Goal: Task Accomplishment & Management: Manage account settings

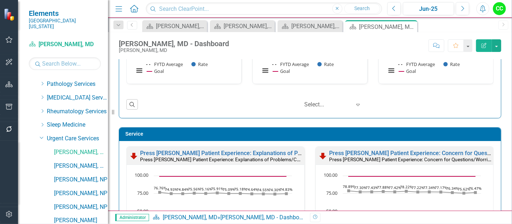
scroll to position [392, 0]
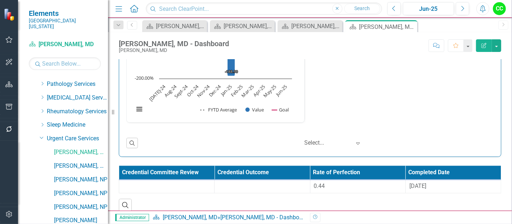
scroll to position [1086, 0]
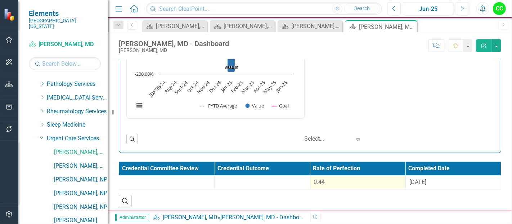
click at [340, 184] on td "0.44" at bounding box center [357, 182] width 95 height 13
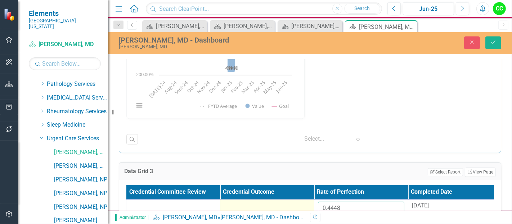
drag, startPoint x: 343, startPoint y: 199, endPoint x: 298, endPoint y: 200, distance: 45.7
click at [298, 200] on tr "0.4448 [DATE]" at bounding box center [314, 210] width 376 height 23
paste input "235"
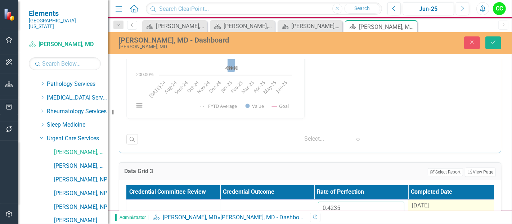
type input "0.4235"
click at [428, 202] on span "[DATE]" at bounding box center [420, 205] width 17 height 7
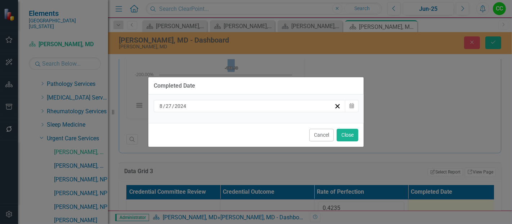
click at [299, 105] on div "[DATE]" at bounding box center [246, 105] width 176 height 7
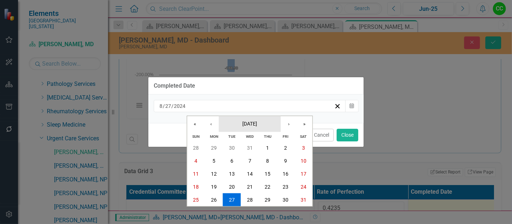
click at [257, 124] on span "[DATE]" at bounding box center [249, 123] width 15 height 6
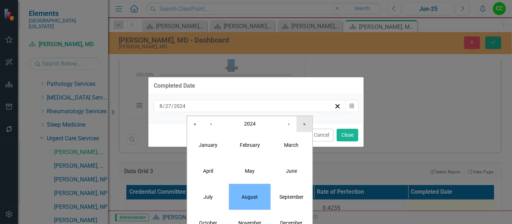
click at [297, 124] on button "»" at bounding box center [305, 124] width 16 height 16
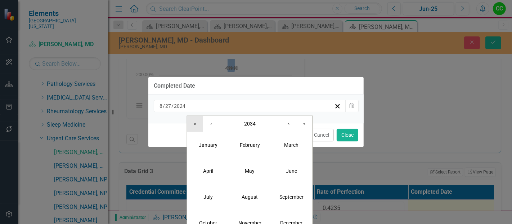
click at [197, 124] on button "«" at bounding box center [195, 124] width 16 height 16
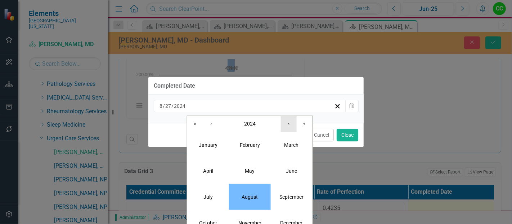
click at [288, 124] on button "›" at bounding box center [289, 124] width 16 height 16
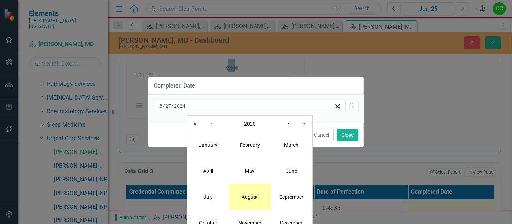
click at [255, 197] on abbr "August" at bounding box center [250, 196] width 16 height 6
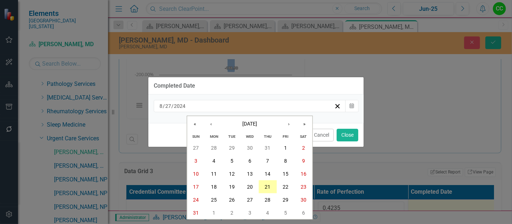
click at [268, 185] on abbr "21" at bounding box center [268, 187] width 6 height 6
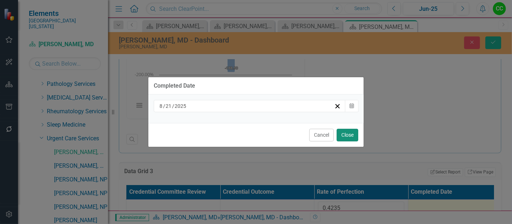
click at [343, 136] on button "Close" at bounding box center [348, 135] width 22 height 13
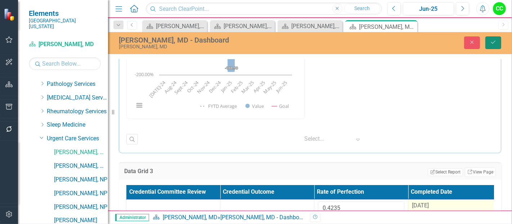
click at [486, 37] on button "Save" at bounding box center [493, 42] width 16 height 13
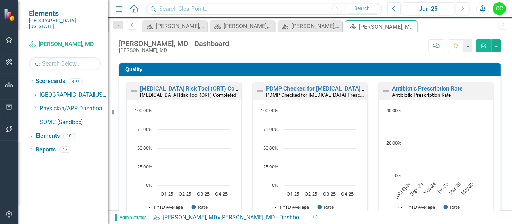
scroll to position [267, 0]
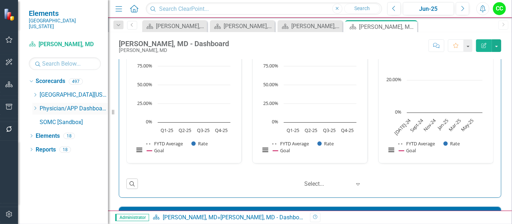
click at [35, 106] on icon "Dropdown" at bounding box center [34, 108] width 5 height 4
click at [33, 106] on icon "Dropdown" at bounding box center [34, 108] width 5 height 4
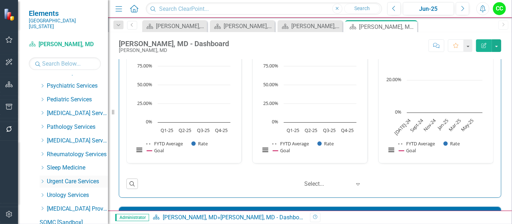
scroll to position [336, 0]
click at [42, 179] on icon at bounding box center [43, 181] width 2 height 4
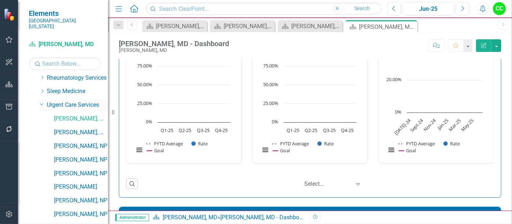
scroll to position [416, 0]
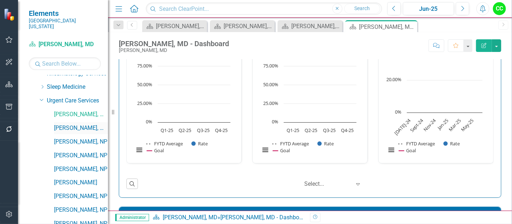
click at [78, 124] on link "[PERSON_NAME], MD" at bounding box center [81, 128] width 54 height 8
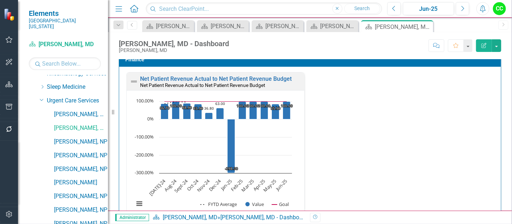
scroll to position [1086, 0]
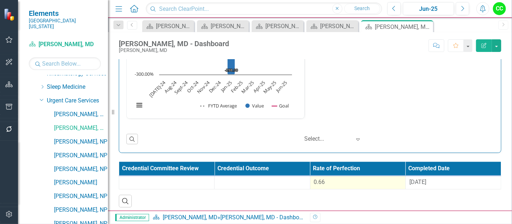
click at [344, 179] on div "0.66" at bounding box center [358, 182] width 88 height 8
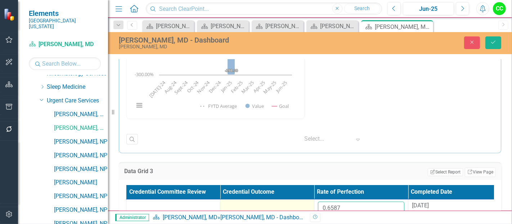
drag, startPoint x: 340, startPoint y: 203, endPoint x: 293, endPoint y: 197, distance: 46.7
click at [293, 199] on tr "0.6587 8/27/24" at bounding box center [314, 210] width 376 height 23
paste input "0972"
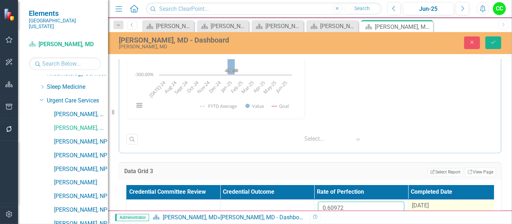
type input "0.60972"
click at [425, 202] on span "8/27/24" at bounding box center [420, 205] width 17 height 7
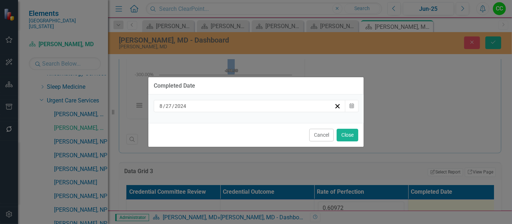
click at [236, 110] on div "8 / 27 / 2024" at bounding box center [250, 106] width 192 height 12
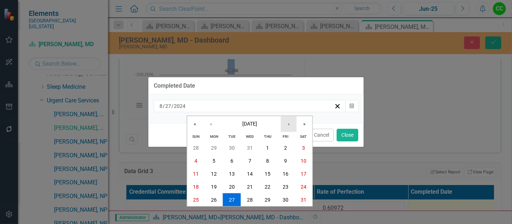
click at [285, 124] on button "›" at bounding box center [289, 124] width 16 height 16
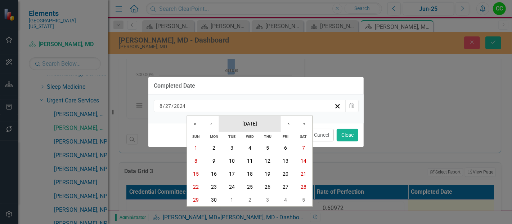
click at [257, 123] on span "September 2024" at bounding box center [249, 123] width 15 height 6
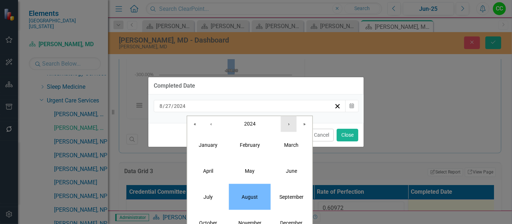
click at [287, 122] on button "›" at bounding box center [289, 124] width 16 height 16
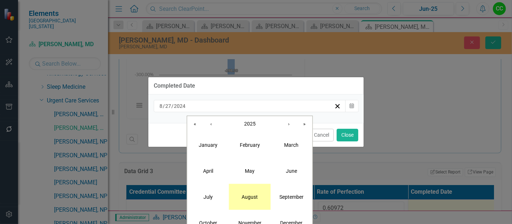
click at [252, 191] on button "August" at bounding box center [250, 196] width 42 height 26
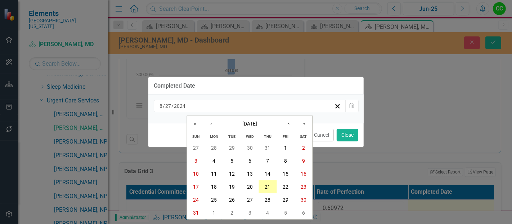
click at [266, 186] on abbr "21" at bounding box center [268, 187] width 6 height 6
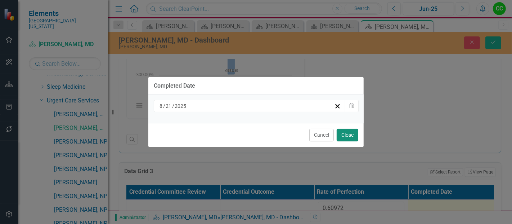
click at [350, 135] on button "Close" at bounding box center [348, 135] width 22 height 13
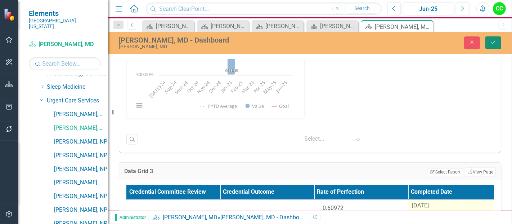
click at [493, 40] on icon "Save" at bounding box center [493, 42] width 6 height 5
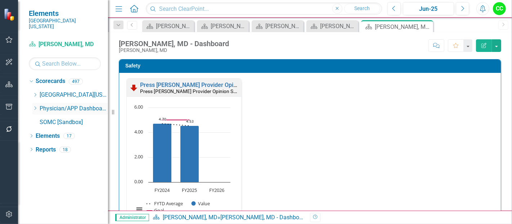
click at [37, 106] on icon "Dropdown" at bounding box center [34, 108] width 5 height 4
click at [36, 106] on icon "Dropdown" at bounding box center [34, 108] width 5 height 4
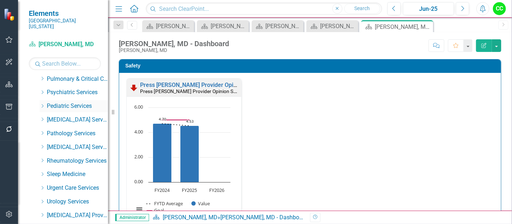
scroll to position [332, 0]
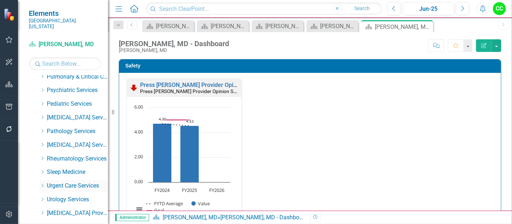
click at [41, 183] on icon "Dropdown" at bounding box center [42, 185] width 5 height 4
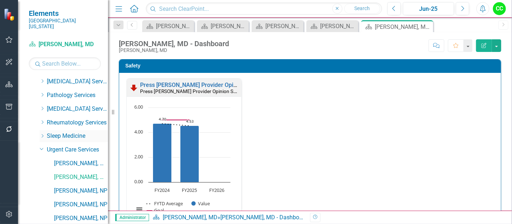
scroll to position [369, 0]
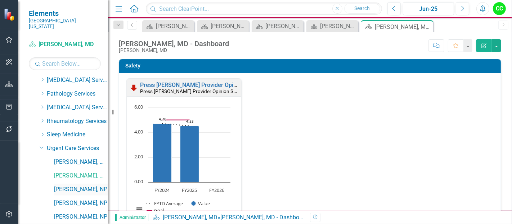
click at [69, 185] on link "[PERSON_NAME], NP" at bounding box center [81, 189] width 54 height 8
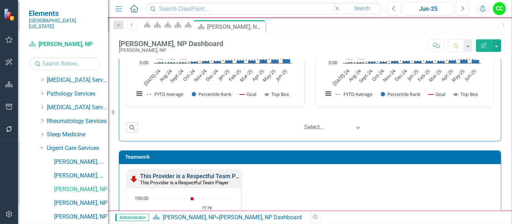
scroll to position [688, 0]
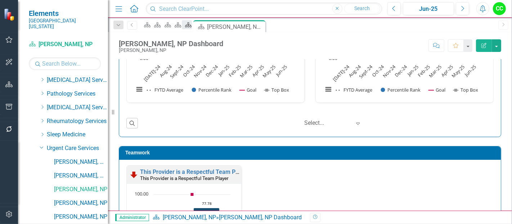
click at [192, 28] on icon "Scorecard" at bounding box center [188, 25] width 7 height 6
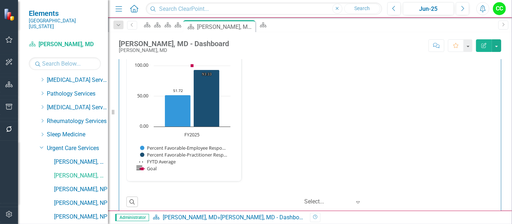
scroll to position [776, 0]
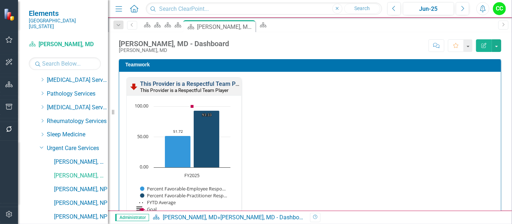
click at [214, 80] on link "This Provider is a Respectful Team Player" at bounding box center [194, 83] width 108 height 7
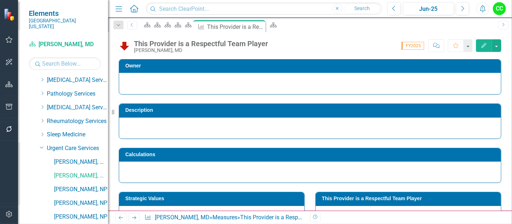
click at [393, 196] on h3 "This Provider is a Respectful Team Player" at bounding box center [409, 197] width 175 height 5
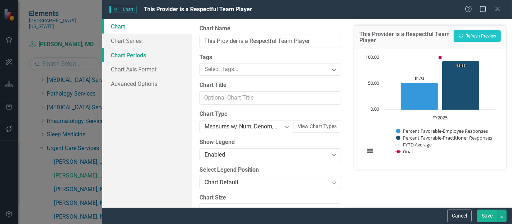
click at [146, 59] on link "Chart Periods" at bounding box center [147, 55] width 90 height 14
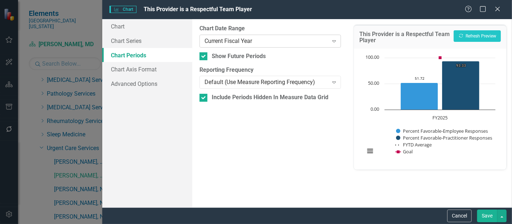
click at [245, 42] on div "Current Fiscal Year" at bounding box center [265, 41] width 123 height 8
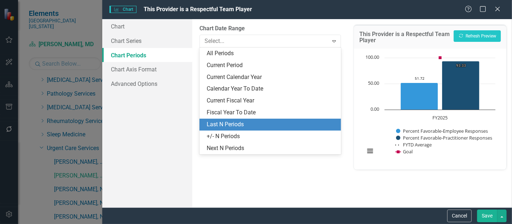
click at [237, 120] on div "Last N Periods" at bounding box center [269, 124] width 141 height 12
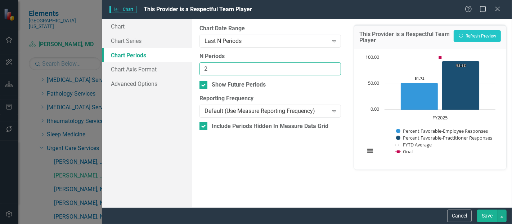
type input "2"
click at [335, 67] on input "2" at bounding box center [269, 68] width 141 height 13
click at [486, 209] on button "Save" at bounding box center [487, 215] width 20 height 13
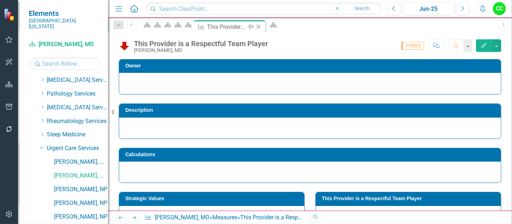
click at [261, 27] on icon at bounding box center [259, 27] width 4 height 4
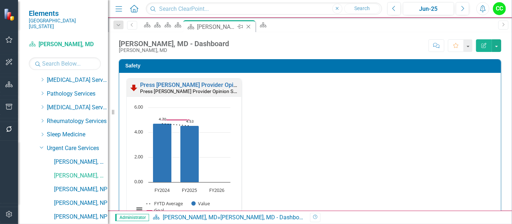
click at [252, 27] on icon "Close" at bounding box center [248, 27] width 7 height 6
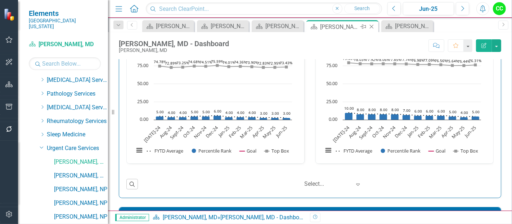
scroll to position [788, 0]
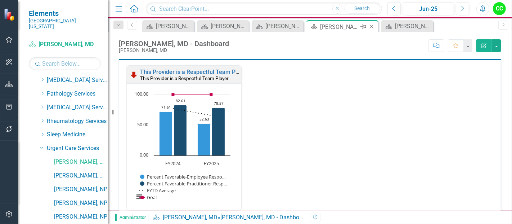
click at [374, 27] on icon "Close" at bounding box center [371, 27] width 7 height 6
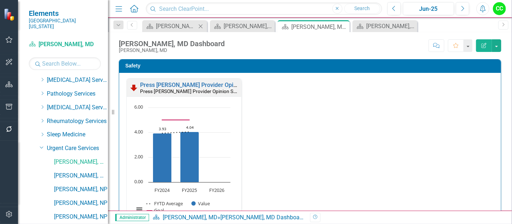
click at [202, 26] on icon "Close" at bounding box center [200, 26] width 7 height 6
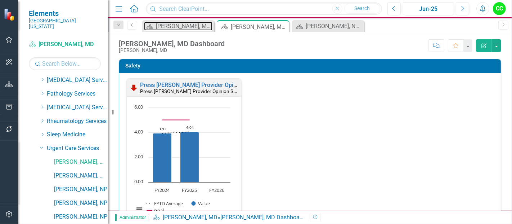
click at [202, 26] on div "Yinong Liu, MD Dashboard" at bounding box center [184, 26] width 57 height 9
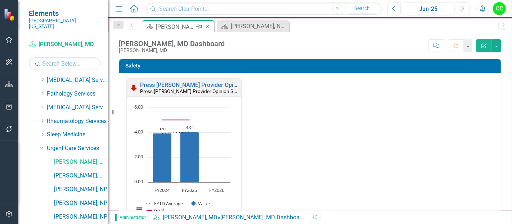
click at [207, 26] on icon "Close" at bounding box center [207, 27] width 7 height 6
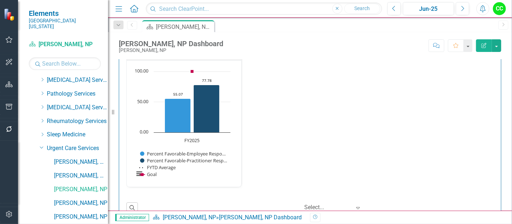
scroll to position [767, 0]
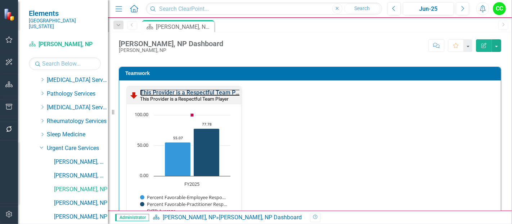
click at [191, 89] on link "This Provider is a Respectful Team Player" at bounding box center [194, 92] width 108 height 7
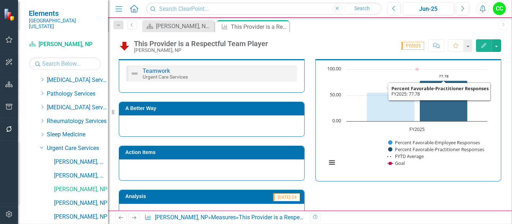
scroll to position [124, 0]
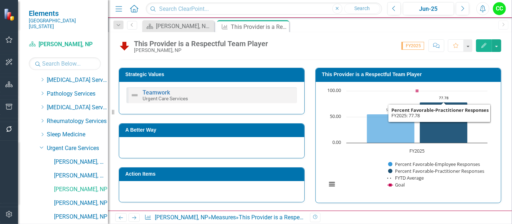
click at [396, 72] on h3 "This Provider is a Respectful Team Player" at bounding box center [409, 74] width 175 height 5
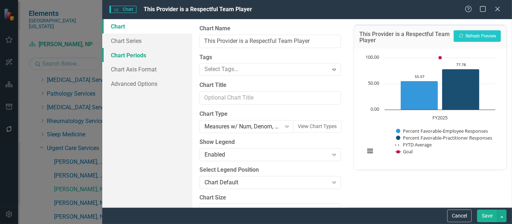
click at [127, 51] on link "Chart Periods" at bounding box center [147, 55] width 90 height 14
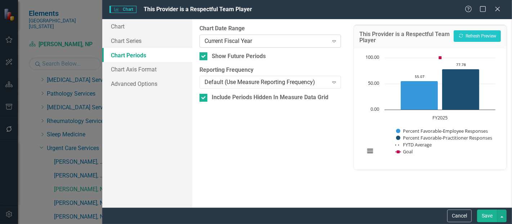
click at [230, 37] on div "Current Fiscal Year" at bounding box center [265, 41] width 123 height 8
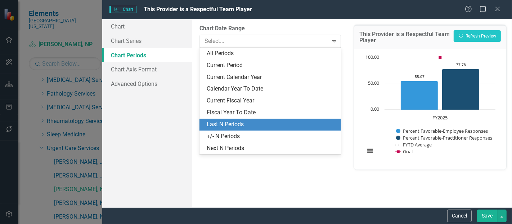
click at [221, 123] on div "Last N Periods" at bounding box center [272, 124] width 130 height 8
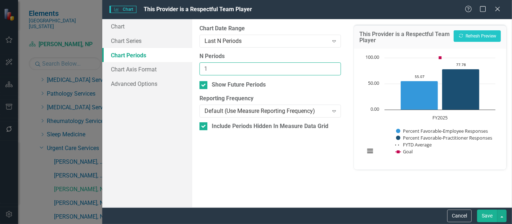
click at [334, 67] on input "1" at bounding box center [269, 68] width 141 height 13
type input "2"
click at [334, 67] on input "2" at bounding box center [269, 68] width 141 height 13
click at [488, 217] on button "Save" at bounding box center [487, 215] width 20 height 13
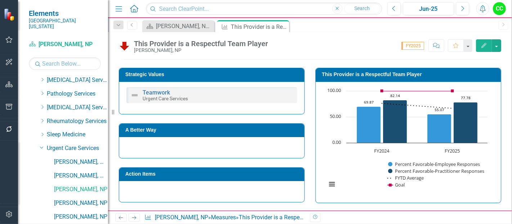
click at [0, 0] on icon "Close" at bounding box center [0, 0] width 0 height 0
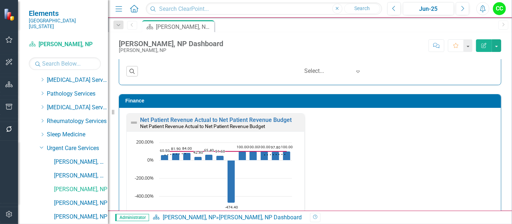
scroll to position [1086, 0]
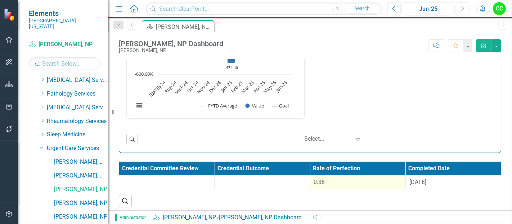
click at [341, 180] on div "0.38" at bounding box center [358, 182] width 88 height 8
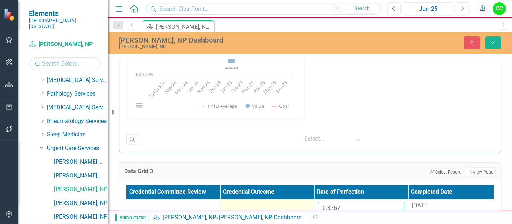
drag, startPoint x: 351, startPoint y: 206, endPoint x: 292, endPoint y: 196, distance: 60.1
click at [292, 199] on tr "0.3767 8/27/24" at bounding box center [314, 210] width 376 height 23
paste input "6142"
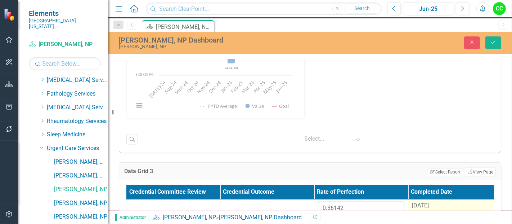
type input "0.36142"
click at [420, 202] on span "8/27/24" at bounding box center [420, 205] width 17 height 7
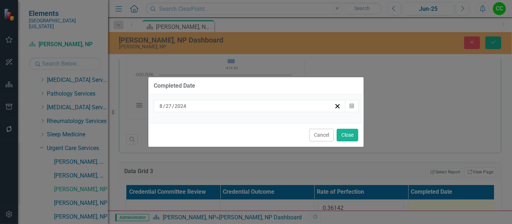
click at [272, 104] on div "8 / 27 / 2024" at bounding box center [246, 105] width 176 height 7
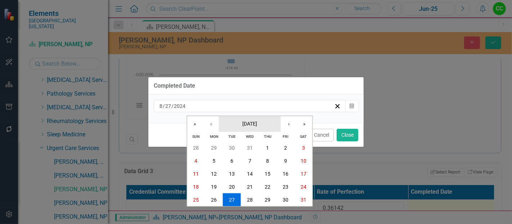
click at [265, 129] on button "[DATE]" at bounding box center [250, 124] width 62 height 16
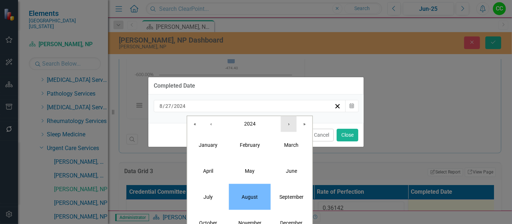
click at [281, 124] on button "›" at bounding box center [289, 124] width 16 height 16
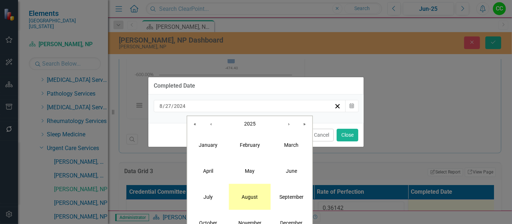
click at [252, 201] on button "August" at bounding box center [250, 196] width 42 height 26
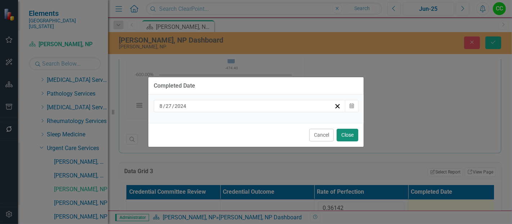
click at [346, 139] on button "Close" at bounding box center [348, 135] width 22 height 13
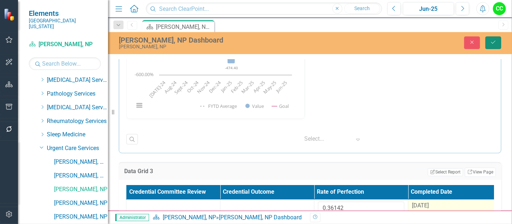
click at [500, 40] on button "Save" at bounding box center [493, 42] width 16 height 13
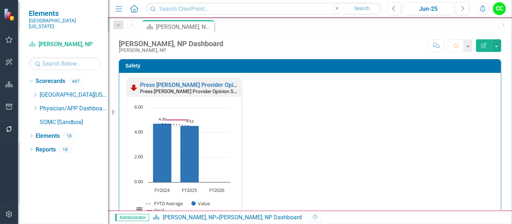
scroll to position [0, 0]
click at [36, 106] on icon "Dropdown" at bounding box center [34, 108] width 5 height 4
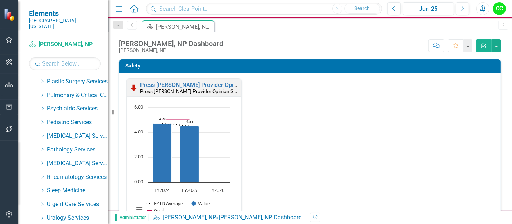
scroll to position [363, 0]
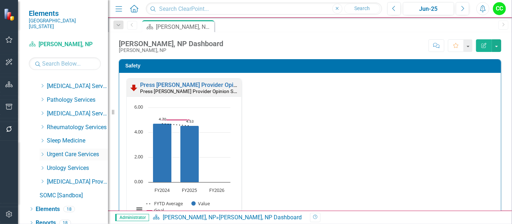
click at [40, 152] on icon "Dropdown" at bounding box center [42, 154] width 5 height 4
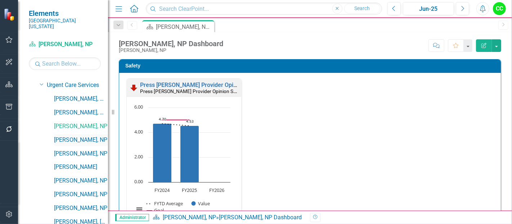
scroll to position [432, 0]
click at [72, 135] on link "[PERSON_NAME], NP" at bounding box center [81, 139] width 54 height 8
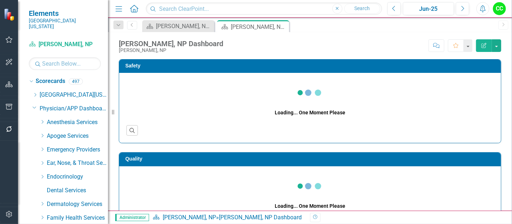
scroll to position [432, 0]
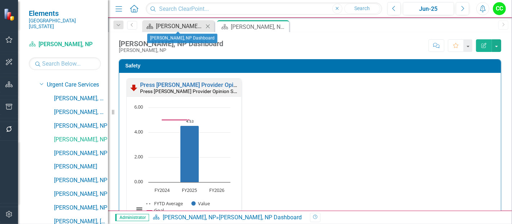
click at [191, 28] on div "[PERSON_NAME], NP Dashboard" at bounding box center [180, 26] width 48 height 9
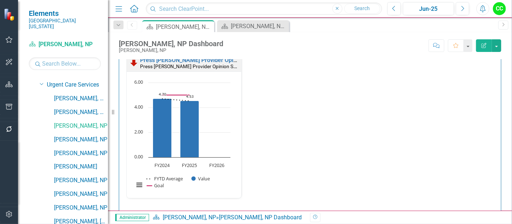
scroll to position [12, 0]
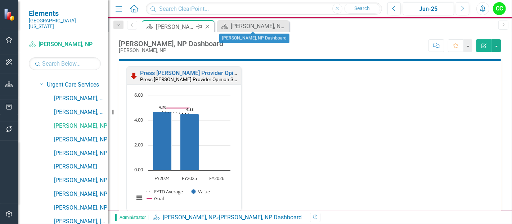
click at [209, 27] on icon "Close" at bounding box center [207, 27] width 7 height 6
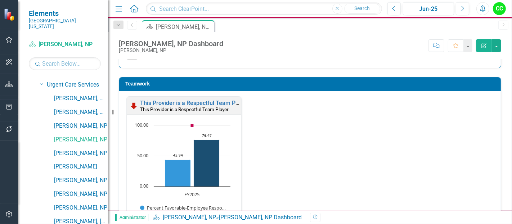
scroll to position [765, 0]
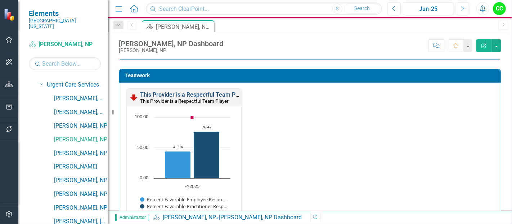
click at [188, 93] on link "This Provider is a Respectful Team Player" at bounding box center [194, 94] width 108 height 7
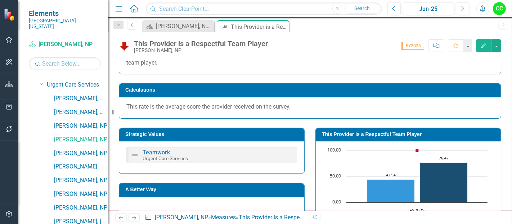
scroll to position [96, 0]
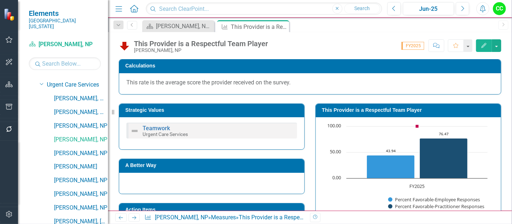
click at [423, 108] on h3 "This Provider is a Respectful Team Player" at bounding box center [409, 109] width 175 height 5
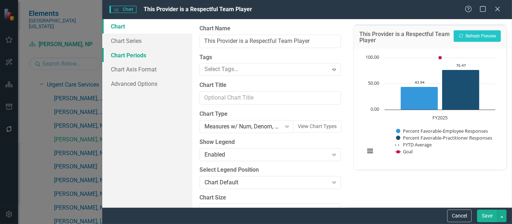
click at [118, 50] on link "Chart Periods" at bounding box center [147, 55] width 90 height 14
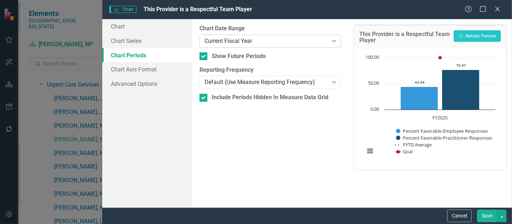
click at [264, 40] on div "Current Fiscal Year" at bounding box center [265, 41] width 123 height 8
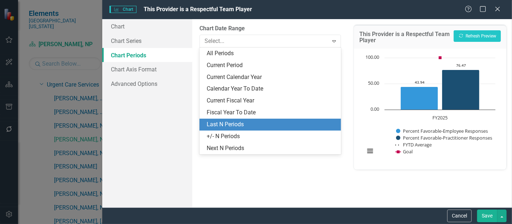
click at [220, 120] on div "Last N Periods" at bounding box center [269, 124] width 141 height 12
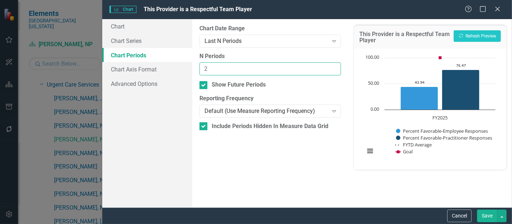
type input "2"
click at [334, 66] on input "2" at bounding box center [269, 68] width 141 height 13
click at [486, 217] on button "Save" at bounding box center [487, 215] width 20 height 13
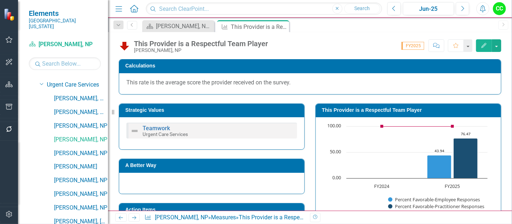
click at [0, 0] on icon "Close" at bounding box center [0, 0] width 0 height 0
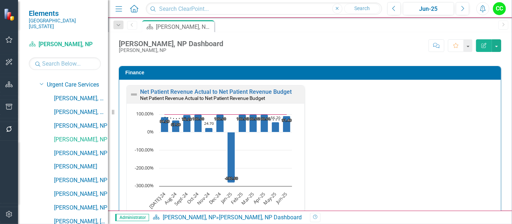
scroll to position [1086, 0]
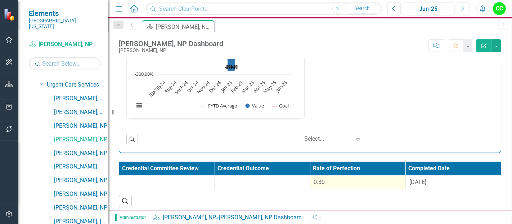
click at [331, 178] on div "0.30" at bounding box center [358, 182] width 88 height 8
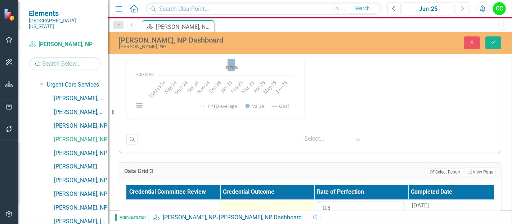
drag, startPoint x: 348, startPoint y: 210, endPoint x: 290, endPoint y: 202, distance: 59.3
click at [290, 202] on tr "0.3 9/23/24" at bounding box center [314, 210] width 376 height 23
paste input "9023"
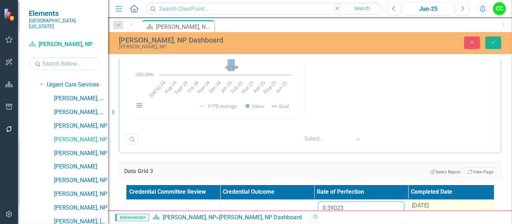
type input "0.39023"
click at [420, 203] on span "9/23/24" at bounding box center [420, 205] width 17 height 7
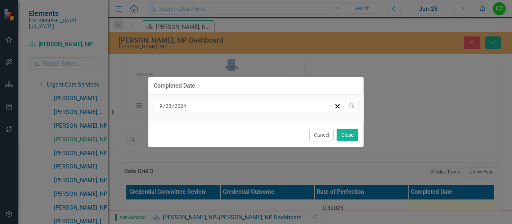
click at [256, 109] on div "9 / 23 / 2024" at bounding box center [246, 105] width 176 height 7
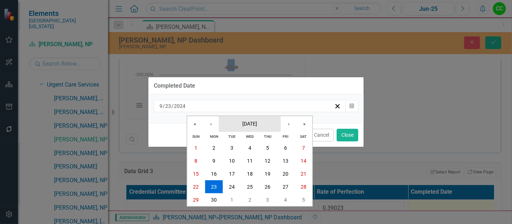
click at [242, 119] on button "September 2024" at bounding box center [250, 124] width 62 height 16
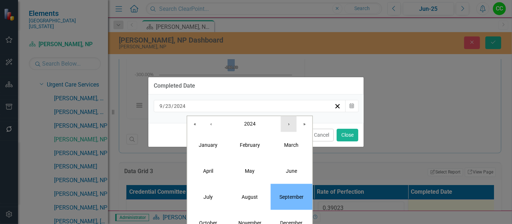
click at [289, 122] on button "›" at bounding box center [289, 124] width 16 height 16
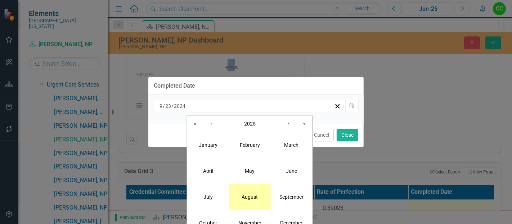
click at [245, 198] on abbr "August" at bounding box center [250, 196] width 16 height 6
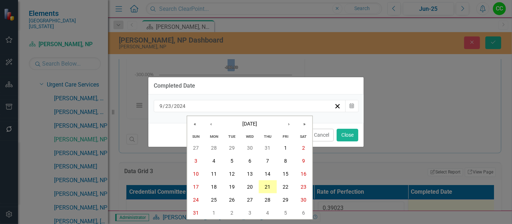
click at [268, 186] on abbr "21" at bounding box center [268, 187] width 6 height 6
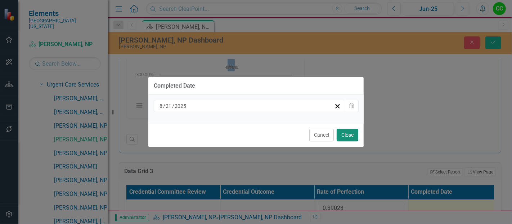
click at [347, 134] on button "Close" at bounding box center [348, 135] width 22 height 13
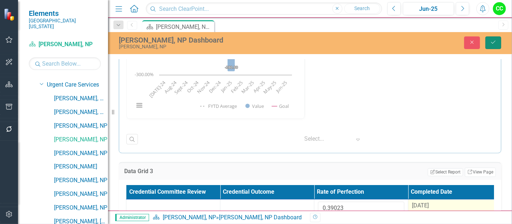
click at [491, 41] on icon "Save" at bounding box center [493, 42] width 6 height 5
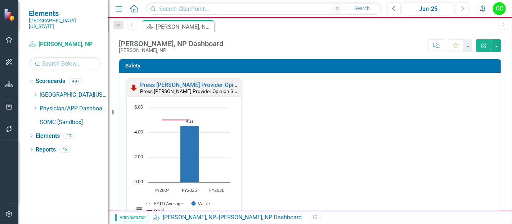
scroll to position [0, 0]
click at [32, 104] on div "Dropdown Scorecards 497 Dropdown Southern Ohio Medical Center Safety Quality Te…" at bounding box center [68, 102] width 79 height 54
click at [33, 106] on icon "Dropdown" at bounding box center [34, 108] width 5 height 4
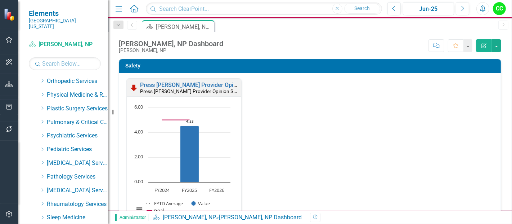
scroll to position [363, 0]
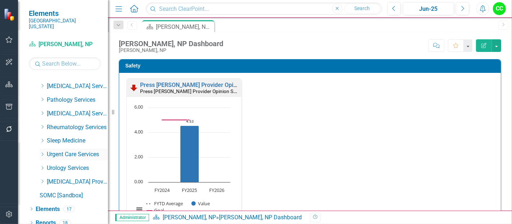
click at [40, 152] on icon "Dropdown" at bounding box center [42, 154] width 5 height 4
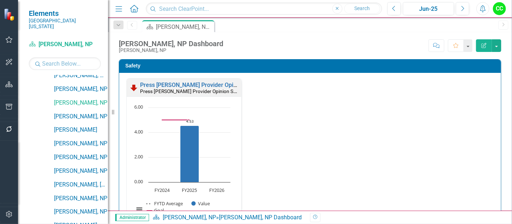
scroll to position [480, 0]
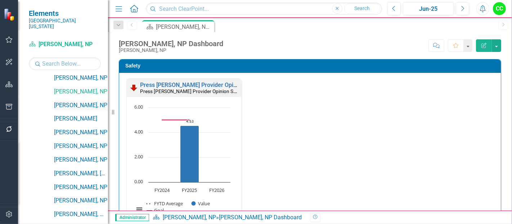
click at [83, 101] on link "[PERSON_NAME], NP" at bounding box center [81, 105] width 54 height 8
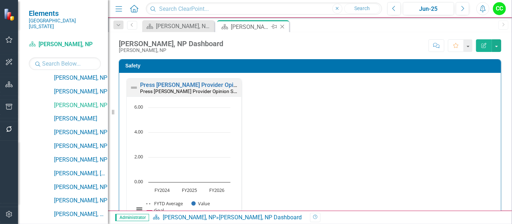
click at [284, 27] on icon "Close" at bounding box center [282, 27] width 7 height 6
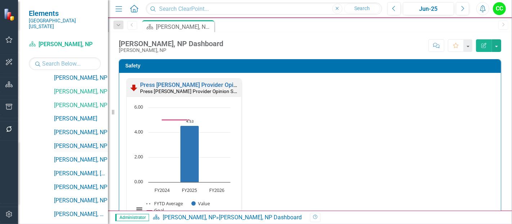
click at [72, 142] on link "[PERSON_NAME], NP" at bounding box center [81, 146] width 54 height 8
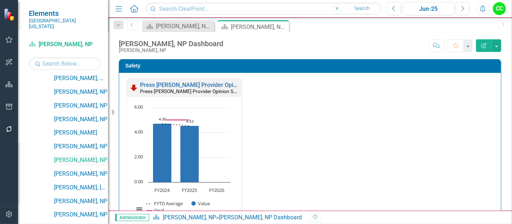
scroll to position [464, 0]
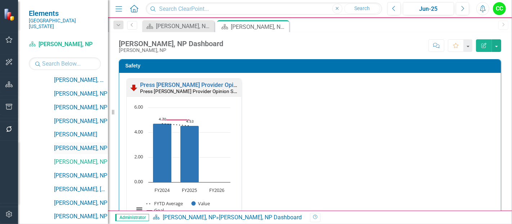
click at [66, 147] on div "[PERSON_NAME], NP" at bounding box center [81, 148] width 54 height 12
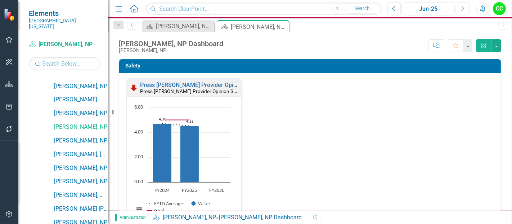
scroll to position [500, 0]
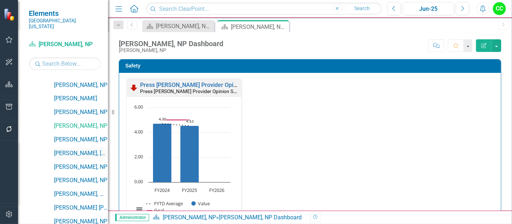
click at [66, 149] on link "[PERSON_NAME], [GEOGRAPHIC_DATA]" at bounding box center [81, 153] width 54 height 8
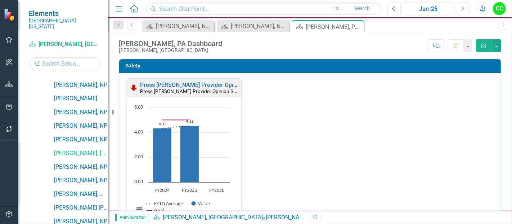
click at [450, 112] on div "Press Ganey Provider Opinion Survey: Safety Survey Results Press Ganey Provider…" at bounding box center [310, 155] width 378 height 154
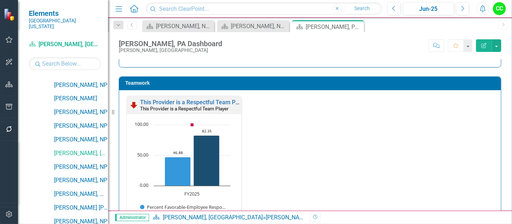
scroll to position [758, 0]
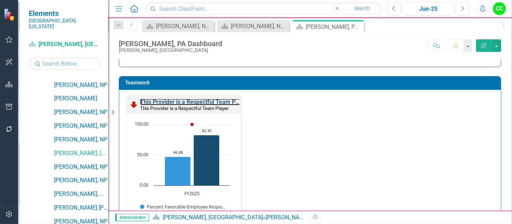
drag, startPoint x: 208, startPoint y: 99, endPoint x: 176, endPoint y: 223, distance: 127.9
click at [208, 99] on link "This Provider is a Respectful Team Player" at bounding box center [194, 101] width 108 height 7
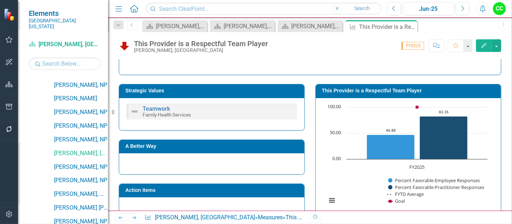
scroll to position [113, 0]
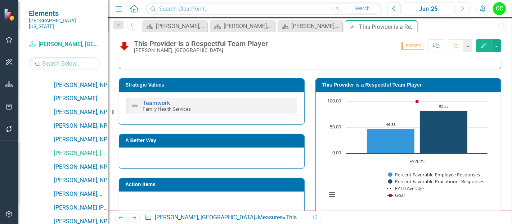
click at [406, 82] on h3 "This Provider is a Respectful Team Player" at bounding box center [409, 84] width 175 height 5
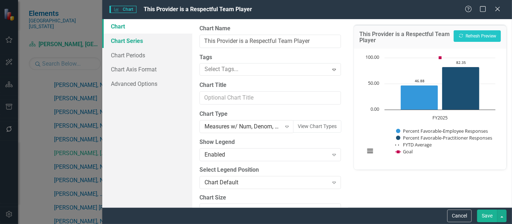
click at [150, 41] on link "Chart Series" at bounding box center [147, 40] width 90 height 14
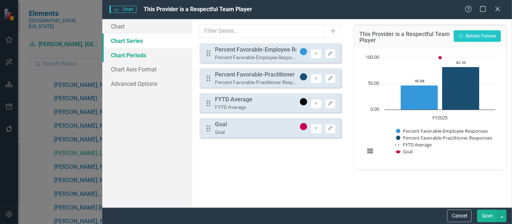
click at [154, 51] on link "Chart Periods" at bounding box center [147, 55] width 90 height 14
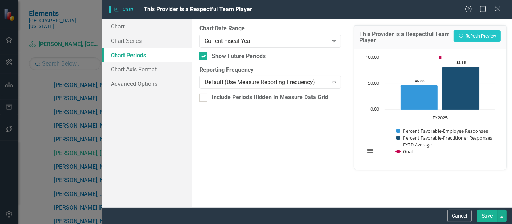
click at [225, 33] on div "Chart Date Range Current Fiscal Year Expand" at bounding box center [269, 35] width 141 height 22
click at [224, 42] on div "Current Fiscal Year" at bounding box center [265, 41] width 123 height 8
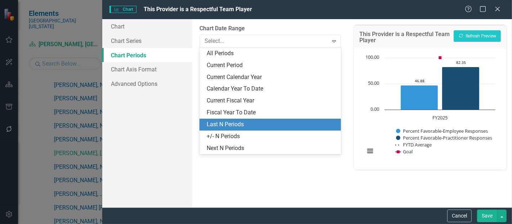
click at [223, 123] on div "Last N Periods" at bounding box center [272, 124] width 130 height 8
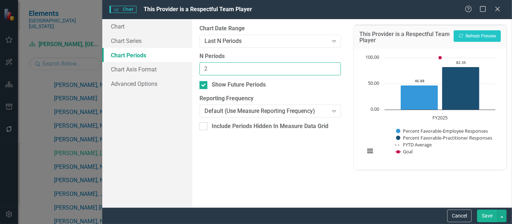
type input "2"
click at [333, 67] on input "2" at bounding box center [269, 68] width 141 height 13
click at [489, 216] on button "Save" at bounding box center [487, 215] width 20 height 13
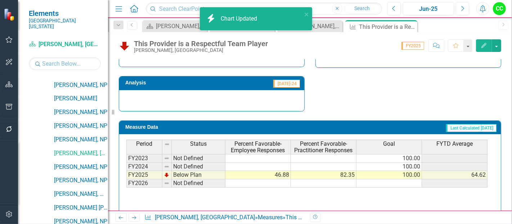
scroll to position [258, 0]
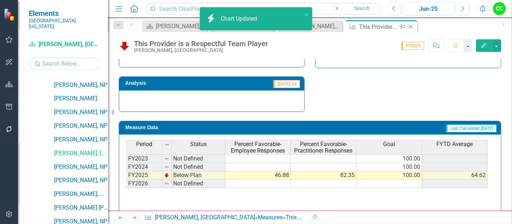
click at [409, 26] on icon "Close" at bounding box center [410, 27] width 7 height 6
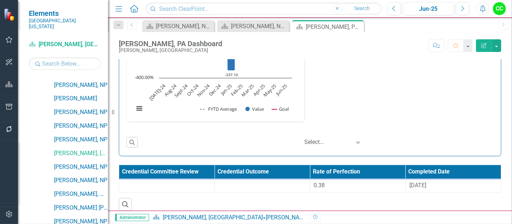
scroll to position [1086, 0]
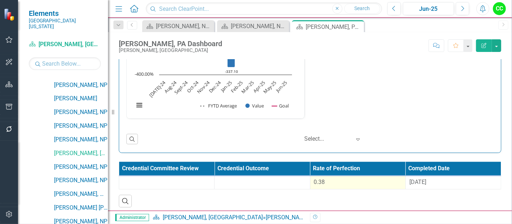
click at [336, 178] on div "0.38" at bounding box center [358, 182] width 88 height 8
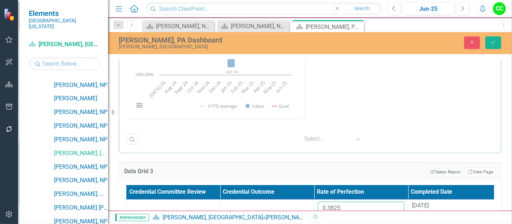
drag, startPoint x: 346, startPoint y: 203, endPoint x: 282, endPoint y: 195, distance: 64.6
click at [282, 195] on table "Credential Committee Review Credential Outcome Rate of Perfection Completed Dat…" at bounding box center [314, 204] width 376 height 38
paste input "3883"
type input "0.33883"
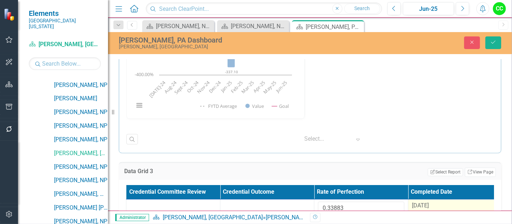
click at [426, 203] on span "[DATE]" at bounding box center [420, 205] width 17 height 7
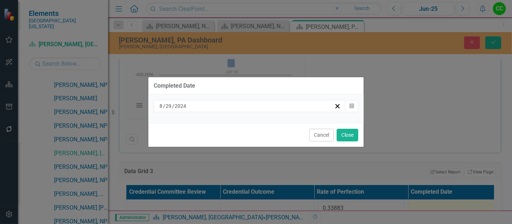
click at [266, 111] on div "[DATE]" at bounding box center [250, 106] width 192 height 12
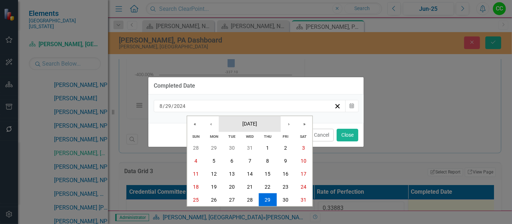
click at [260, 120] on button "[DATE]" at bounding box center [250, 124] width 62 height 16
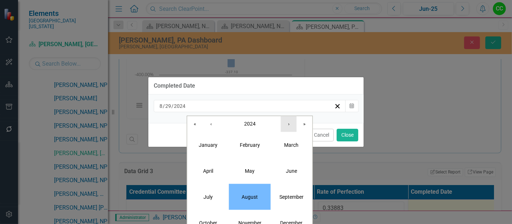
click at [293, 127] on button "›" at bounding box center [289, 124] width 16 height 16
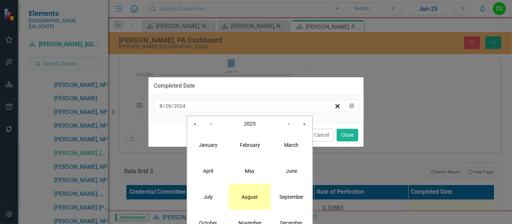
click at [248, 199] on button "August" at bounding box center [250, 196] width 42 height 26
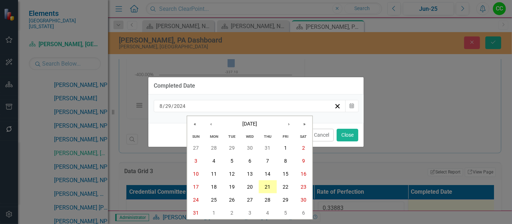
click at [269, 188] on abbr "21" at bounding box center [268, 187] width 6 height 6
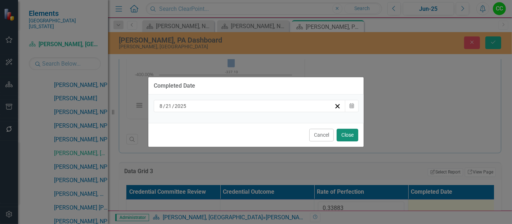
click at [350, 135] on button "Close" at bounding box center [348, 135] width 22 height 13
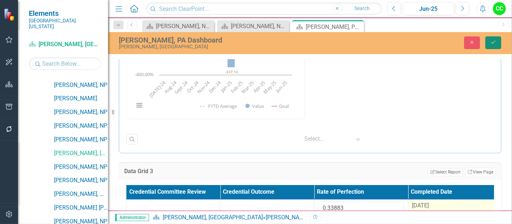
click at [495, 42] on icon "Save" at bounding box center [493, 42] width 6 height 5
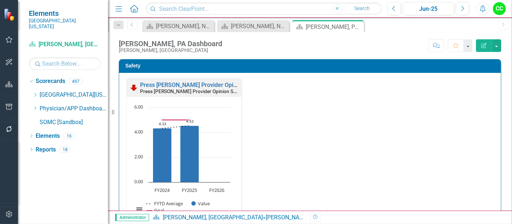
scroll to position [0, 0]
click at [35, 106] on icon "Dropdown" at bounding box center [34, 108] width 5 height 4
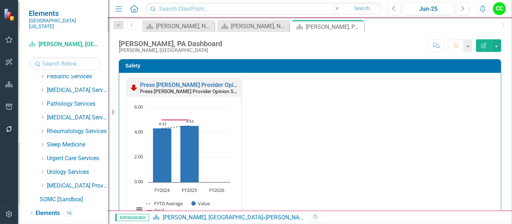
scroll to position [363, 0]
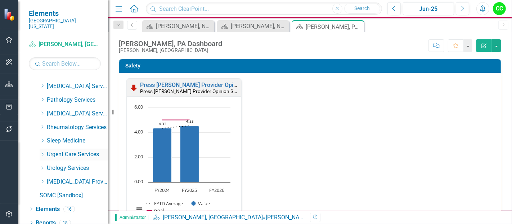
click at [42, 152] on icon "Dropdown" at bounding box center [42, 154] width 5 height 4
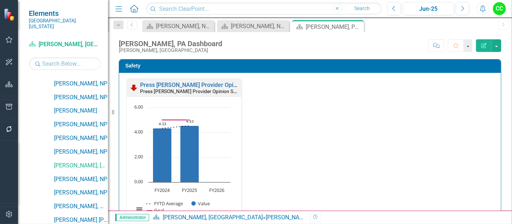
scroll to position [496, 0]
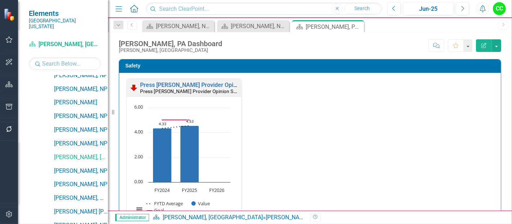
click at [75, 139] on link "[PERSON_NAME], NP" at bounding box center [81, 143] width 54 height 8
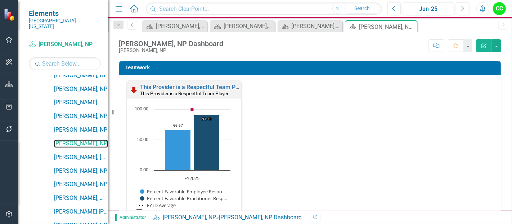
scroll to position [1213, 0]
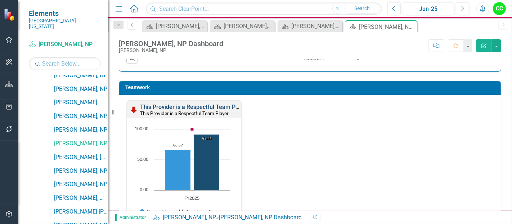
click at [214, 105] on link "This Provider is a Respectful Team Player" at bounding box center [194, 106] width 108 height 7
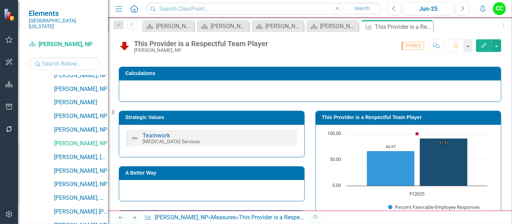
scroll to position [80, 0]
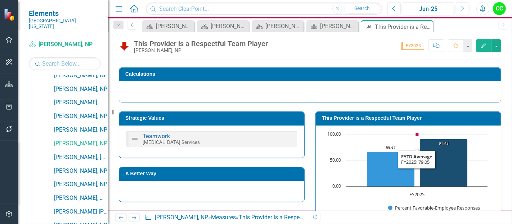
click at [395, 117] on h3 "This Provider is a Respectful Team Player" at bounding box center [409, 117] width 175 height 5
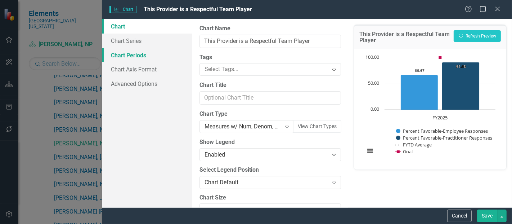
click at [119, 53] on link "Chart Periods" at bounding box center [147, 55] width 90 height 14
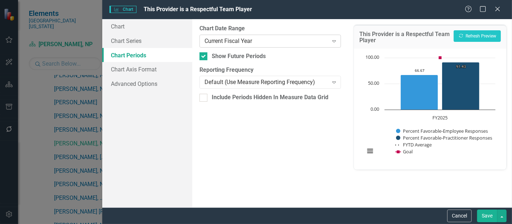
click at [251, 44] on div "Current Fiscal Year" at bounding box center [265, 41] width 123 height 8
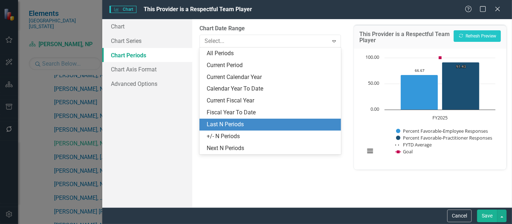
click at [222, 119] on div "Last N Periods" at bounding box center [269, 124] width 141 height 12
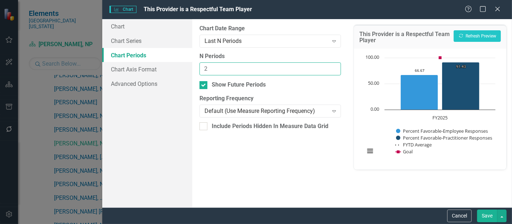
type input "2"
click at [333, 66] on input "2" at bounding box center [269, 68] width 141 height 13
click at [489, 213] on button "Save" at bounding box center [487, 215] width 20 height 13
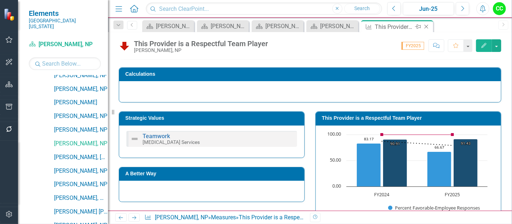
click at [425, 25] on icon "Close" at bounding box center [426, 27] width 7 height 6
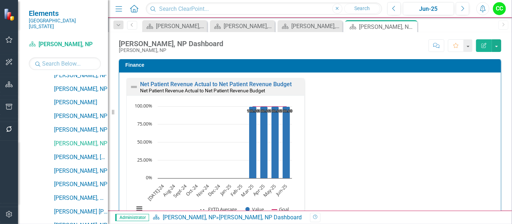
scroll to position [1546, 0]
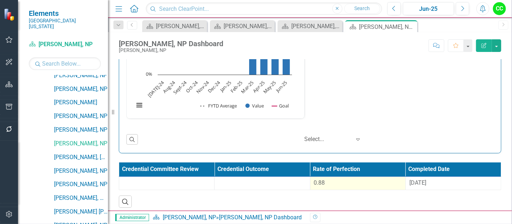
click at [326, 179] on div "0.88" at bounding box center [358, 183] width 88 height 8
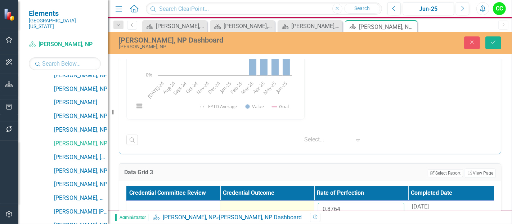
drag, startPoint x: 348, startPoint y: 205, endPoint x: 293, endPoint y: 199, distance: 55.4
click at [293, 200] on tr "0.8764 8/28/24" at bounding box center [314, 211] width 376 height 23
paste input "472869231"
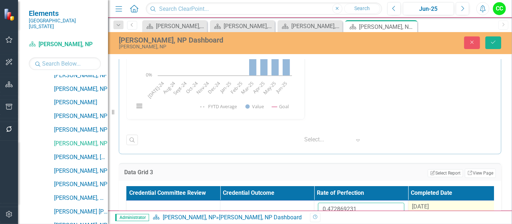
type input "0.472869231"
click at [434, 203] on div "8/28/24" at bounding box center [455, 206] width 86 height 8
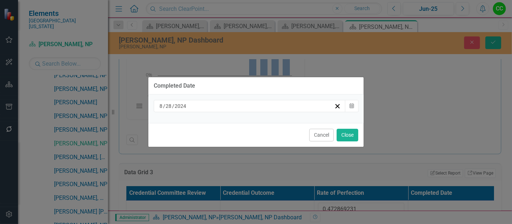
click at [260, 107] on div "8 / 28 / 2024" at bounding box center [246, 105] width 176 height 7
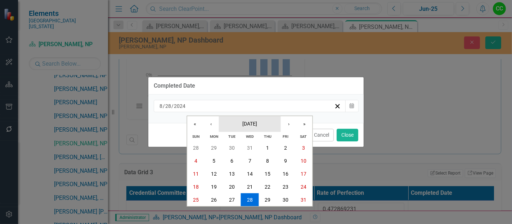
click at [252, 131] on button "[DATE]" at bounding box center [250, 124] width 62 height 16
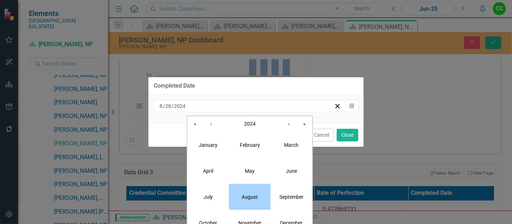
click at [245, 204] on button "August" at bounding box center [250, 196] width 42 height 26
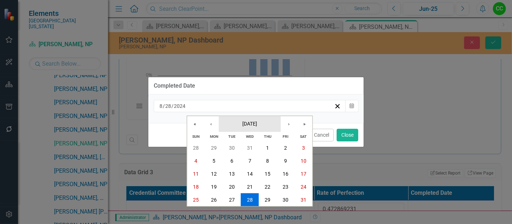
click at [254, 120] on button "[DATE]" at bounding box center [250, 124] width 62 height 16
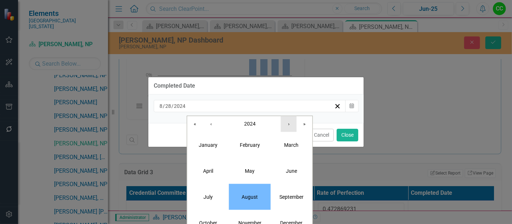
click at [289, 125] on button "›" at bounding box center [289, 124] width 16 height 16
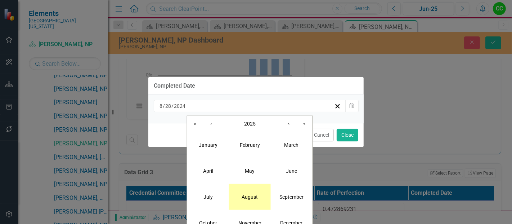
click at [248, 196] on abbr "August" at bounding box center [250, 196] width 16 height 6
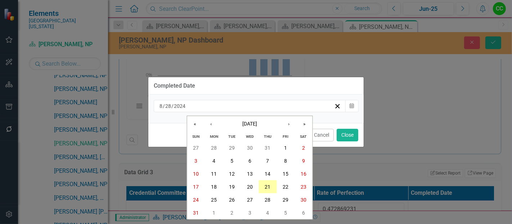
click at [265, 189] on abbr "21" at bounding box center [268, 187] width 6 height 6
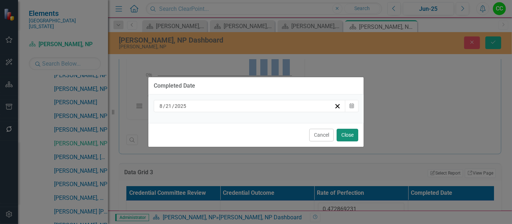
click at [343, 130] on button "Close" at bounding box center [348, 135] width 22 height 13
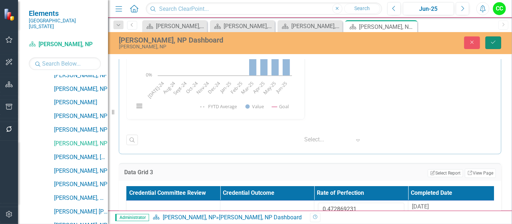
click at [492, 36] on button "Save" at bounding box center [493, 42] width 16 height 13
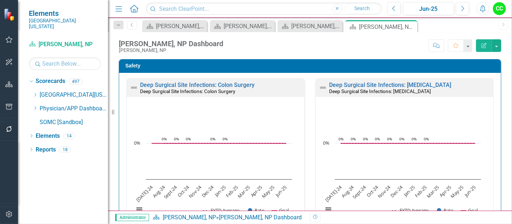
click at [36, 106] on icon at bounding box center [36, 108] width 2 height 4
click at [34, 106] on icon "Dropdown" at bounding box center [34, 108] width 5 height 4
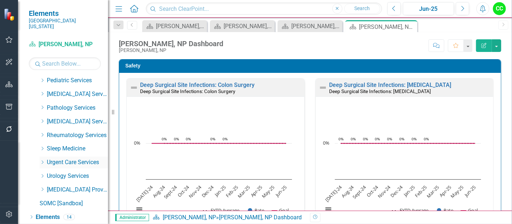
scroll to position [356, 0]
click at [41, 159] on icon "Dropdown" at bounding box center [42, 161] width 5 height 4
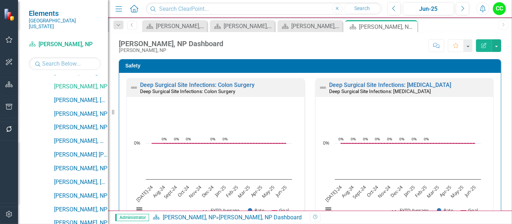
scroll to position [553, 0]
drag, startPoint x: 69, startPoint y: 109, endPoint x: 198, endPoint y: 27, distance: 152.4
click at [69, 110] on link "[PERSON_NAME], NP" at bounding box center [81, 114] width 54 height 8
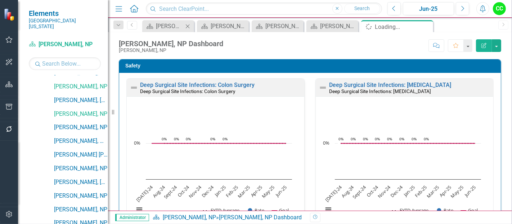
click at [188, 24] on icon "Close" at bounding box center [187, 26] width 7 height 6
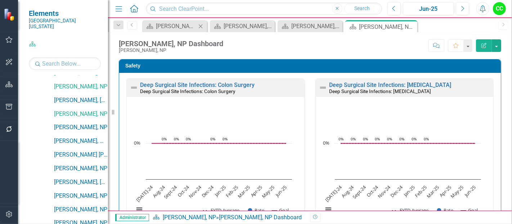
click at [200, 26] on icon "Close" at bounding box center [200, 26] width 7 height 6
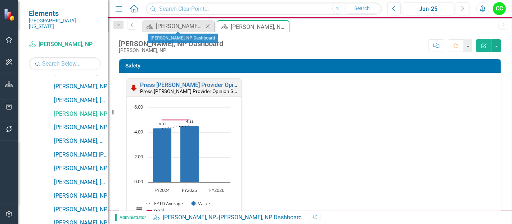
click at [207, 26] on icon at bounding box center [208, 26] width 4 height 4
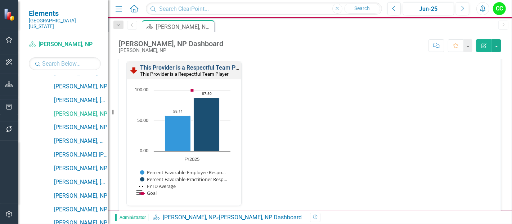
scroll to position [791, 0]
click at [210, 65] on link "This Provider is a Respectful Team Player" at bounding box center [194, 68] width 108 height 7
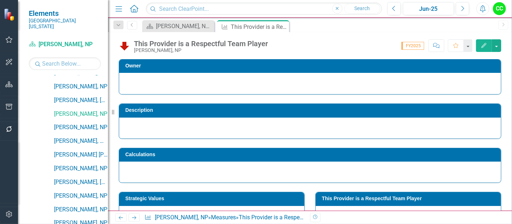
click at [383, 196] on h3 "This Provider is a Respectful Team Player" at bounding box center [409, 197] width 175 height 5
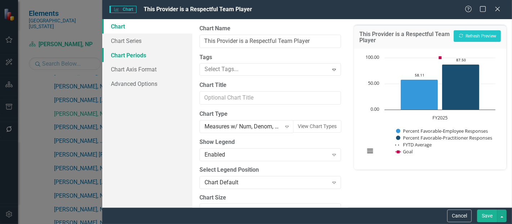
click at [118, 53] on link "Chart Periods" at bounding box center [147, 55] width 90 height 14
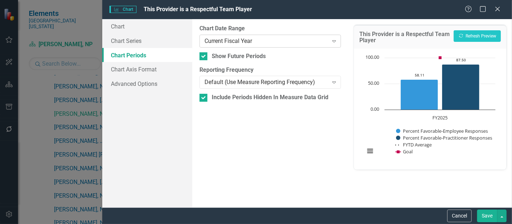
click at [266, 39] on div "Current Fiscal Year" at bounding box center [265, 41] width 123 height 8
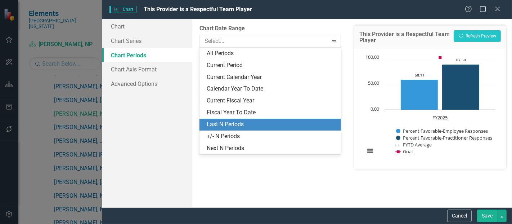
click at [229, 126] on div "Last N Periods" at bounding box center [272, 124] width 130 height 8
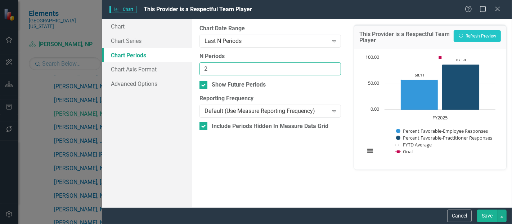
type input "2"
click at [333, 66] on input "2" at bounding box center [269, 68] width 141 height 13
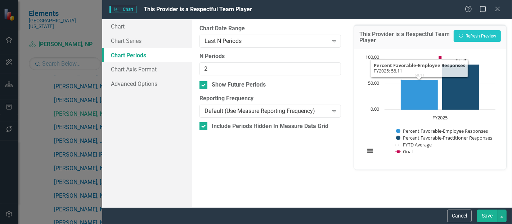
click at [480, 219] on button "Save" at bounding box center [487, 215] width 20 height 13
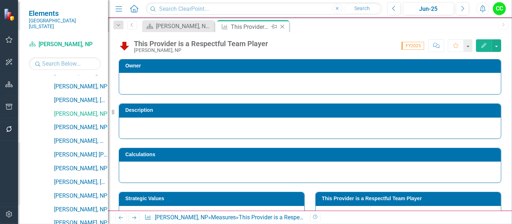
click at [282, 27] on icon "Close" at bounding box center [282, 27] width 7 height 6
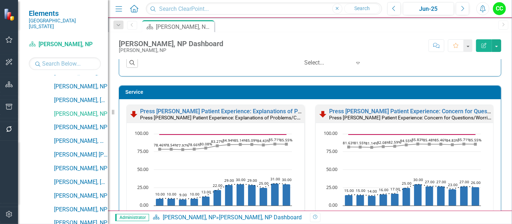
scroll to position [387, 0]
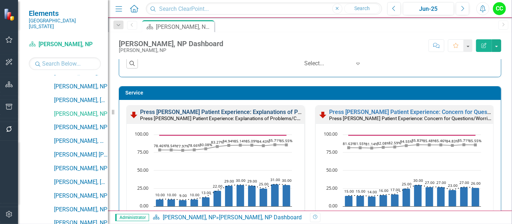
click at [267, 108] on link "Press [PERSON_NAME] Patient Experience: Explanations of Problems/Condition" at bounding box center [243, 111] width 206 height 7
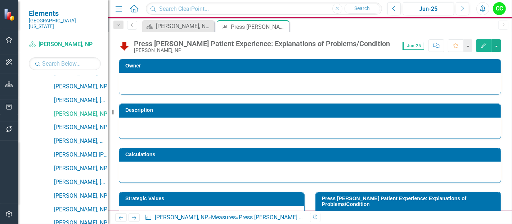
scroll to position [40, 0]
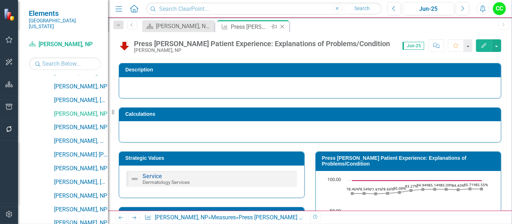
click at [281, 27] on icon at bounding box center [282, 27] width 4 height 4
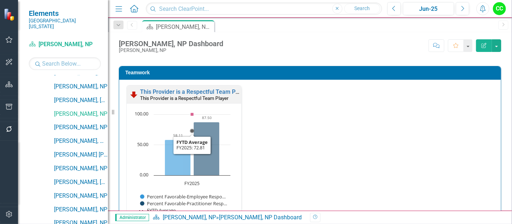
scroll to position [767, 0]
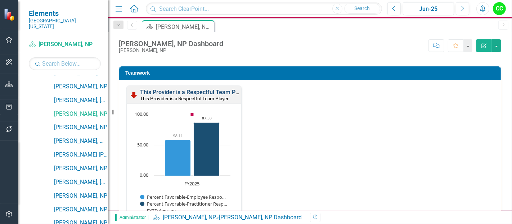
click at [218, 89] on link "This Provider is a Respectful Team Player" at bounding box center [194, 92] width 108 height 7
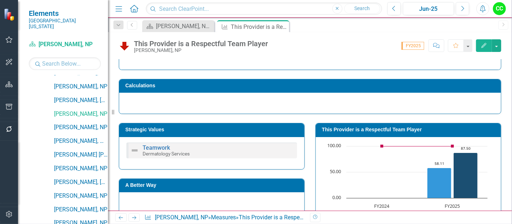
scroll to position [69, 0]
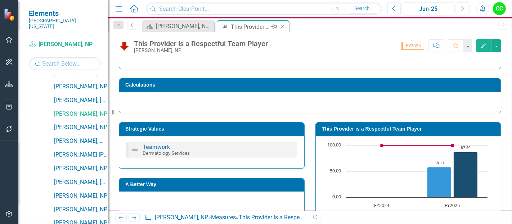
click at [283, 26] on icon "Close" at bounding box center [282, 27] width 7 height 6
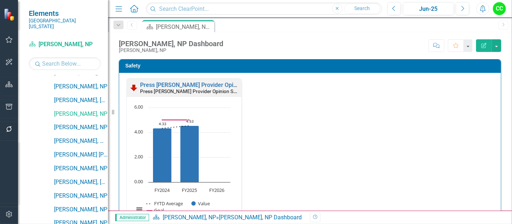
click at [483, 44] on icon "Edit Report" at bounding box center [484, 45] width 6 height 5
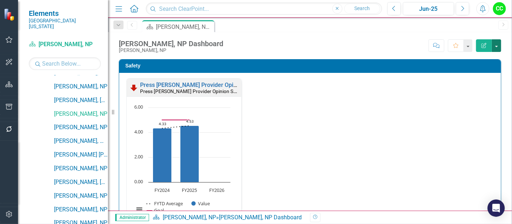
click at [497, 49] on button "button" at bounding box center [496, 45] width 9 height 13
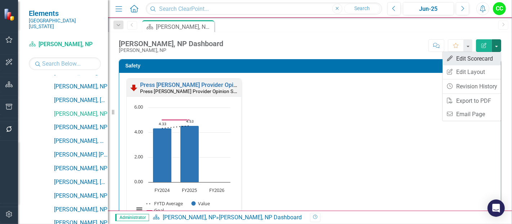
click at [477, 59] on link "Edit Edit Scorecard" at bounding box center [471, 58] width 58 height 13
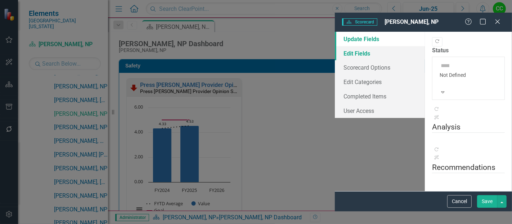
click at [335, 46] on link "Edit Fields" at bounding box center [380, 53] width 90 height 14
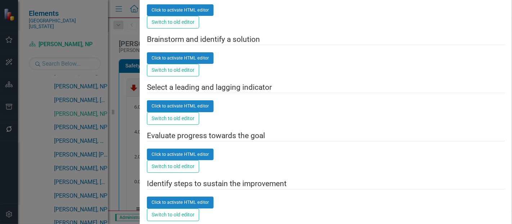
type input "derm"
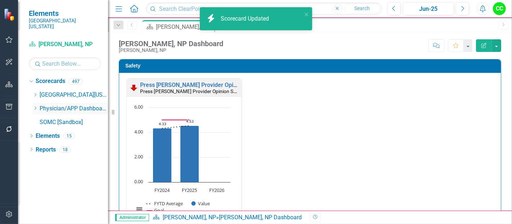
click at [34, 106] on icon "Dropdown" at bounding box center [34, 108] width 5 height 4
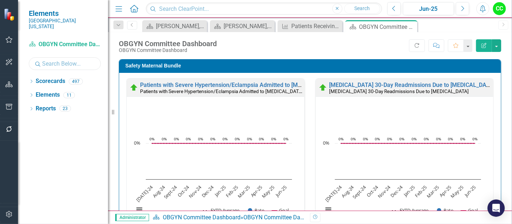
drag, startPoint x: 0, startPoint y: 0, endPoint x: 42, endPoint y: 60, distance: 73.1
click at [42, 60] on input "text" at bounding box center [65, 63] width 72 height 13
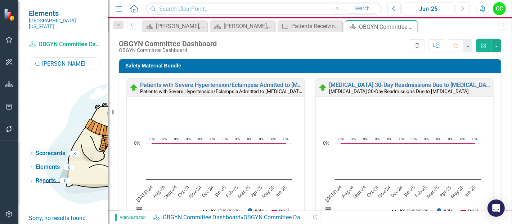
type input "perkins"
click at [32, 152] on icon "Dropdown" at bounding box center [31, 154] width 5 height 4
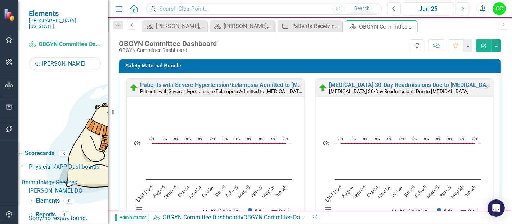
click at [64, 186] on link "[PERSON_NAME], DO" at bounding box center [68, 190] width 79 height 8
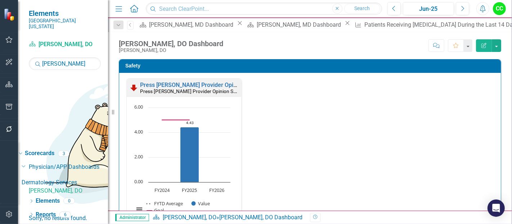
click at [64, 186] on link "[PERSON_NAME], DO" at bounding box center [68, 190] width 79 height 8
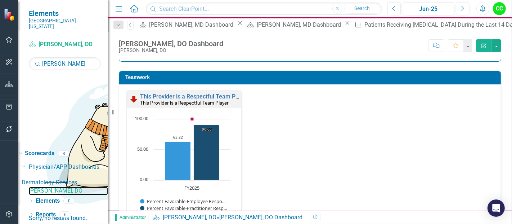
scroll to position [766, 0]
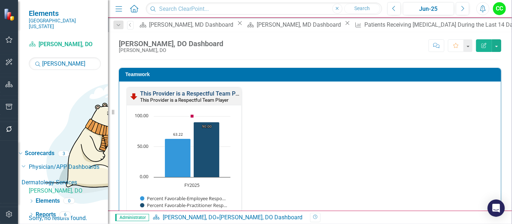
click at [206, 91] on link "This Provider is a Respectful Team Player" at bounding box center [194, 93] width 108 height 7
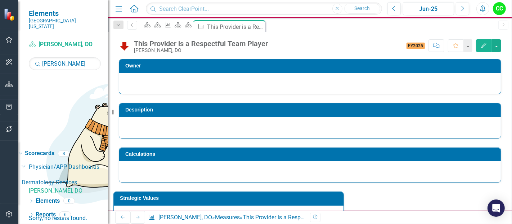
scroll to position [25, 0]
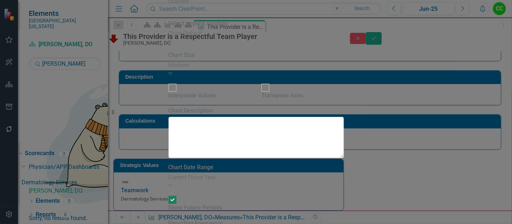
click at [235, 173] on div "Current Fiscal Year" at bounding box center [255, 177] width 175 height 8
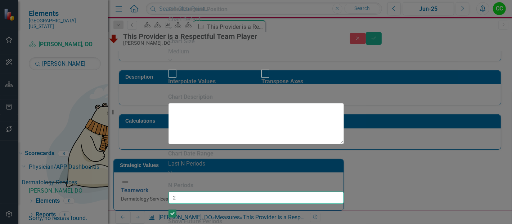
type input "2"
click at [332, 191] on input "2" at bounding box center [255, 197] width 175 height 12
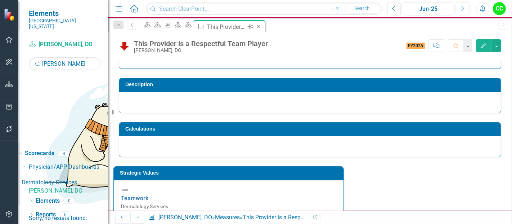
click at [262, 27] on icon "Close" at bounding box center [258, 27] width 7 height 6
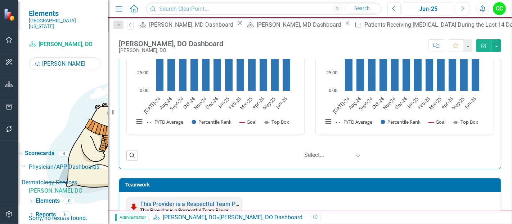
scroll to position [578, 0]
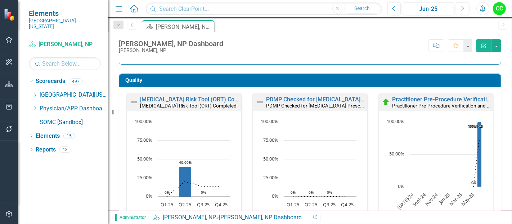
scroll to position [196, 0]
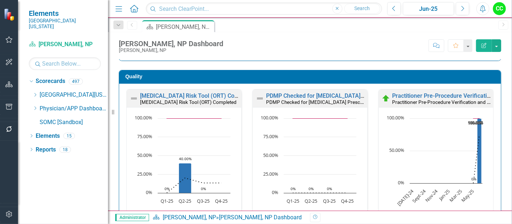
click at [452, 68] on div "Quality [MEDICAL_DATA] Risk Tool (ORT) Completed [MEDICAL_DATA] Risk Tool (ORT)…" at bounding box center [309, 164] width 393 height 207
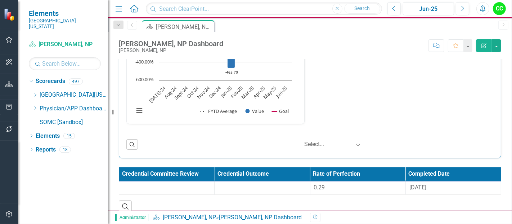
scroll to position [1086, 0]
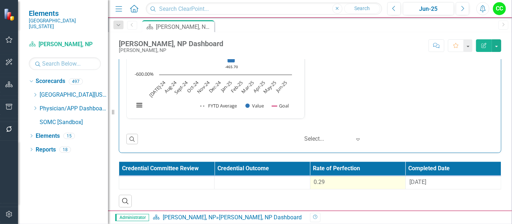
click at [369, 179] on div "0.29" at bounding box center [358, 182] width 88 height 8
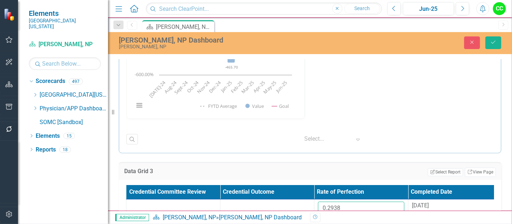
drag, startPoint x: 360, startPoint y: 202, endPoint x: 291, endPoint y: 194, distance: 69.2
click at [291, 194] on table "Credential Committee Review Credential Outcome Rate of Perfection Completed Dat…" at bounding box center [314, 204] width 376 height 38
paste input "4014"
type input "0.4014"
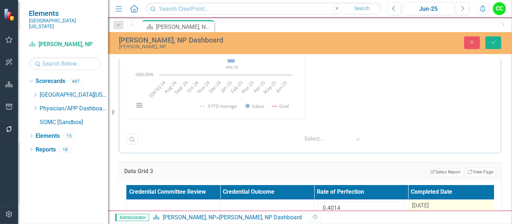
click at [422, 205] on span "[DATE]" at bounding box center [420, 205] width 17 height 7
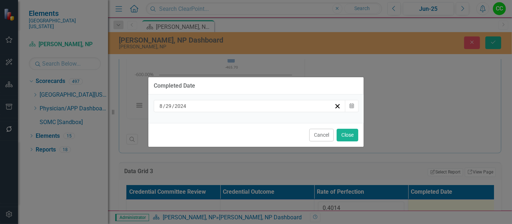
click at [302, 104] on div "[DATE]" at bounding box center [246, 105] width 176 height 7
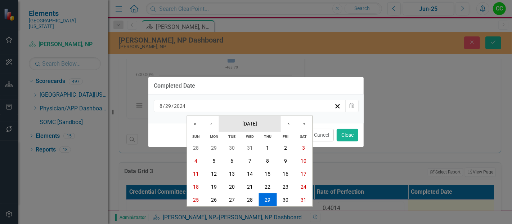
click at [253, 123] on span "[DATE]" at bounding box center [249, 123] width 15 height 6
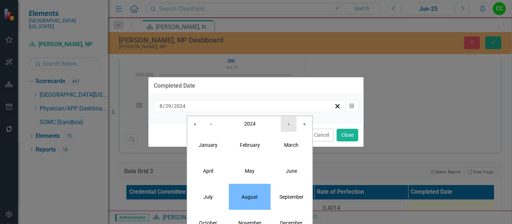
click at [289, 129] on button "›" at bounding box center [289, 124] width 16 height 16
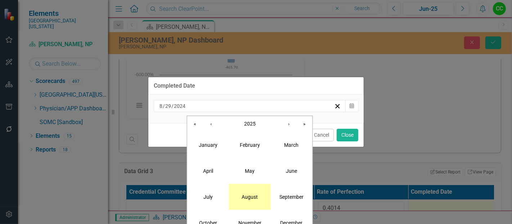
click at [252, 195] on abbr "August" at bounding box center [250, 196] width 16 height 6
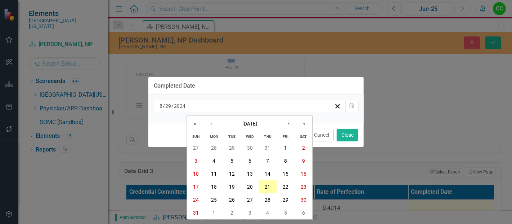
click at [272, 186] on button "21" at bounding box center [267, 186] width 18 height 13
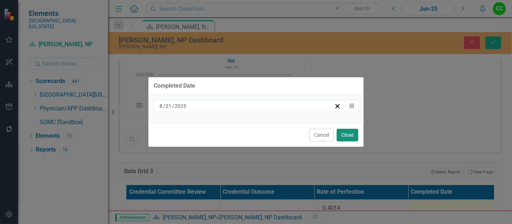
click at [350, 140] on button "Close" at bounding box center [348, 135] width 22 height 13
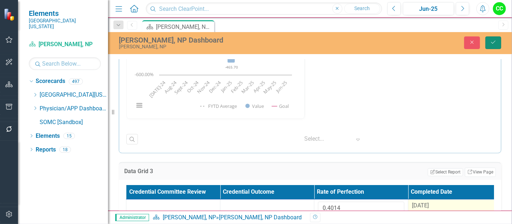
click at [495, 38] on button "Save" at bounding box center [493, 42] width 16 height 13
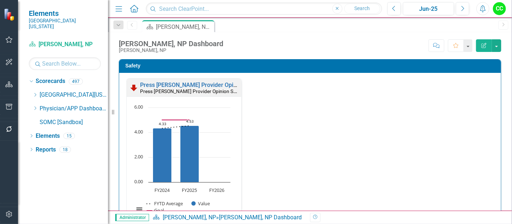
scroll to position [181, 0]
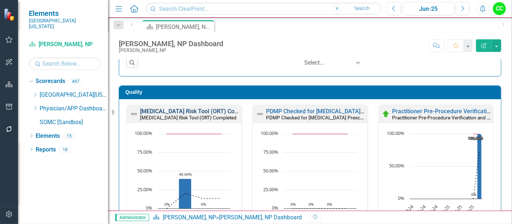
click at [206, 109] on link "[MEDICAL_DATA] Risk Tool (ORT) Completed" at bounding box center [198, 111] width 116 height 7
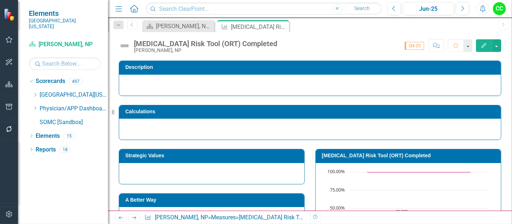
scroll to position [43, 0]
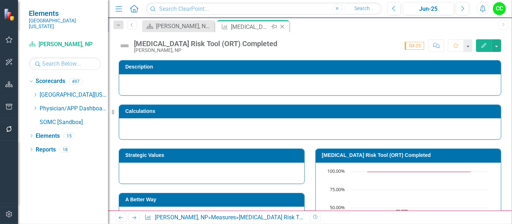
click at [283, 27] on icon "Close" at bounding box center [282, 27] width 7 height 6
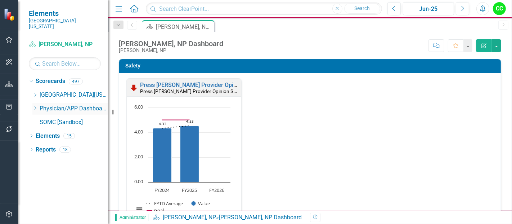
click at [34, 106] on icon "Dropdown" at bounding box center [34, 108] width 5 height 4
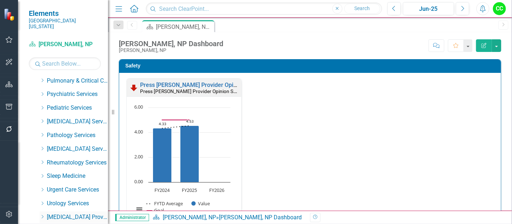
scroll to position [327, 0]
click at [43, 188] on icon "Dropdown" at bounding box center [42, 190] width 5 height 4
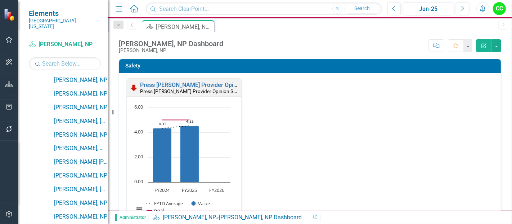
scroll to position [531, 0]
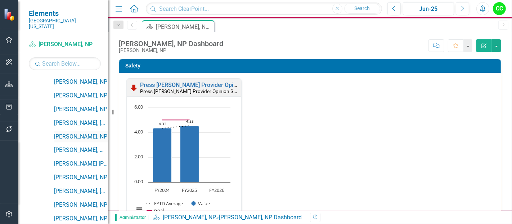
click at [76, 132] on link "[PERSON_NAME], NP" at bounding box center [81, 136] width 54 height 8
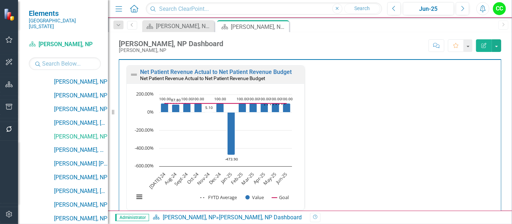
scroll to position [1086, 0]
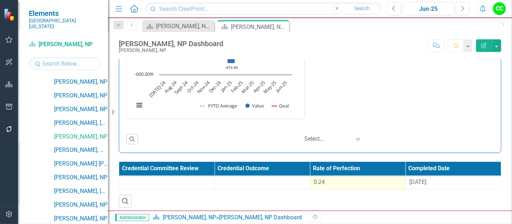
click at [338, 182] on div "0.24" at bounding box center [358, 182] width 88 height 8
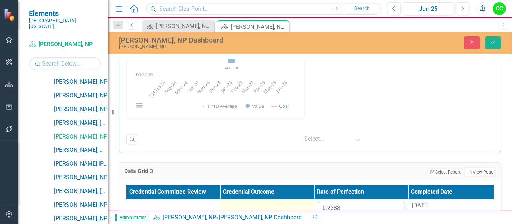
drag, startPoint x: 347, startPoint y: 202, endPoint x: 296, endPoint y: 196, distance: 50.7
click at [296, 199] on tr "0.2388 [DATE]" at bounding box center [314, 210] width 376 height 23
paste input "4085375"
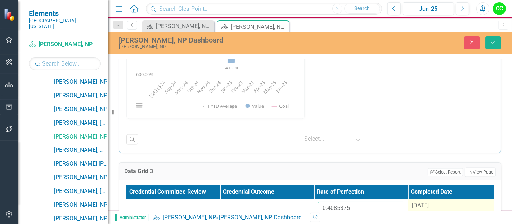
type input "0.4085375"
click at [438, 202] on div "[DATE]" at bounding box center [455, 206] width 86 height 8
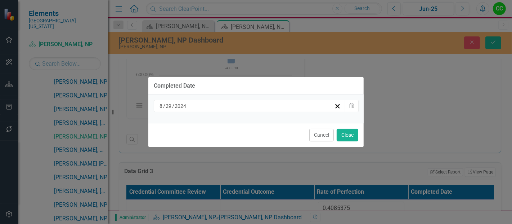
click at [309, 105] on div "[DATE]" at bounding box center [246, 105] width 176 height 7
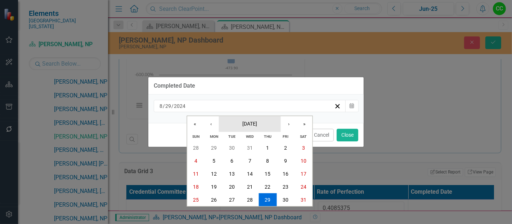
click at [245, 128] on button "[DATE]" at bounding box center [250, 124] width 62 height 16
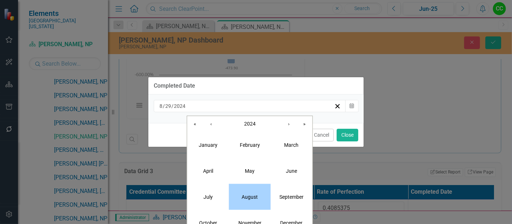
click at [239, 203] on button "August" at bounding box center [250, 196] width 42 height 26
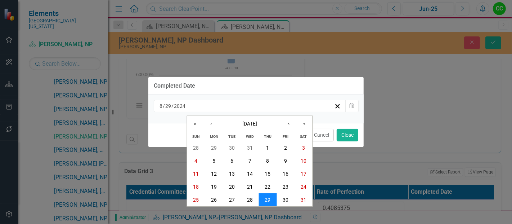
click at [269, 201] on abbr "29" at bounding box center [268, 200] width 6 height 6
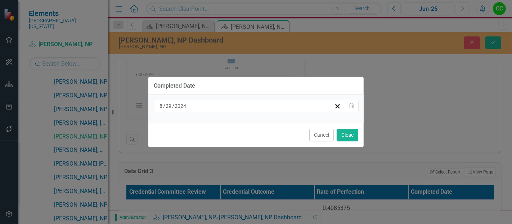
click at [274, 110] on div "[DATE]" at bounding box center [250, 106] width 192 height 12
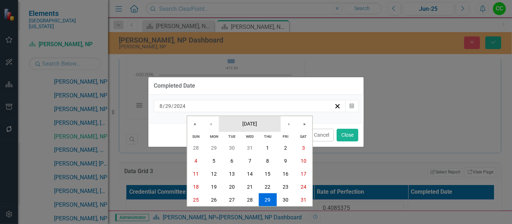
click at [270, 128] on button "[DATE]" at bounding box center [250, 124] width 62 height 16
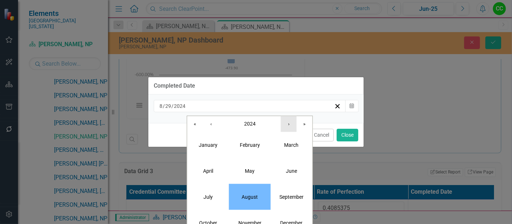
click at [289, 127] on button "›" at bounding box center [289, 124] width 16 height 16
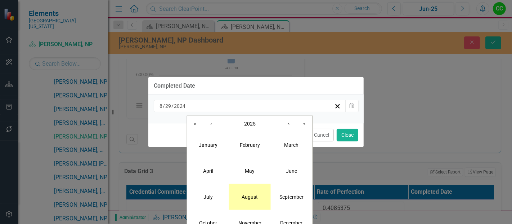
click at [250, 196] on abbr "August" at bounding box center [250, 196] width 16 height 6
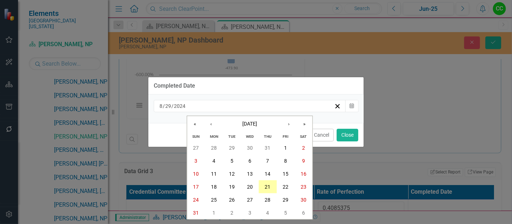
click at [263, 186] on button "21" at bounding box center [267, 186] width 18 height 13
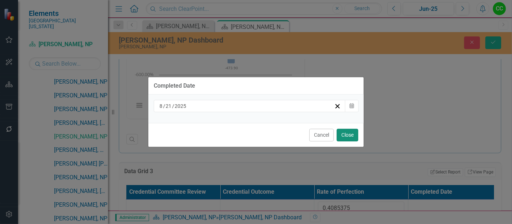
click at [346, 131] on button "Close" at bounding box center [348, 135] width 22 height 13
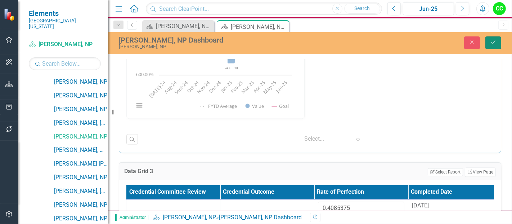
click at [492, 42] on icon "Save" at bounding box center [493, 42] width 6 height 5
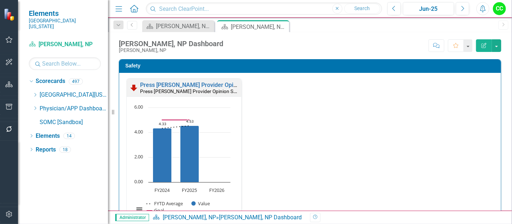
scroll to position [0, 0]
click at [34, 106] on icon "Dropdown" at bounding box center [34, 108] width 5 height 4
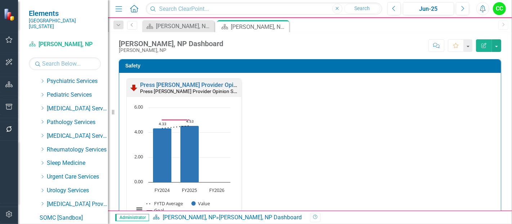
scroll to position [341, 0]
click at [43, 173] on icon "Dropdown" at bounding box center [42, 175] width 5 height 4
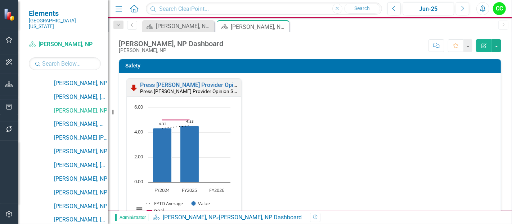
scroll to position [559, 0]
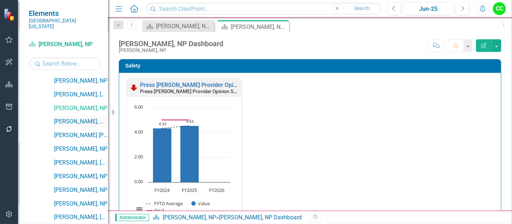
click at [74, 117] on link "[PERSON_NAME], MD" at bounding box center [81, 121] width 54 height 8
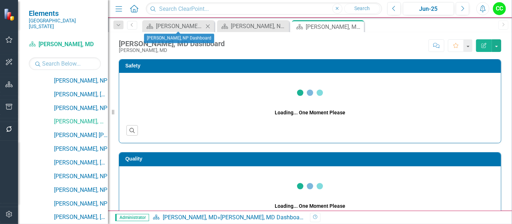
click at [209, 26] on icon "Close" at bounding box center [207, 26] width 7 height 6
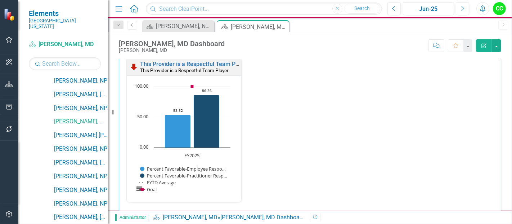
scroll to position [796, 0]
click at [219, 61] on link "This Provider is a Respectful Team Player" at bounding box center [194, 63] width 108 height 7
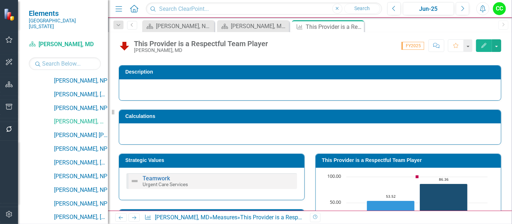
scroll to position [49, 0]
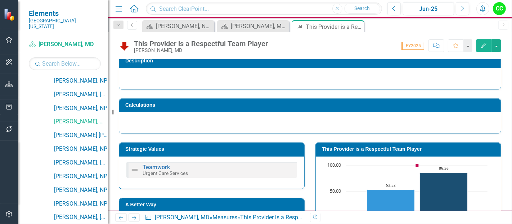
click at [382, 149] on h3 "This Provider is a Respectful Team Player" at bounding box center [409, 148] width 175 height 5
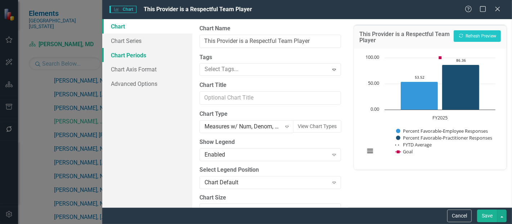
click at [132, 54] on link "Chart Periods" at bounding box center [147, 55] width 90 height 14
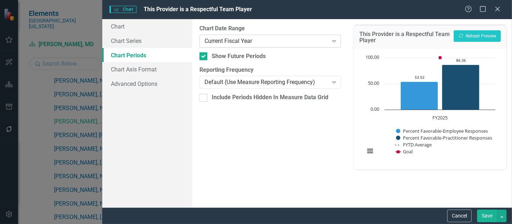
click at [217, 37] on div "Current Fiscal Year" at bounding box center [265, 41] width 123 height 8
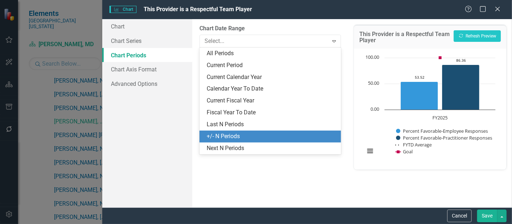
click at [210, 132] on div "+/- N Periods" at bounding box center [272, 136] width 130 height 8
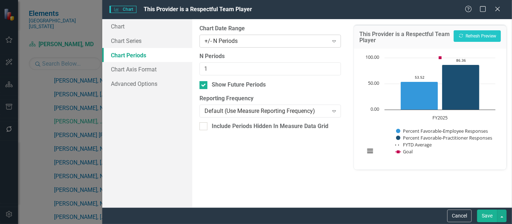
click at [234, 45] on div "+/- N Periods" at bounding box center [265, 41] width 123 height 8
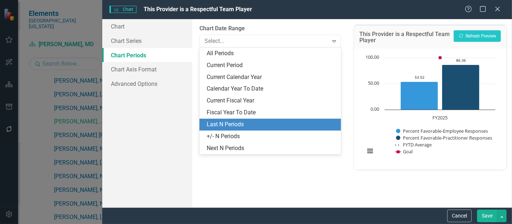
click at [223, 122] on div "Last N Periods" at bounding box center [272, 124] width 130 height 8
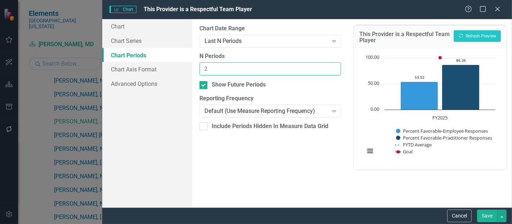
type input "2"
click at [334, 66] on input "2" at bounding box center [269, 68] width 141 height 13
click at [484, 221] on button "Save" at bounding box center [487, 215] width 20 height 13
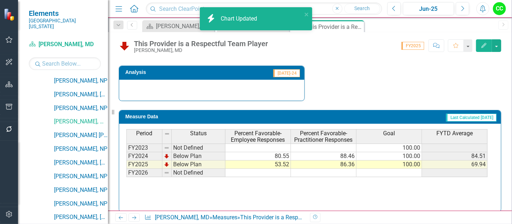
scroll to position [197, 0]
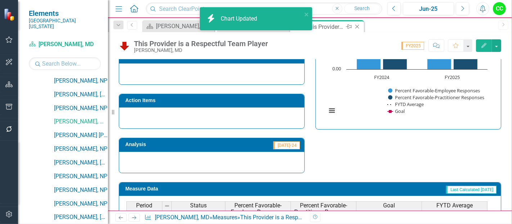
click at [358, 26] on icon "Close" at bounding box center [356, 27] width 7 height 6
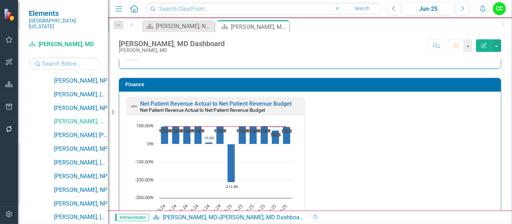
scroll to position [1086, 0]
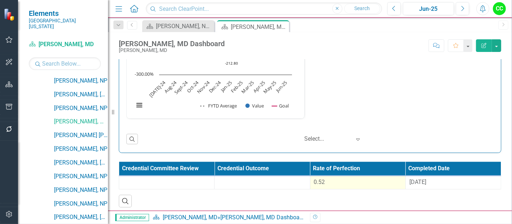
click at [366, 182] on div "0.52" at bounding box center [358, 182] width 88 height 8
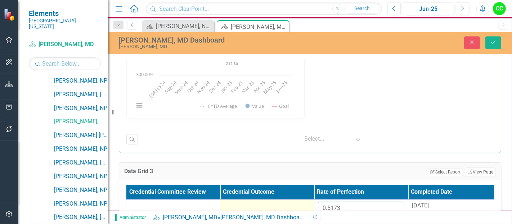
drag, startPoint x: 353, startPoint y: 204, endPoint x: 268, endPoint y: 198, distance: 85.5
click at [268, 199] on tr "0.5173 8/29/24" at bounding box center [314, 210] width 376 height 23
paste input "4898"
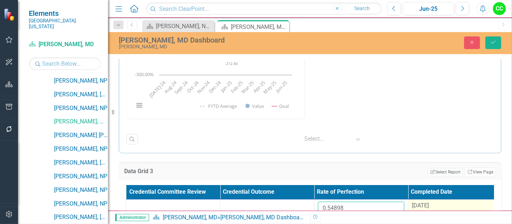
type input "0.54898"
click at [425, 202] on span "[DATE]" at bounding box center [420, 205] width 17 height 7
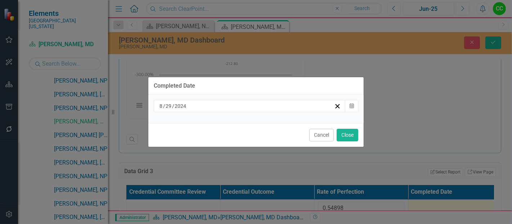
click at [286, 108] on div "[DATE]" at bounding box center [246, 105] width 176 height 7
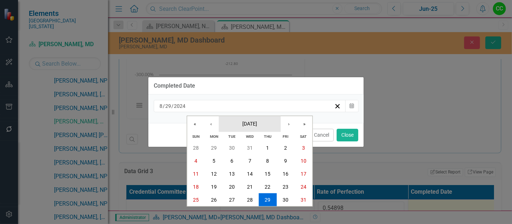
click at [265, 129] on button "[DATE]" at bounding box center [250, 124] width 62 height 16
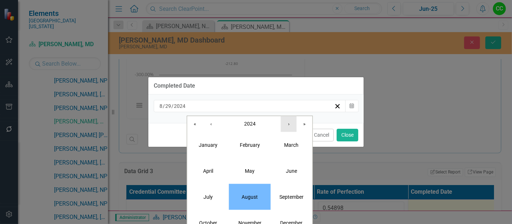
click at [292, 126] on button "›" at bounding box center [289, 124] width 16 height 16
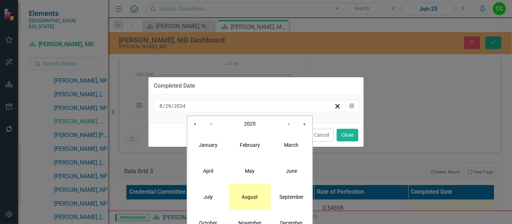
click at [251, 197] on abbr "August" at bounding box center [250, 196] width 16 height 6
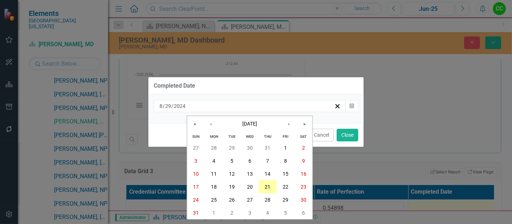
click at [266, 185] on abbr "21" at bounding box center [268, 187] width 6 height 6
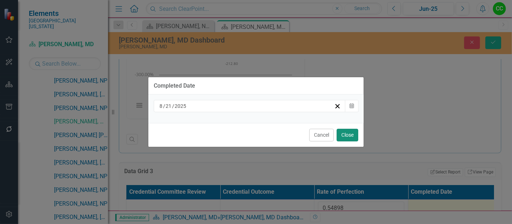
click at [338, 138] on button "Close" at bounding box center [348, 135] width 22 height 13
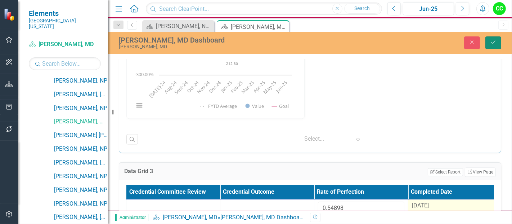
click at [496, 42] on icon "Save" at bounding box center [493, 42] width 6 height 5
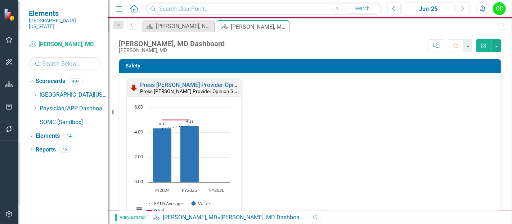
scroll to position [0, 0]
click at [36, 106] on icon at bounding box center [36, 108] width 2 height 4
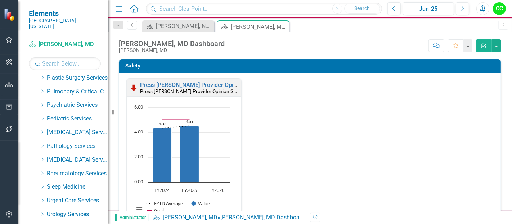
scroll to position [363, 0]
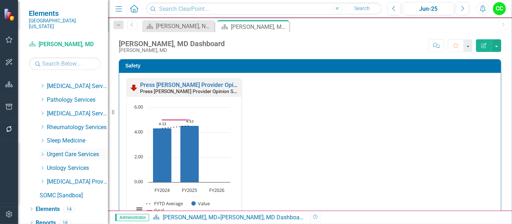
click at [41, 152] on icon "Dropdown" at bounding box center [42, 154] width 5 height 4
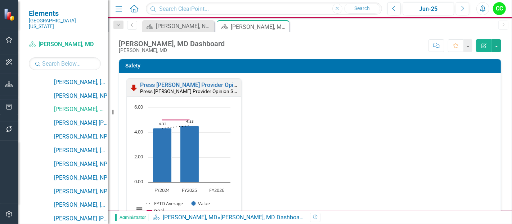
scroll to position [572, 0]
click at [82, 118] on link "[PERSON_NAME] [PERSON_NAME], DO" at bounding box center [81, 122] width 54 height 8
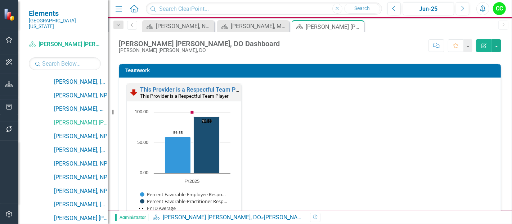
scroll to position [771, 0]
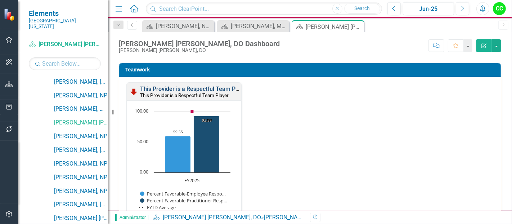
click at [196, 86] on link "This Provider is a Respectful Team Player" at bounding box center [194, 88] width 108 height 7
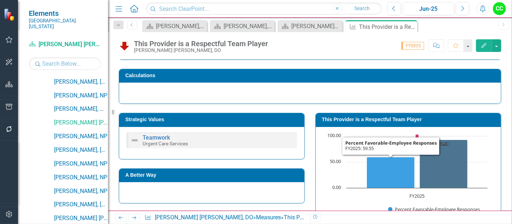
scroll to position [78, 0]
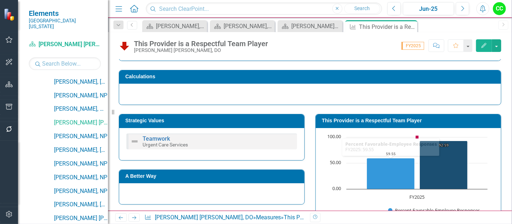
click at [380, 118] on h3 "This Provider is a Respectful Team Player" at bounding box center [409, 120] width 175 height 5
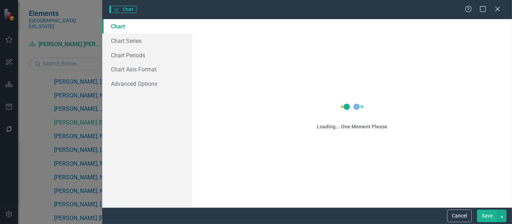
click at [380, 118] on div "Charts Chart Help Maximize Close Chart Chart Series Chart Periods Chart Axis Fo…" at bounding box center [256, 112] width 512 height 224
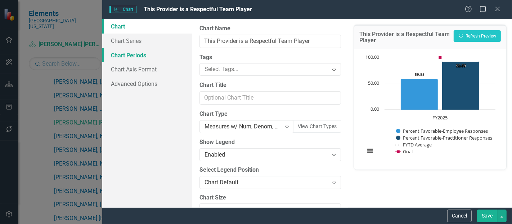
click at [134, 55] on link "Chart Periods" at bounding box center [147, 55] width 90 height 14
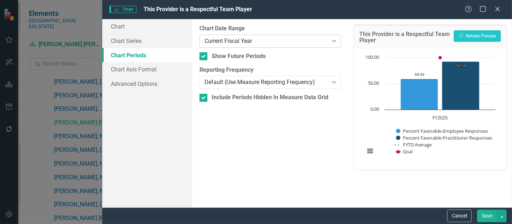
click at [253, 37] on div "Current Fiscal Year" at bounding box center [265, 41] width 123 height 8
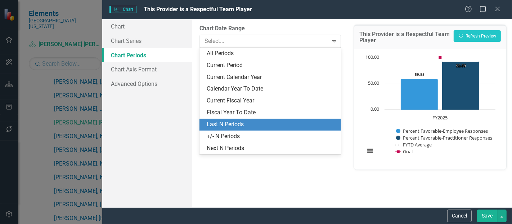
click at [229, 121] on div "Last N Periods" at bounding box center [272, 124] width 130 height 8
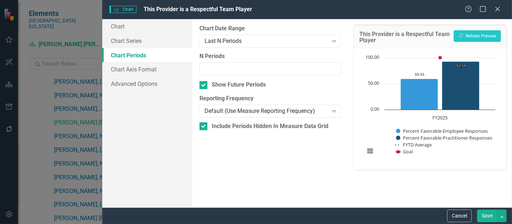
click at [490, 215] on button "Save" at bounding box center [487, 215] width 20 height 13
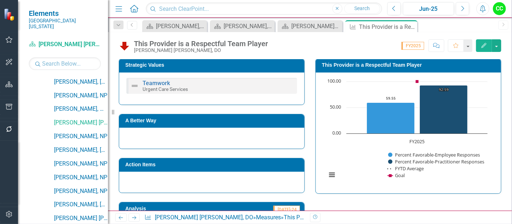
scroll to position [112, 0]
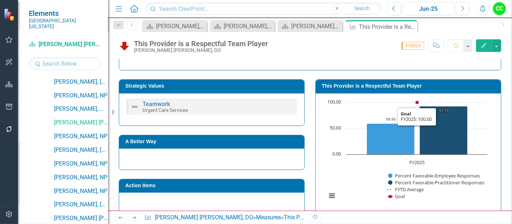
click at [388, 83] on h3 "This Provider is a Respectful Team Player" at bounding box center [409, 85] width 175 height 5
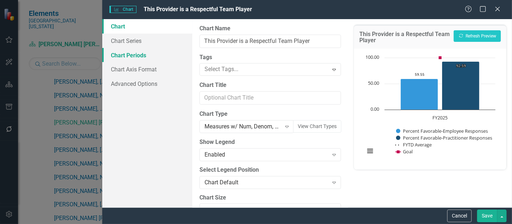
click at [146, 51] on link "Chart Periods" at bounding box center [147, 55] width 90 height 14
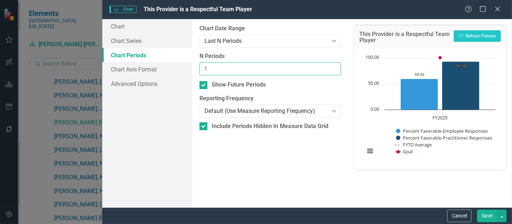
click at [335, 66] on input "1" at bounding box center [269, 68] width 141 height 13
type input "2"
click at [335, 66] on input "2" at bounding box center [269, 68] width 141 height 13
click at [484, 216] on button "Save" at bounding box center [487, 215] width 20 height 13
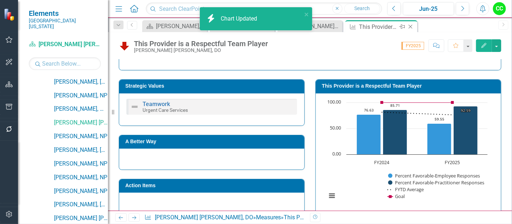
click at [407, 26] on icon "Close" at bounding box center [410, 27] width 7 height 6
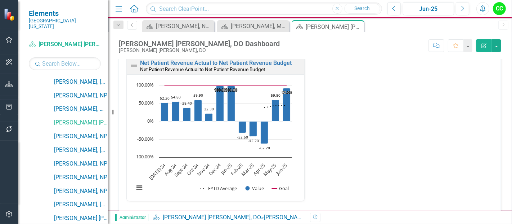
scroll to position [1086, 0]
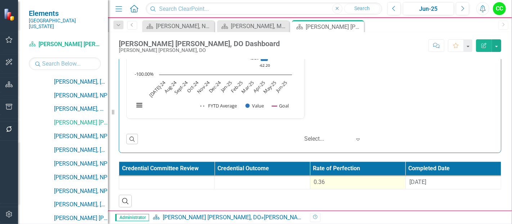
click at [353, 179] on div "0.36" at bounding box center [358, 182] width 88 height 8
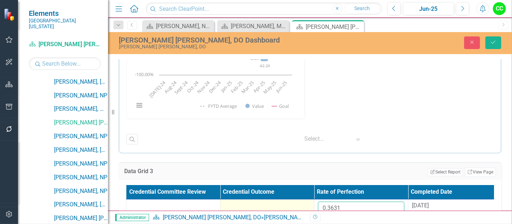
drag, startPoint x: 351, startPoint y: 206, endPoint x: 300, endPoint y: 199, distance: 50.8
click at [300, 199] on tr "0.3631 8/29/24" at bounding box center [314, 210] width 376 height 23
paste input "41274"
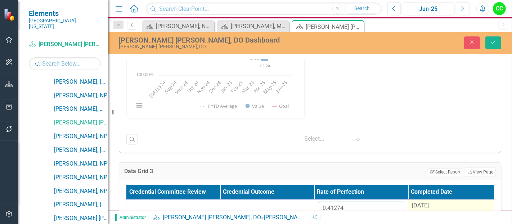
type input "0.41274"
click at [425, 204] on span "[DATE]" at bounding box center [420, 205] width 17 height 7
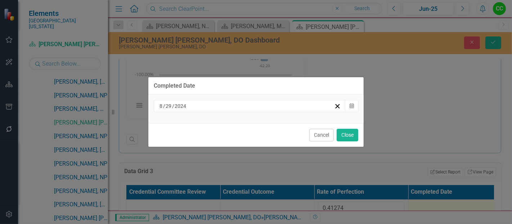
click at [269, 107] on div "[DATE]" at bounding box center [246, 105] width 176 height 7
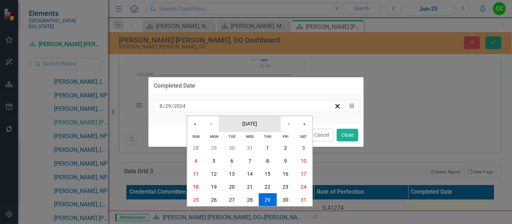
click at [264, 120] on button "[DATE]" at bounding box center [250, 124] width 62 height 16
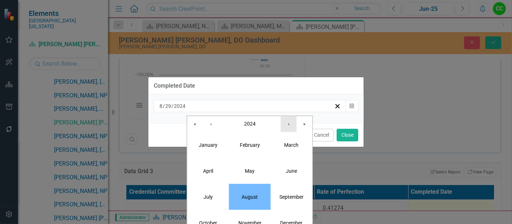
click at [285, 128] on button "›" at bounding box center [289, 124] width 16 height 16
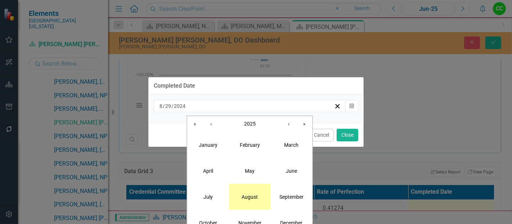
click at [259, 199] on button "August" at bounding box center [250, 196] width 42 height 26
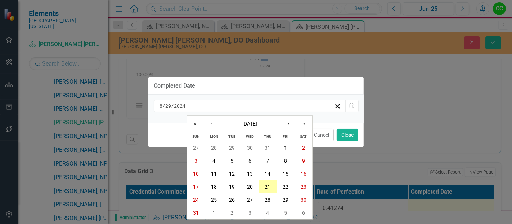
click at [267, 186] on abbr "21" at bounding box center [268, 187] width 6 height 6
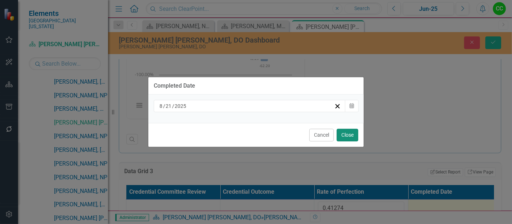
click at [343, 131] on button "Close" at bounding box center [348, 135] width 22 height 13
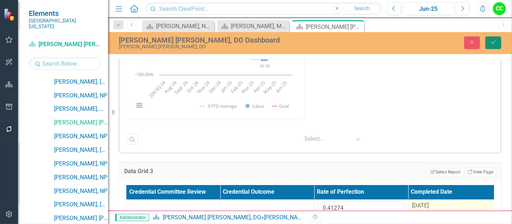
click at [490, 40] on icon "Save" at bounding box center [493, 42] width 6 height 5
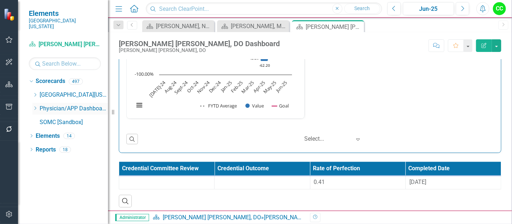
click at [35, 106] on icon "Dropdown" at bounding box center [34, 108] width 5 height 4
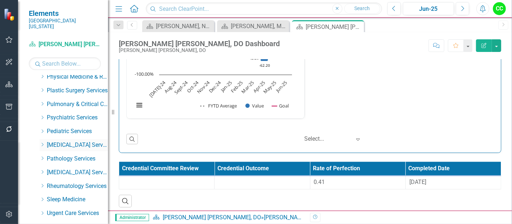
scroll to position [363, 0]
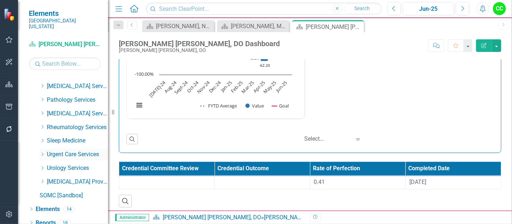
click at [42, 152] on icon at bounding box center [43, 154] width 2 height 4
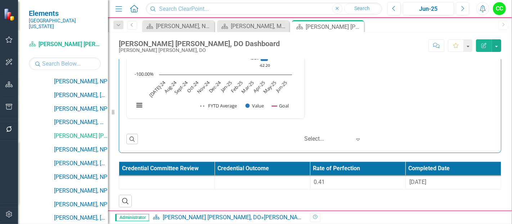
scroll to position [576, 0]
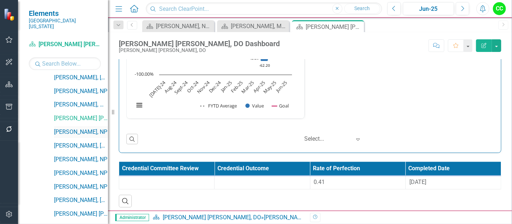
click at [82, 128] on link "[PERSON_NAME], NP" at bounding box center [81, 132] width 54 height 8
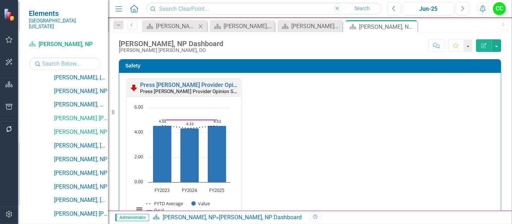
click at [202, 26] on icon "Close" at bounding box center [200, 26] width 7 height 6
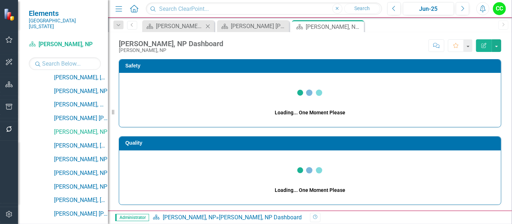
click at [208, 25] on icon "Close" at bounding box center [207, 26] width 7 height 6
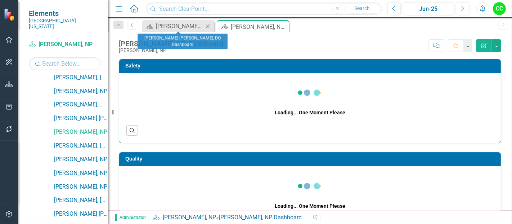
click at [208, 25] on icon at bounding box center [208, 26] width 4 height 4
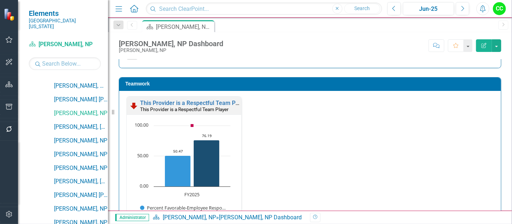
scroll to position [756, 0]
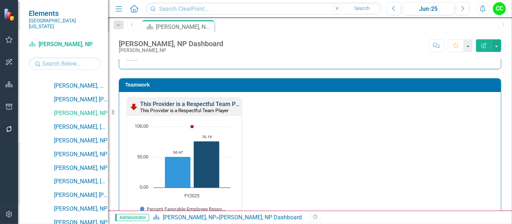
click at [207, 100] on link "This Provider is a Respectful Team Player" at bounding box center [194, 103] width 108 height 7
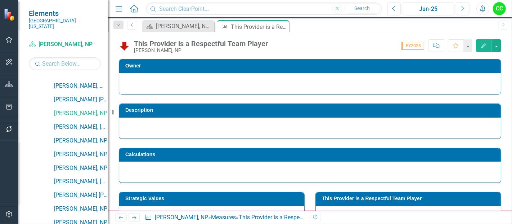
scroll to position [60, 0]
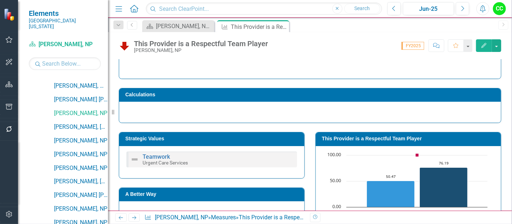
click at [374, 143] on td "This Provider is a Respectful Team Player" at bounding box center [409, 139] width 175 height 11
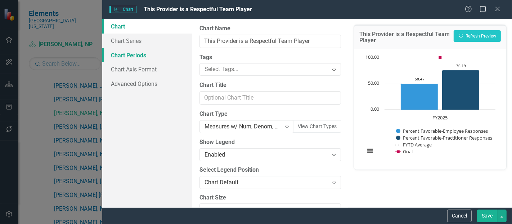
click at [139, 54] on link "Chart Periods" at bounding box center [147, 55] width 90 height 14
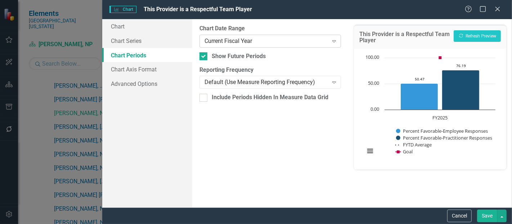
click at [260, 44] on div "Current Fiscal Year" at bounding box center [265, 41] width 123 height 8
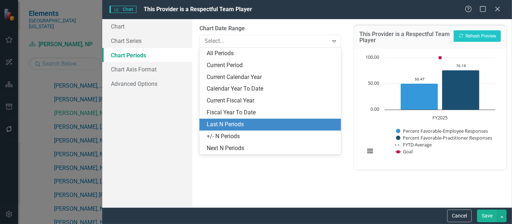
click at [237, 121] on div "Last N Periods" at bounding box center [272, 124] width 130 height 8
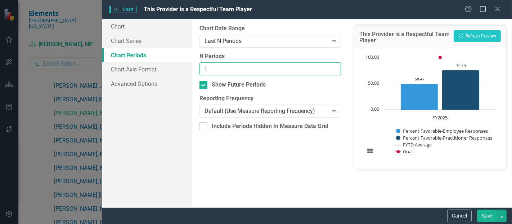
click at [334, 63] on input "1" at bounding box center [269, 68] width 141 height 13
type input "2"
click at [332, 68] on input "2" at bounding box center [269, 68] width 141 height 13
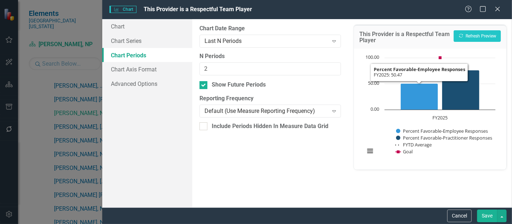
click at [484, 212] on button "Save" at bounding box center [487, 215] width 20 height 13
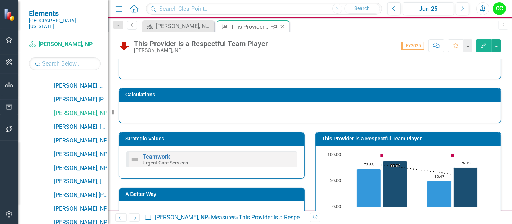
click at [280, 24] on icon "Close" at bounding box center [282, 27] width 7 height 6
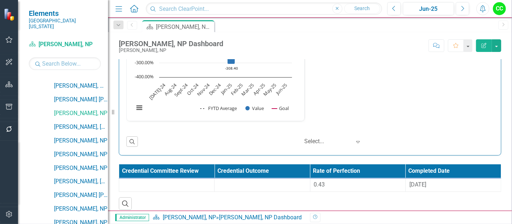
scroll to position [1086, 0]
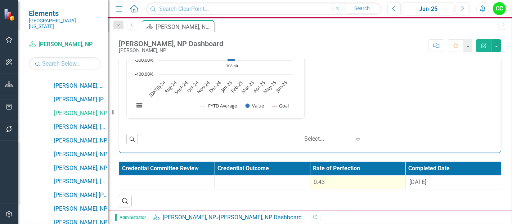
click at [330, 179] on div "0.43" at bounding box center [358, 182] width 88 height 8
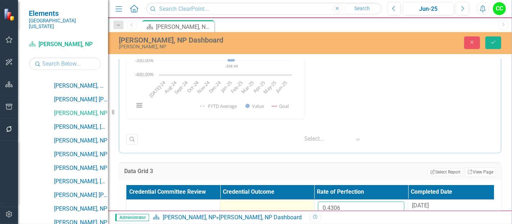
drag, startPoint x: 346, startPoint y: 202, endPoint x: 298, endPoint y: 200, distance: 48.3
click at [298, 200] on tr "0.4306 8/29/24" at bounding box center [314, 210] width 376 height 23
paste input "242"
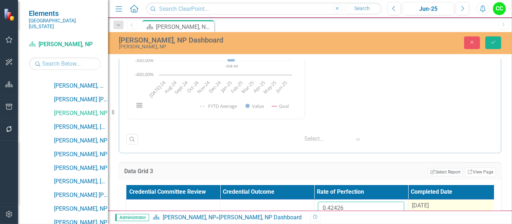
type input "0.42426"
click at [434, 199] on td "[DATE]" at bounding box center [455, 210] width 94 height 23
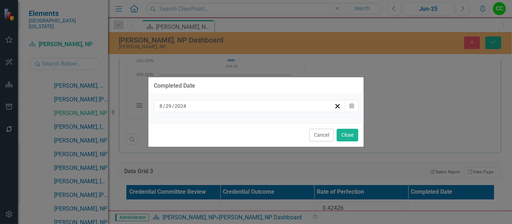
click at [258, 102] on div "[DATE]" at bounding box center [250, 106] width 192 height 12
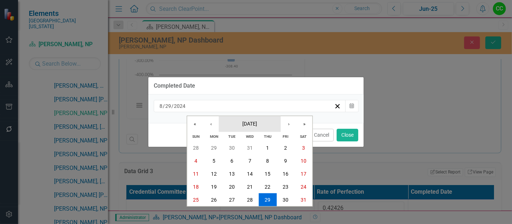
click at [267, 129] on button "[DATE]" at bounding box center [250, 124] width 62 height 16
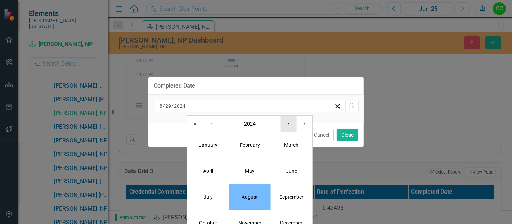
click at [290, 130] on button "›" at bounding box center [289, 124] width 16 height 16
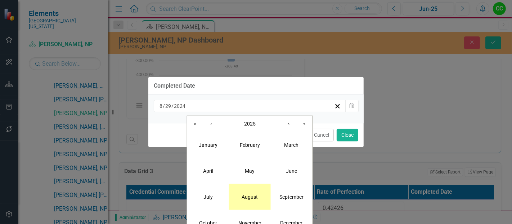
click at [256, 193] on abbr "August" at bounding box center [250, 196] width 16 height 6
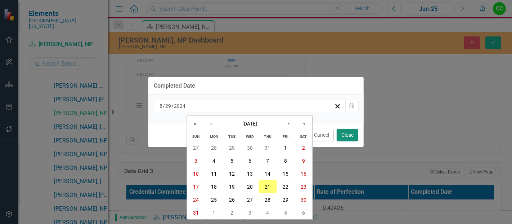
click at [348, 134] on button "Close" at bounding box center [348, 135] width 22 height 13
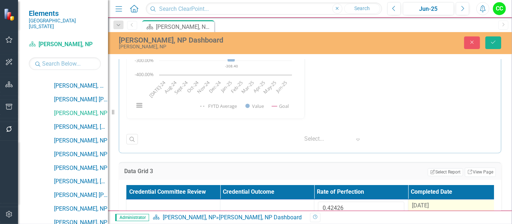
click at [422, 202] on span "[DATE]" at bounding box center [420, 205] width 17 height 7
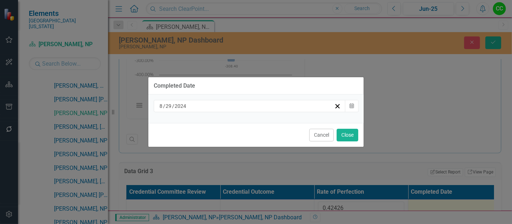
click at [245, 111] on div "[DATE]" at bounding box center [250, 106] width 192 height 12
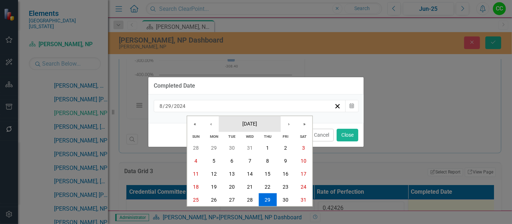
click at [257, 125] on span "[DATE]" at bounding box center [249, 123] width 15 height 6
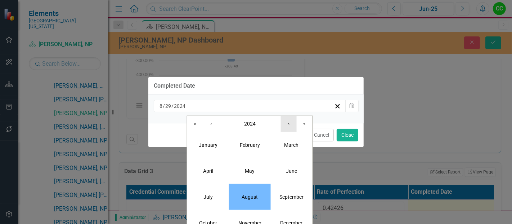
click at [290, 124] on button "›" at bounding box center [289, 124] width 16 height 16
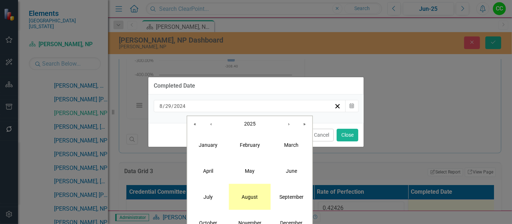
click at [248, 200] on button "August" at bounding box center [250, 196] width 42 height 26
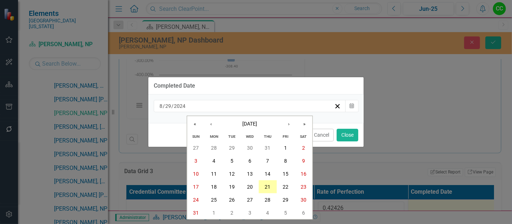
click at [268, 189] on abbr "21" at bounding box center [268, 187] width 6 height 6
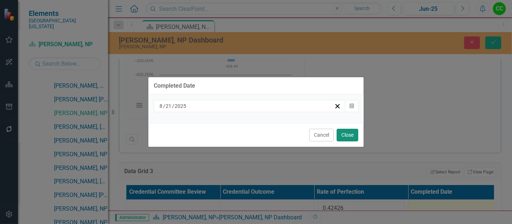
click at [337, 138] on button "Close" at bounding box center [348, 135] width 22 height 13
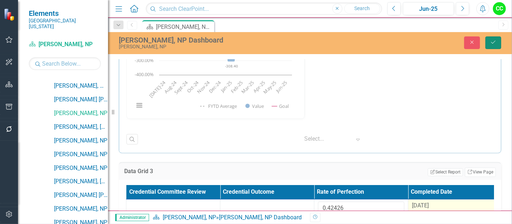
click at [492, 45] on button "Save" at bounding box center [493, 42] width 16 height 13
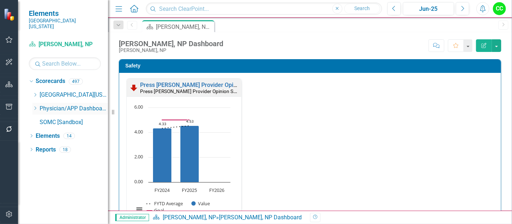
scroll to position [0, 0]
click at [33, 106] on icon "Dropdown" at bounding box center [34, 108] width 5 height 4
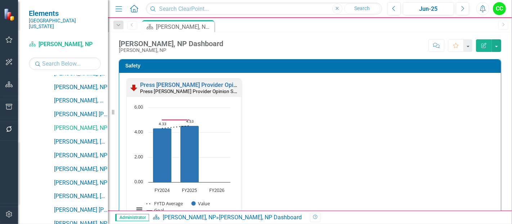
scroll to position [607, 0]
click at [86, 110] on link "[PERSON_NAME], [GEOGRAPHIC_DATA]" at bounding box center [81, 114] width 54 height 8
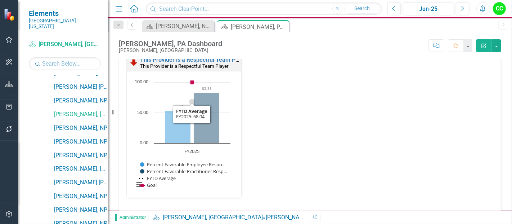
scroll to position [763, 0]
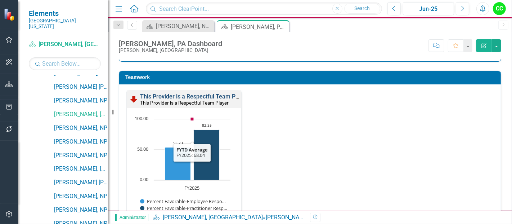
click at [217, 93] on link "This Provider is a Respectful Team Player" at bounding box center [194, 96] width 108 height 7
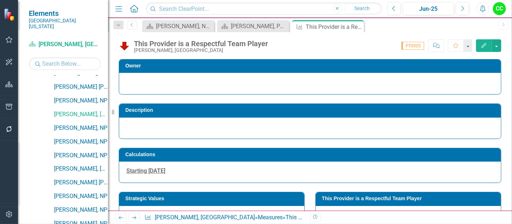
scroll to position [70, 0]
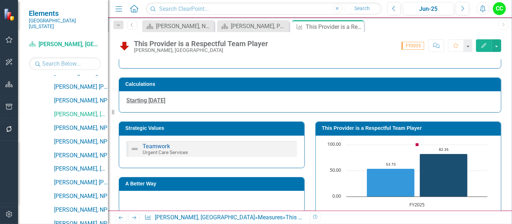
click at [401, 131] on td "This Provider is a Respectful Team Player" at bounding box center [409, 128] width 175 height 11
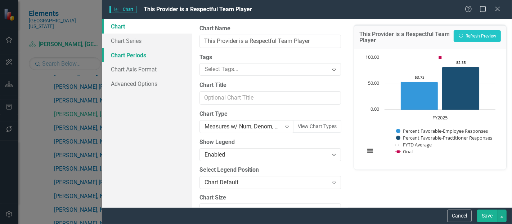
click at [121, 56] on link "Chart Periods" at bounding box center [147, 55] width 90 height 14
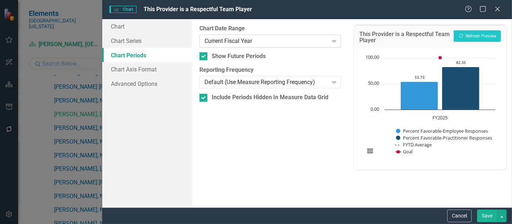
click at [240, 40] on div "Current Fiscal Year" at bounding box center [265, 41] width 123 height 8
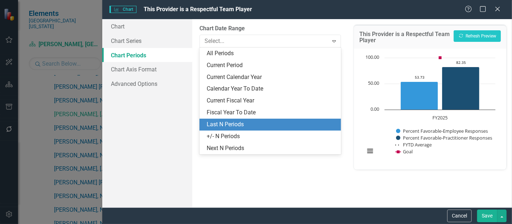
click at [226, 125] on div "Last N Periods" at bounding box center [272, 124] width 130 height 8
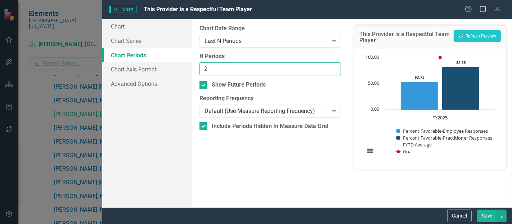
type input "2"
click at [333, 68] on input "2" at bounding box center [269, 68] width 141 height 13
click at [488, 212] on button "Save" at bounding box center [487, 215] width 20 height 13
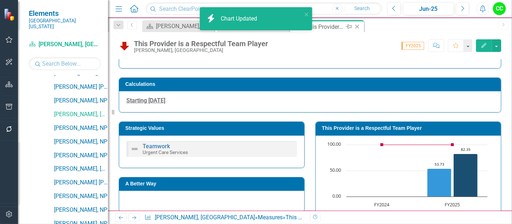
click at [356, 27] on icon "Close" at bounding box center [356, 27] width 7 height 6
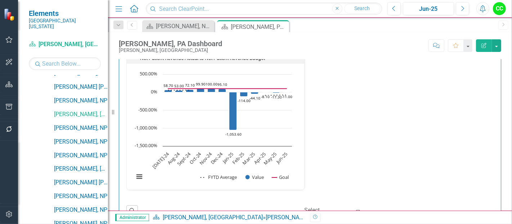
scroll to position [1086, 0]
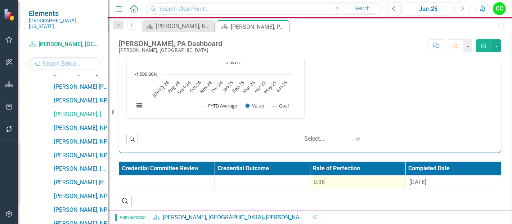
click at [369, 184] on td "0.36" at bounding box center [357, 182] width 95 height 13
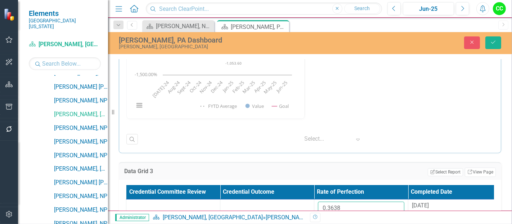
drag, startPoint x: 357, startPoint y: 200, endPoint x: 304, endPoint y: 194, distance: 53.6
click at [306, 194] on table "Credential Committee Review Credential Outcome Rate of Perfection Completed Dat…" at bounding box center [314, 204] width 376 height 38
paste input "826"
type input "0.38268"
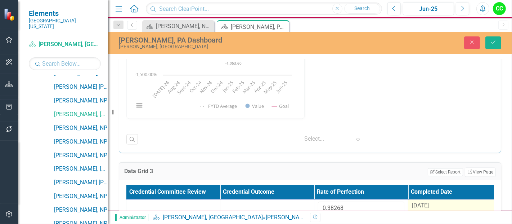
click at [434, 202] on div "[DATE]" at bounding box center [455, 206] width 86 height 8
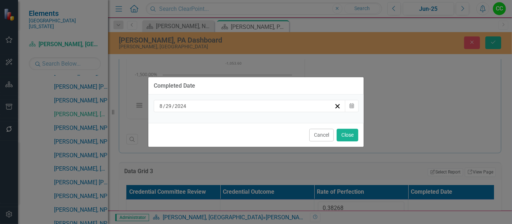
click at [270, 107] on div "[DATE]" at bounding box center [246, 105] width 176 height 7
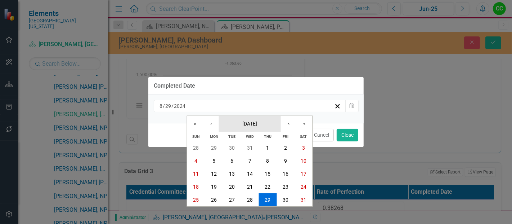
click at [264, 122] on button "[DATE]" at bounding box center [250, 124] width 62 height 16
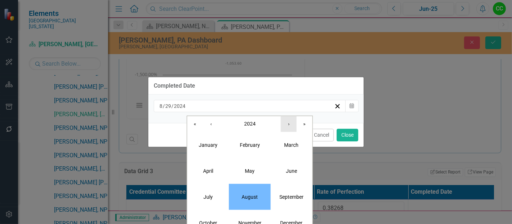
click at [291, 123] on button "›" at bounding box center [289, 124] width 16 height 16
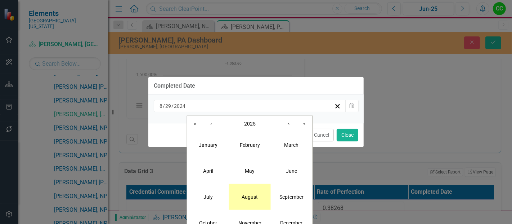
click at [249, 191] on button "August" at bounding box center [250, 196] width 42 height 26
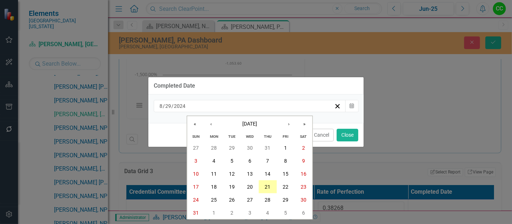
click at [262, 189] on button "21" at bounding box center [267, 186] width 18 height 13
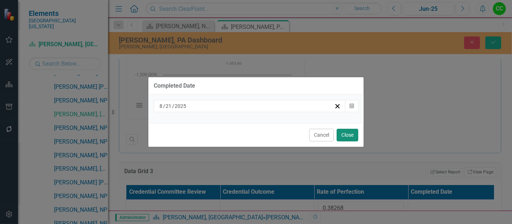
click at [345, 131] on button "Close" at bounding box center [348, 135] width 22 height 13
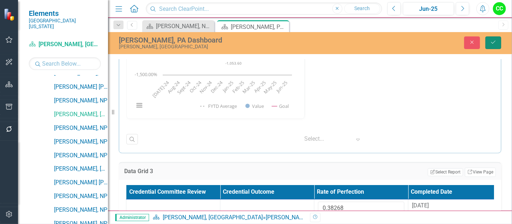
click at [491, 45] on button "Save" at bounding box center [493, 42] width 16 height 13
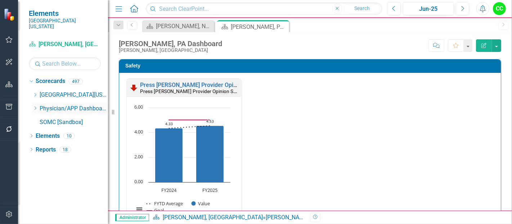
scroll to position [0, 0]
click at [34, 106] on icon "Dropdown" at bounding box center [34, 108] width 5 height 4
click at [33, 106] on icon "Dropdown" at bounding box center [34, 108] width 5 height 4
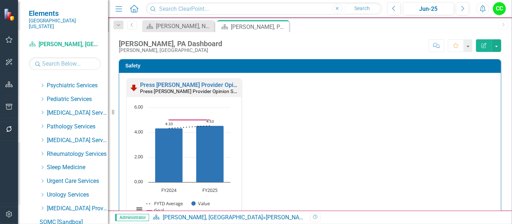
scroll to position [337, 0]
click at [42, 178] on icon "Dropdown" at bounding box center [42, 180] width 5 height 4
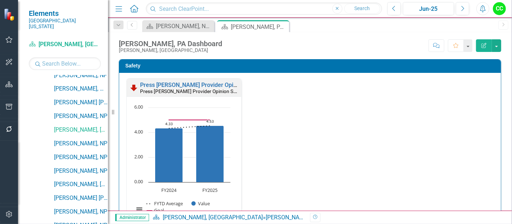
scroll to position [592, 0]
click at [77, 139] on link "[PERSON_NAME], NP" at bounding box center [81, 143] width 54 height 8
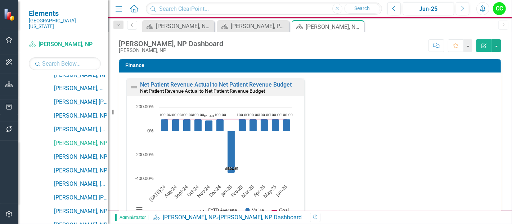
scroll to position [1086, 0]
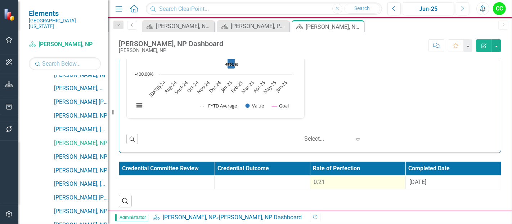
click at [360, 178] on div "0.21" at bounding box center [358, 182] width 88 height 8
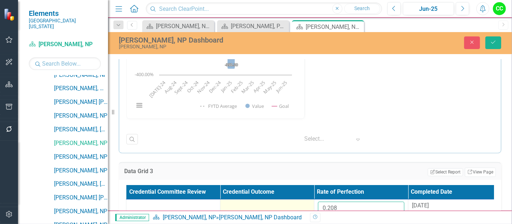
drag, startPoint x: 340, startPoint y: 203, endPoint x: 308, endPoint y: 203, distance: 32.4
click at [310, 203] on tr "0.208 8/29/24" at bounding box center [314, 210] width 376 height 23
paste input "34505"
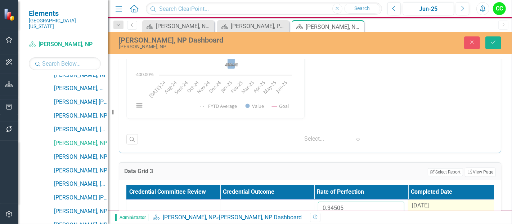
type input "0.34505"
click at [429, 202] on span "[DATE]" at bounding box center [420, 205] width 17 height 7
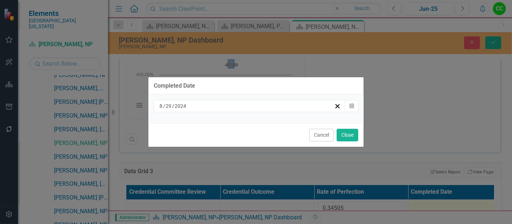
click at [274, 109] on div "[DATE]" at bounding box center [246, 105] width 176 height 7
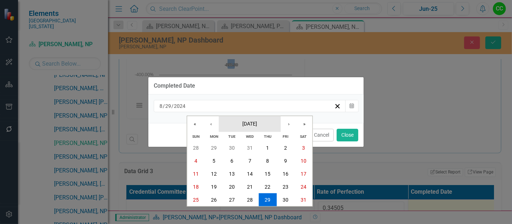
click at [255, 127] on button "[DATE]" at bounding box center [250, 124] width 62 height 16
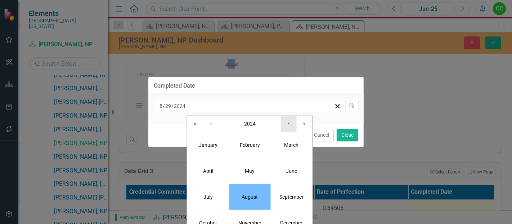
click at [288, 122] on button "›" at bounding box center [289, 124] width 16 height 16
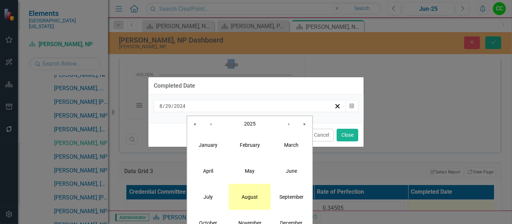
click at [243, 195] on abbr "August" at bounding box center [250, 196] width 16 height 6
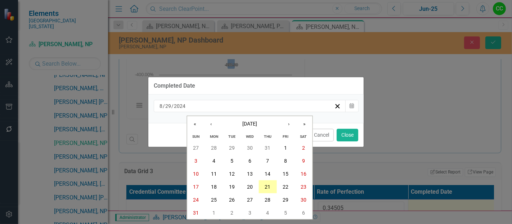
click at [265, 188] on abbr "21" at bounding box center [268, 187] width 6 height 6
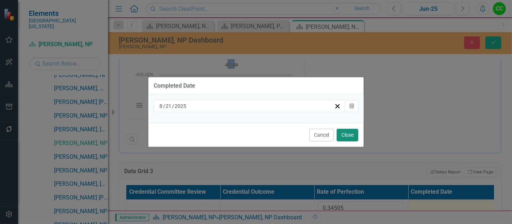
click at [345, 131] on button "Close" at bounding box center [348, 135] width 22 height 13
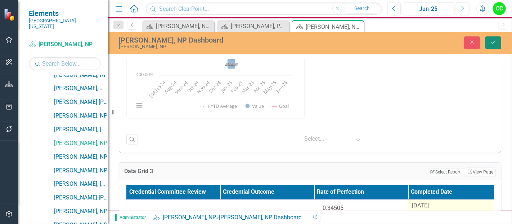
click at [497, 42] on button "Save" at bounding box center [493, 42] width 16 height 13
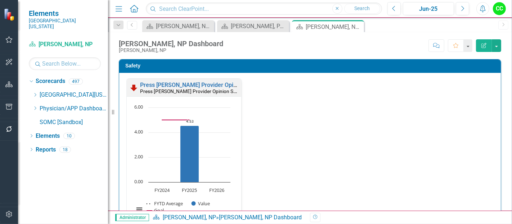
click at [34, 106] on icon "Dropdown" at bounding box center [34, 108] width 5 height 4
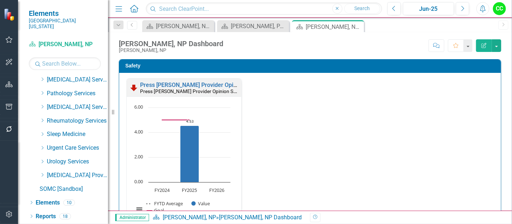
scroll to position [0, 0]
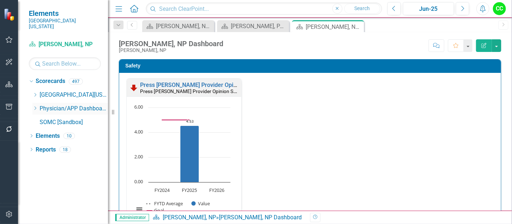
click at [35, 106] on icon at bounding box center [36, 108] width 2 height 4
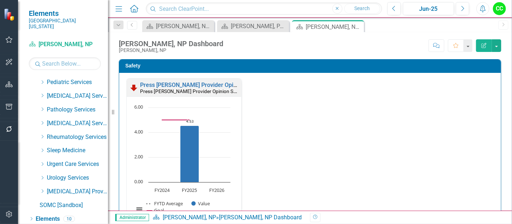
scroll to position [363, 0]
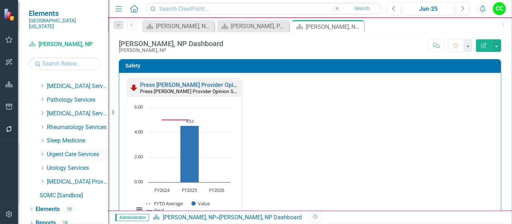
click at [42, 152] on icon "Dropdown" at bounding box center [42, 154] width 5 height 4
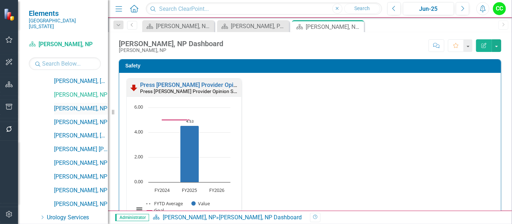
scroll to position [642, 0]
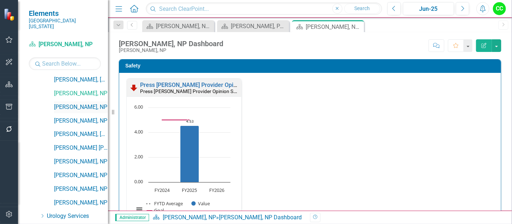
click at [79, 103] on link "[PERSON_NAME], NP" at bounding box center [81, 107] width 54 height 8
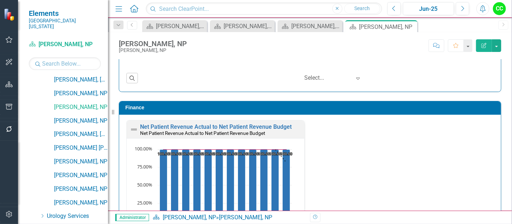
scroll to position [870, 0]
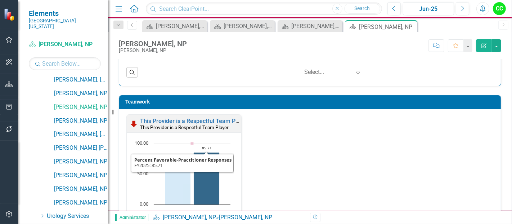
scroll to position [738, 0]
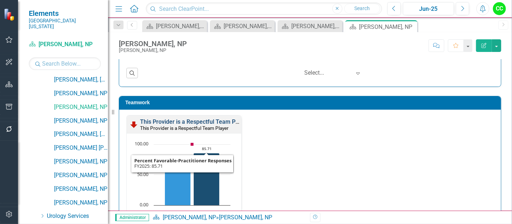
click at [194, 120] on link "This Provider is a Respectful Team Player" at bounding box center [194, 121] width 108 height 7
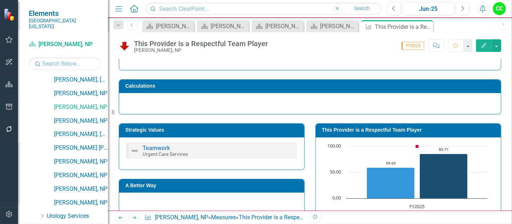
scroll to position [74, 0]
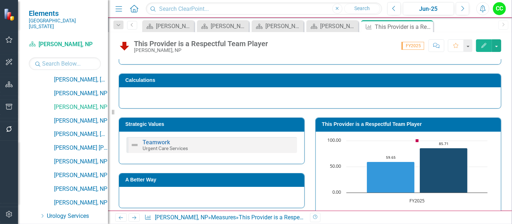
click at [401, 127] on td "This Provider is a Respectful Team Player" at bounding box center [409, 125] width 175 height 11
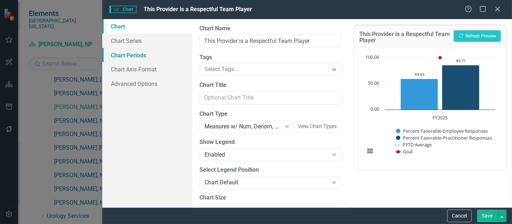
click at [139, 49] on link "Chart Periods" at bounding box center [147, 55] width 90 height 14
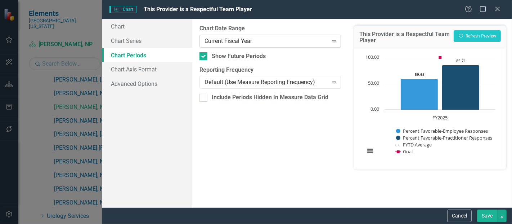
click at [231, 39] on div "Current Fiscal Year" at bounding box center [265, 41] width 123 height 8
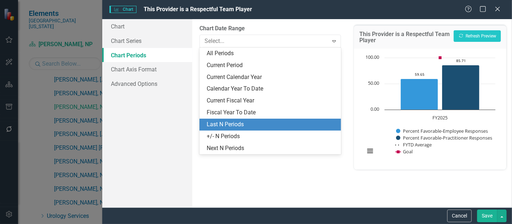
click at [234, 127] on div "Last N Periods" at bounding box center [272, 124] width 130 height 8
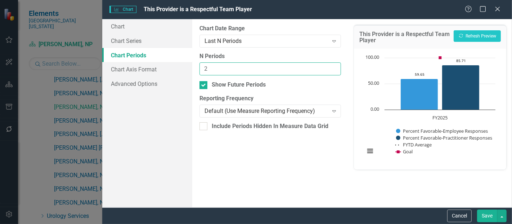
type input "2"
click at [333, 65] on input "2" at bounding box center [269, 68] width 141 height 13
click at [489, 217] on button "Save" at bounding box center [487, 215] width 20 height 13
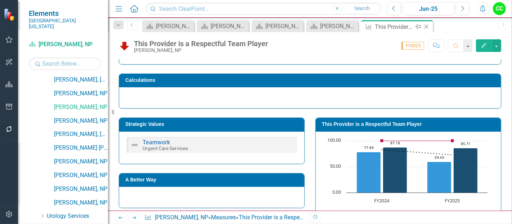
click at [427, 26] on icon "Close" at bounding box center [426, 27] width 7 height 6
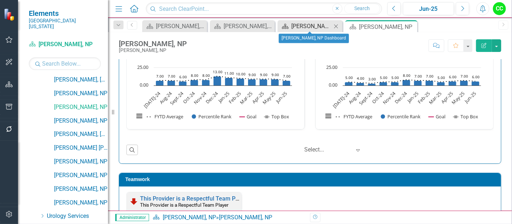
scroll to position [654, 0]
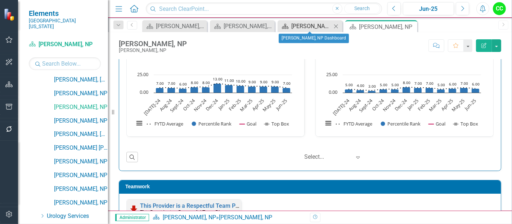
click at [322, 26] on div "James Harris, NP Dashboard" at bounding box center [311, 26] width 40 height 9
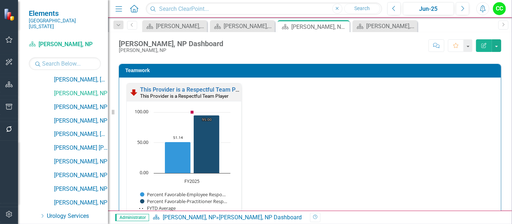
scroll to position [766, 0]
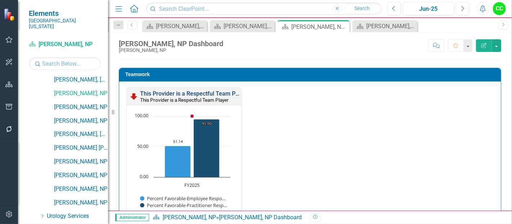
click at [213, 92] on link "This Provider is a Respectful Team Player" at bounding box center [194, 93] width 108 height 7
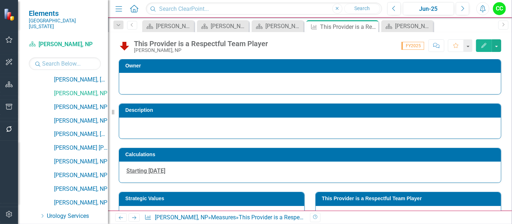
scroll to position [101, 0]
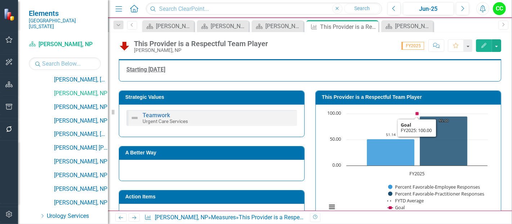
click at [427, 95] on h3 "This Provider is a Respectful Team Player" at bounding box center [409, 96] width 175 height 5
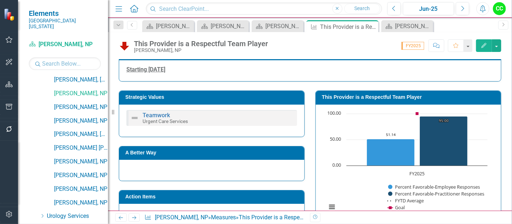
click at [427, 95] on h3 "This Provider is a Respectful Team Player" at bounding box center [409, 96] width 175 height 5
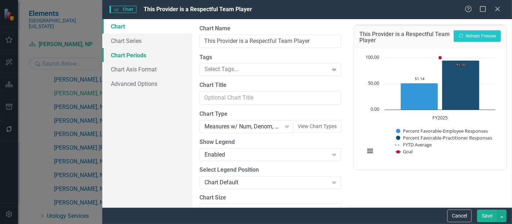
click at [125, 57] on link "Chart Periods" at bounding box center [147, 55] width 90 height 14
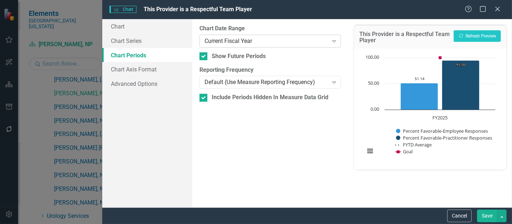
click at [266, 40] on div "Current Fiscal Year" at bounding box center [265, 41] width 123 height 8
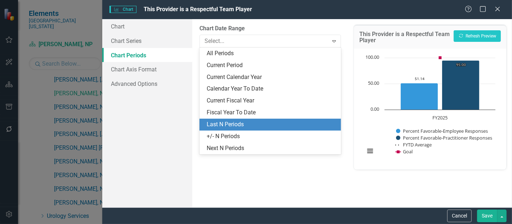
click at [225, 121] on div "Last N Periods" at bounding box center [272, 124] width 130 height 8
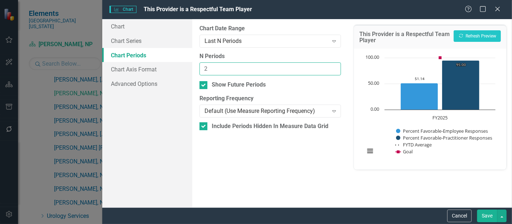
type input "2"
click at [333, 65] on input "2" at bounding box center [269, 68] width 141 height 13
click at [486, 209] on button "Save" at bounding box center [487, 215] width 20 height 13
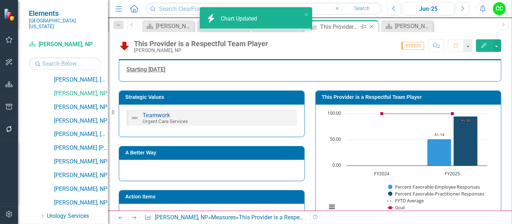
click at [373, 25] on icon "Close" at bounding box center [371, 27] width 7 height 6
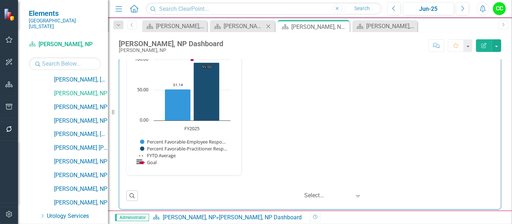
scroll to position [822, 0]
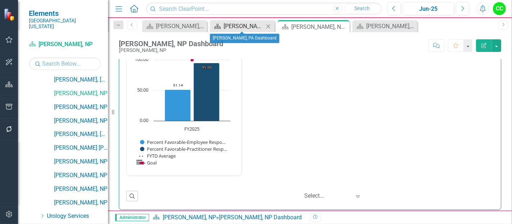
click at [237, 22] on div "Sarah Williams, PA Dashboard" at bounding box center [244, 26] width 40 height 9
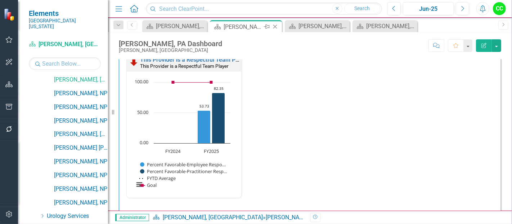
scroll to position [753, 0]
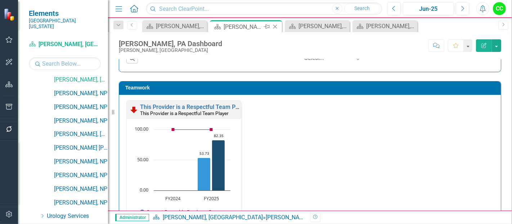
click at [277, 27] on icon "Close" at bounding box center [274, 27] width 7 height 6
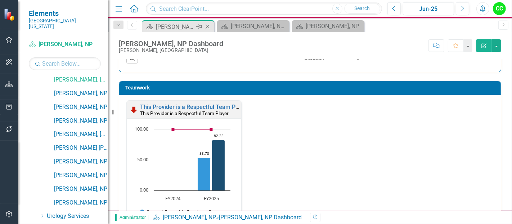
click at [207, 27] on icon "Close" at bounding box center [207, 27] width 7 height 6
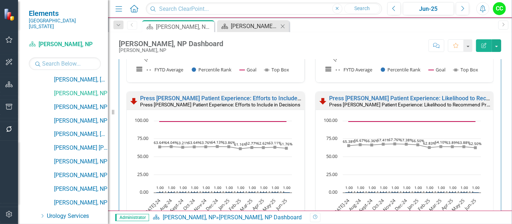
scroll to position [549, 0]
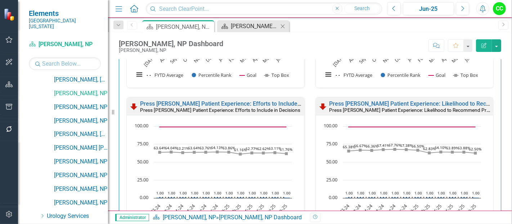
click at [245, 24] on div "[PERSON_NAME], NP" at bounding box center [255, 26] width 48 height 9
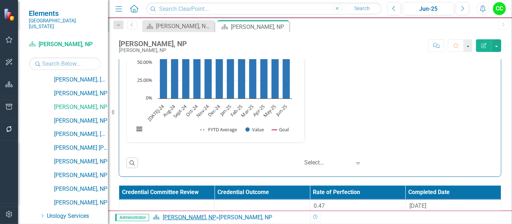
scroll to position [1062, 0]
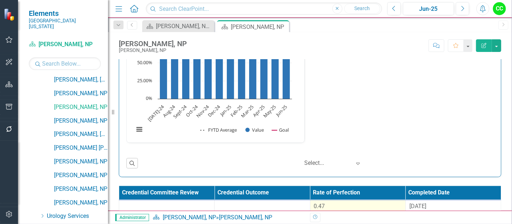
click at [319, 202] on span "0.47" at bounding box center [319, 205] width 11 height 7
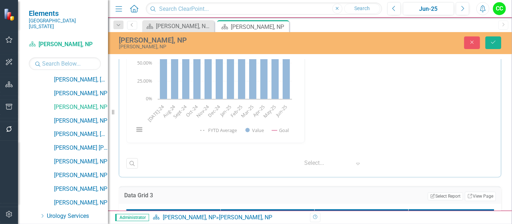
scroll to position [1131, 0]
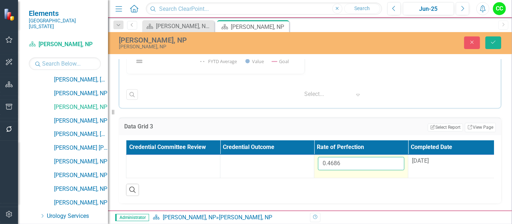
drag, startPoint x: 356, startPoint y: 161, endPoint x: 321, endPoint y: 156, distance: 35.3
click at [325, 157] on input "0.4686" at bounding box center [361, 163] width 86 height 13
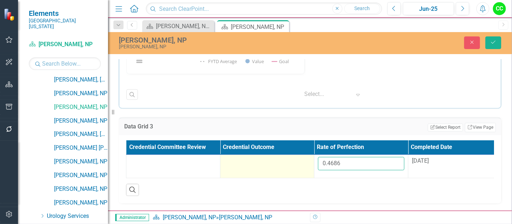
type input "0"
paste input "0.46096"
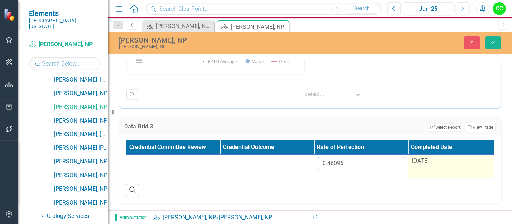
type input "0.46096"
click at [433, 160] on div "[DATE]" at bounding box center [455, 161] width 86 height 8
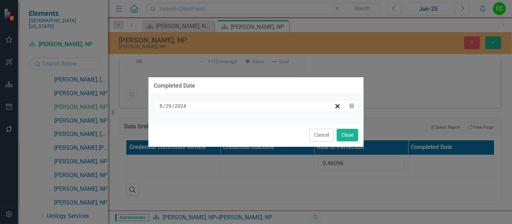
click at [310, 104] on div "[DATE]" at bounding box center [246, 105] width 176 height 7
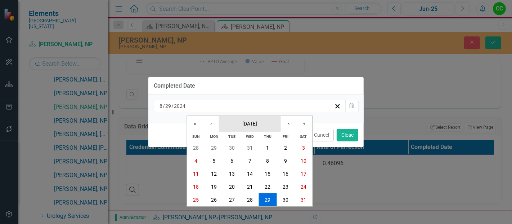
click at [270, 125] on button "[DATE]" at bounding box center [250, 124] width 62 height 16
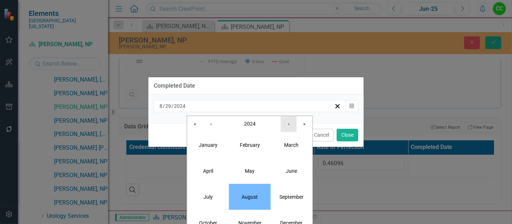
click at [287, 122] on button "›" at bounding box center [289, 124] width 16 height 16
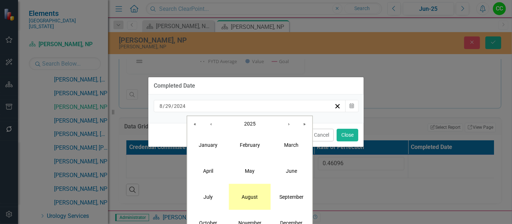
click at [242, 198] on abbr "August" at bounding box center [250, 196] width 16 height 6
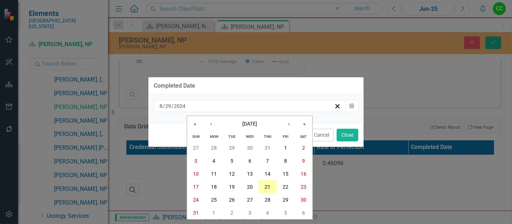
click at [270, 187] on abbr "21" at bounding box center [268, 187] width 6 height 6
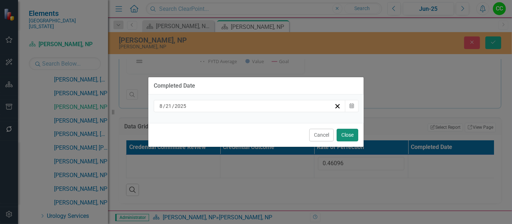
click at [342, 131] on button "Close" at bounding box center [348, 135] width 22 height 13
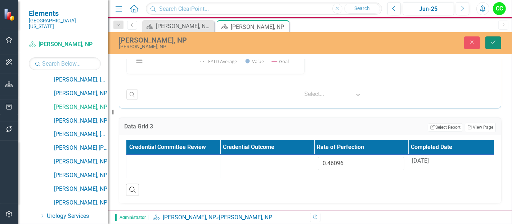
click at [498, 42] on button "Save" at bounding box center [493, 42] width 16 height 13
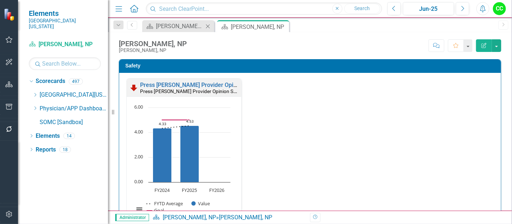
scroll to position [0, 0]
click at [209, 26] on icon "Close" at bounding box center [207, 26] width 7 height 6
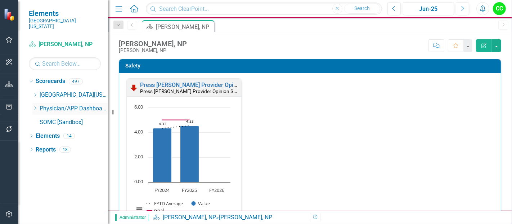
click at [34, 106] on icon "Dropdown" at bounding box center [34, 108] width 5 height 4
click at [36, 106] on icon at bounding box center [36, 108] width 2 height 4
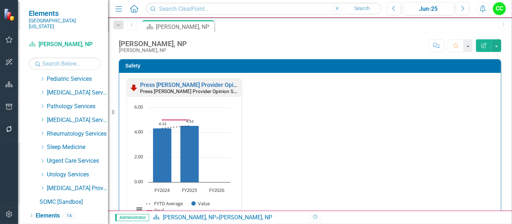
scroll to position [360, 0]
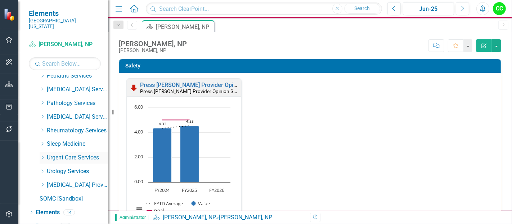
click at [42, 155] on icon "Dropdown" at bounding box center [42, 157] width 5 height 4
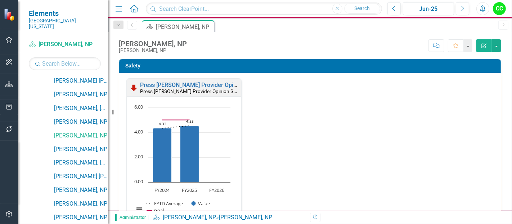
scroll to position [628, 0]
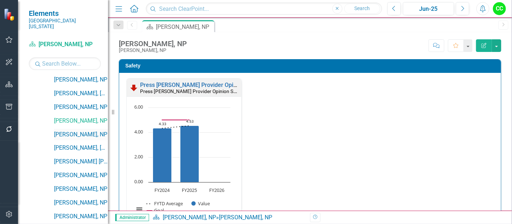
click at [83, 130] on link "[PERSON_NAME], NP" at bounding box center [81, 134] width 54 height 8
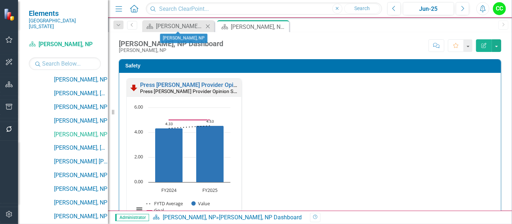
click at [207, 26] on icon "Close" at bounding box center [207, 26] width 7 height 6
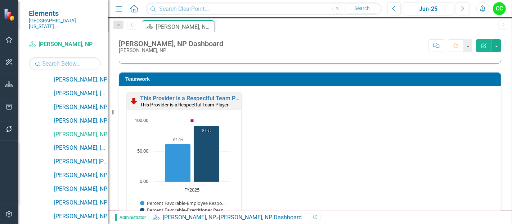
scroll to position [761, 0]
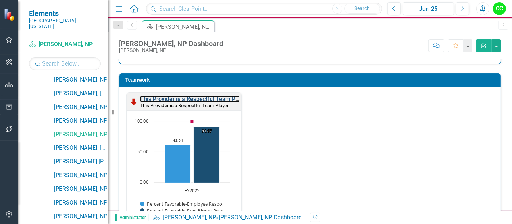
click at [207, 96] on link "This Provider is a Respectful Team Player" at bounding box center [194, 98] width 108 height 7
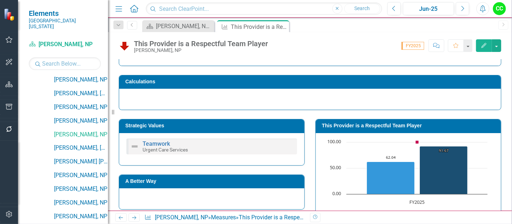
scroll to position [77, 0]
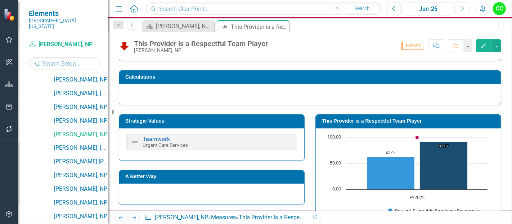
click at [402, 120] on h3 "This Provider is a Respectful Team Player" at bounding box center [409, 120] width 175 height 5
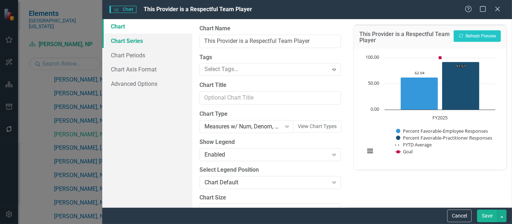
click at [150, 44] on link "Chart Series" at bounding box center [147, 40] width 90 height 14
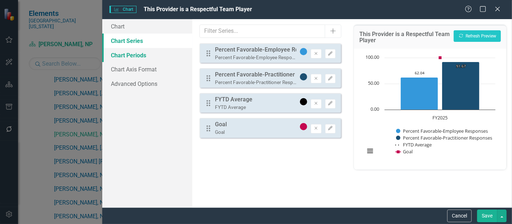
click at [153, 58] on link "Chart Periods" at bounding box center [147, 55] width 90 height 14
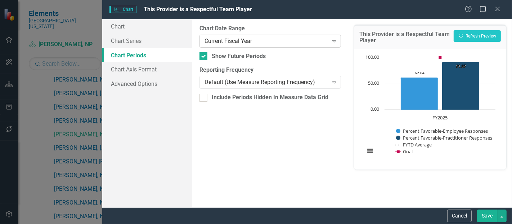
click at [243, 40] on div "Current Fiscal Year" at bounding box center [265, 41] width 123 height 8
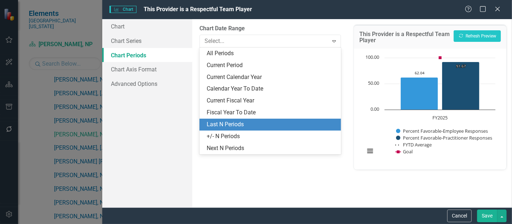
click at [233, 123] on div "Last N Periods" at bounding box center [272, 124] width 130 height 8
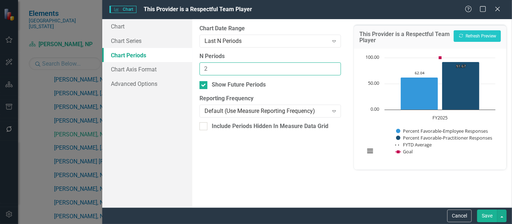
type input "2"
click at [333, 67] on input "2" at bounding box center [269, 68] width 141 height 13
click at [486, 218] on button "Save" at bounding box center [487, 215] width 20 height 13
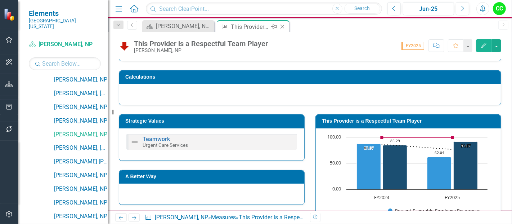
click at [281, 24] on icon "Close" at bounding box center [282, 27] width 7 height 6
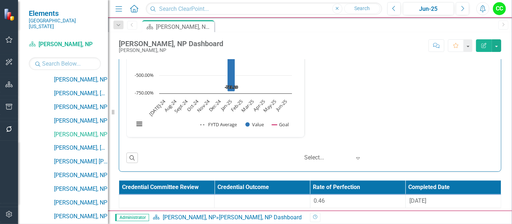
scroll to position [1086, 0]
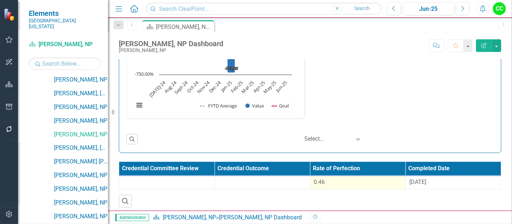
click at [343, 178] on div "0.46" at bounding box center [358, 182] width 88 height 8
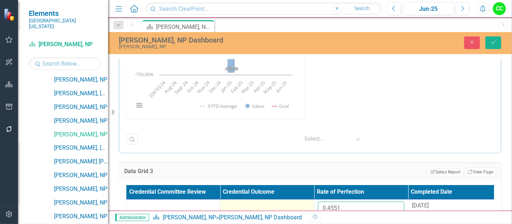
drag, startPoint x: 350, startPoint y: 199, endPoint x: 307, endPoint y: 198, distance: 42.8
click at [313, 199] on tr "0.4551 8/29/24" at bounding box center [314, 210] width 376 height 23
paste input "3863"
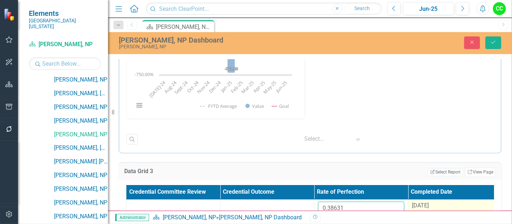
type input "0.38631"
click at [419, 205] on span "[DATE]" at bounding box center [420, 205] width 17 height 7
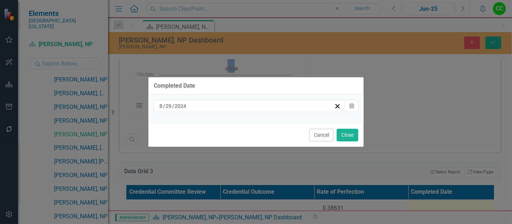
click at [303, 107] on div "[DATE]" at bounding box center [246, 105] width 176 height 7
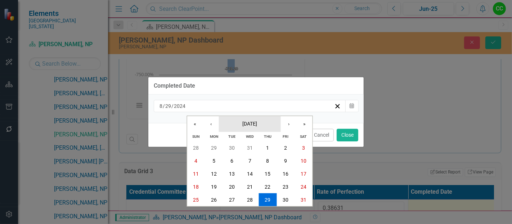
click at [274, 123] on button "[DATE]" at bounding box center [250, 124] width 62 height 16
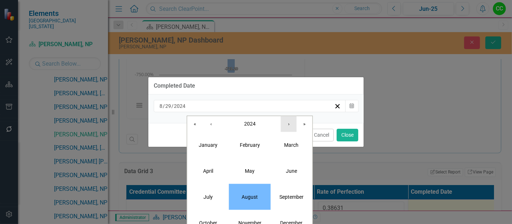
click at [284, 123] on button "›" at bounding box center [289, 124] width 16 height 16
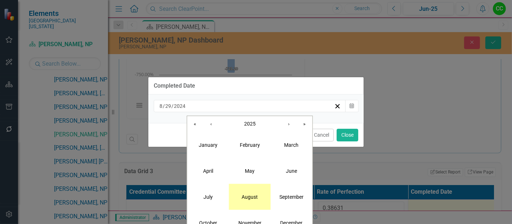
click at [254, 190] on button "August" at bounding box center [250, 196] width 42 height 26
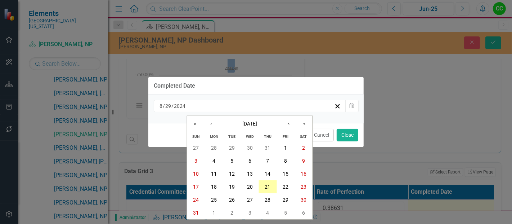
click at [266, 190] on button "21" at bounding box center [267, 186] width 18 height 13
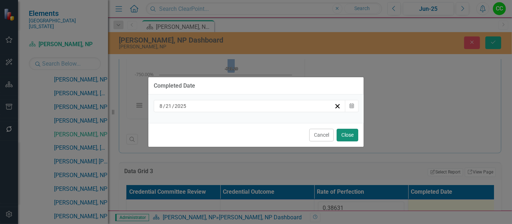
click at [351, 134] on button "Close" at bounding box center [348, 135] width 22 height 13
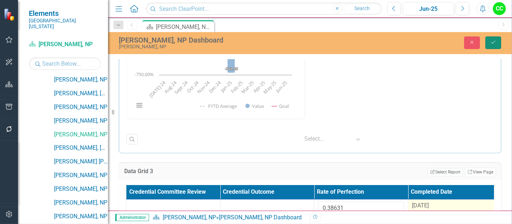
click at [495, 43] on icon "Save" at bounding box center [493, 42] width 6 height 5
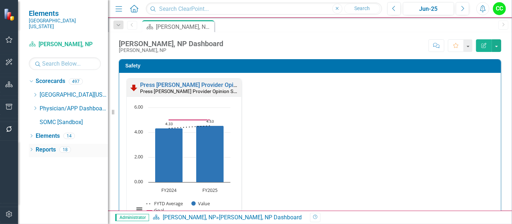
scroll to position [0, 0]
click at [35, 106] on icon "Dropdown" at bounding box center [34, 108] width 5 height 4
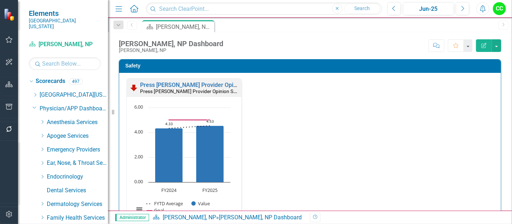
scroll to position [363, 0]
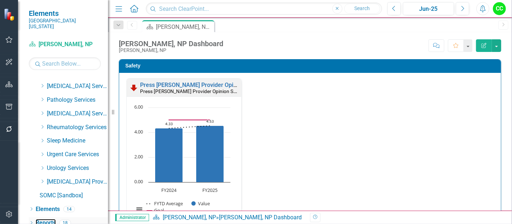
click at [41, 218] on link "Reports" at bounding box center [46, 222] width 20 height 8
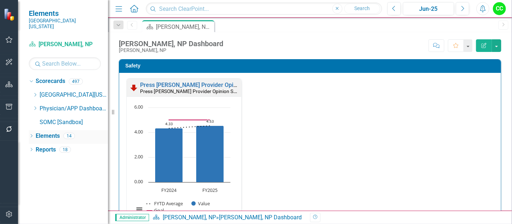
click at [74, 137] on div "Elements 14" at bounding box center [72, 137] width 72 height 14
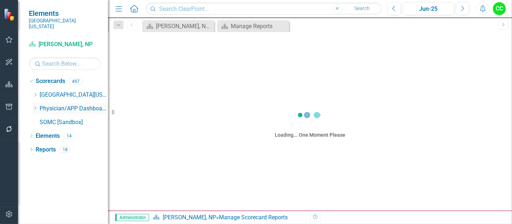
click at [35, 105] on div "Dropdown" at bounding box center [34, 108] width 5 height 6
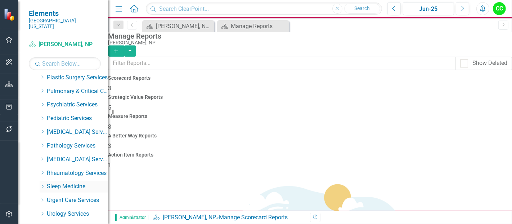
scroll to position [343, 0]
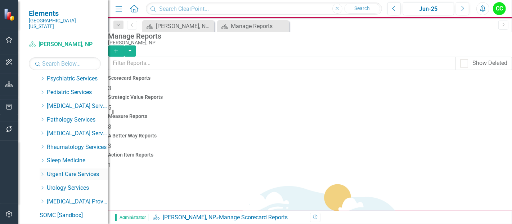
click at [43, 172] on icon "Dropdown" at bounding box center [42, 174] width 5 height 4
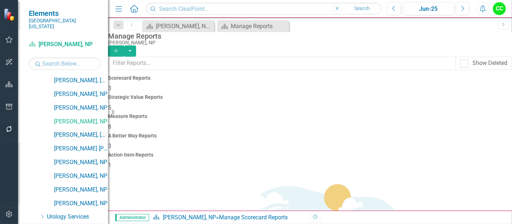
scroll to position [641, 0]
click at [82, 130] on link "[PERSON_NAME], [GEOGRAPHIC_DATA]" at bounding box center [81, 134] width 54 height 8
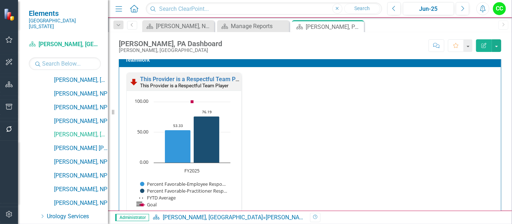
scroll to position [788, 0]
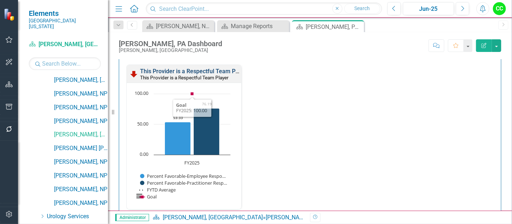
click at [211, 68] on link "This Provider is a Respectful Team Player" at bounding box center [194, 71] width 108 height 7
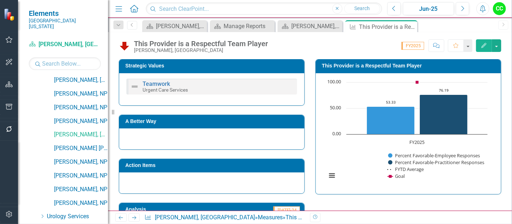
scroll to position [129, 0]
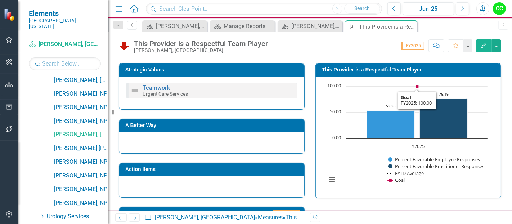
click at [433, 68] on h3 "This Provider is a Respectful Team Player" at bounding box center [409, 69] width 175 height 5
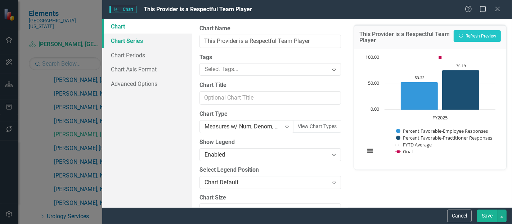
click at [125, 39] on link "Chart Series" at bounding box center [147, 40] width 90 height 14
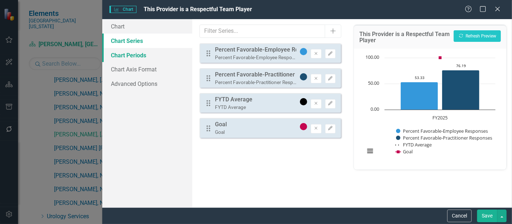
click at [134, 55] on link "Chart Periods" at bounding box center [147, 55] width 90 height 14
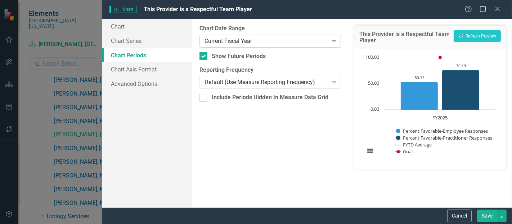
click at [266, 44] on div "Current Fiscal Year" at bounding box center [265, 41] width 123 height 8
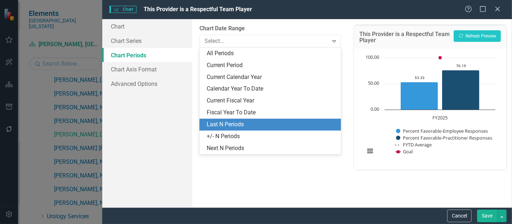
click at [224, 126] on div "Last N Periods" at bounding box center [272, 124] width 130 height 8
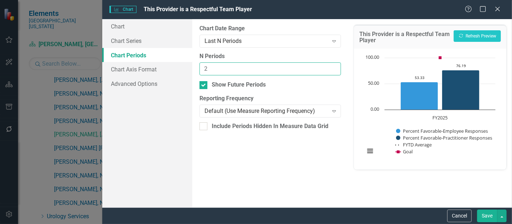
type input "2"
click at [331, 66] on input "2" at bounding box center [269, 68] width 141 height 13
click at [483, 215] on button "Save" at bounding box center [487, 215] width 20 height 13
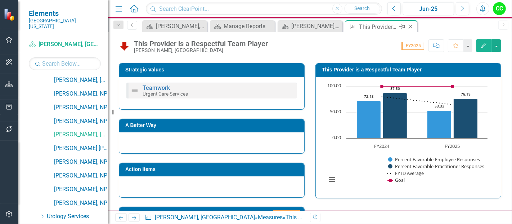
click at [411, 24] on icon "Close" at bounding box center [410, 27] width 7 height 6
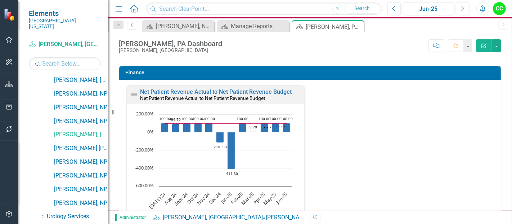
scroll to position [1086, 0]
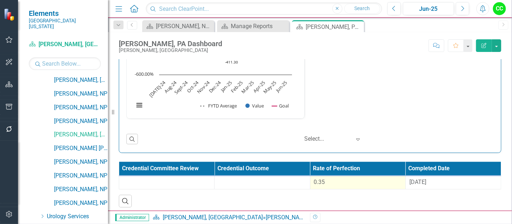
click at [338, 180] on div "0.35" at bounding box center [358, 182] width 88 height 8
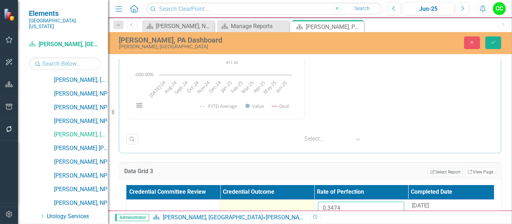
drag, startPoint x: 349, startPoint y: 203, endPoint x: 298, endPoint y: 198, distance: 51.0
click at [298, 199] on tr "0.3474 8/29/24" at bounding box center [314, 210] width 376 height 23
paste input "162"
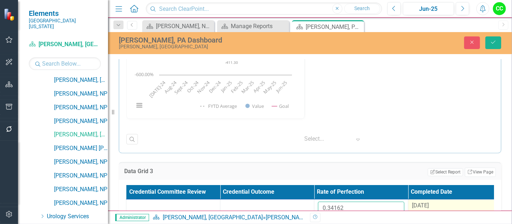
type input "0.34162"
click at [434, 202] on div "[DATE]" at bounding box center [455, 206] width 86 height 8
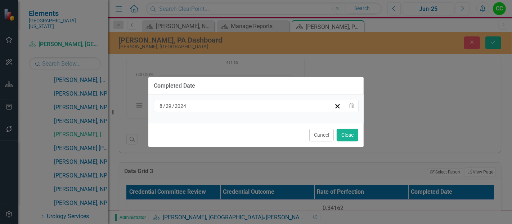
click at [301, 104] on div "[DATE]" at bounding box center [246, 105] width 176 height 7
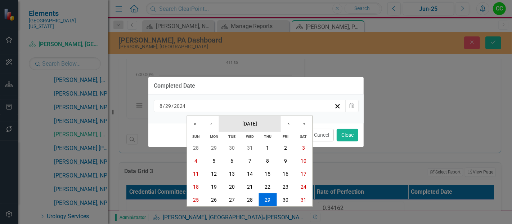
click at [240, 127] on button "[DATE]" at bounding box center [250, 124] width 62 height 16
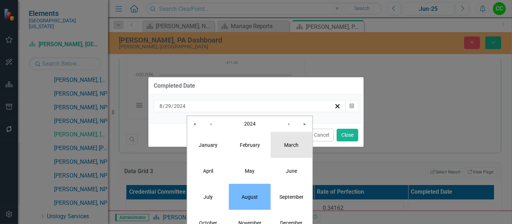
click at [285, 132] on button "March" at bounding box center [292, 144] width 42 height 26
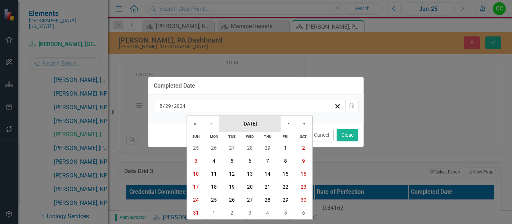
click at [244, 120] on button "March 2024" at bounding box center [250, 124] width 62 height 16
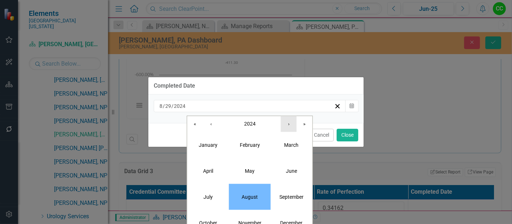
click at [285, 127] on button "›" at bounding box center [289, 124] width 16 height 16
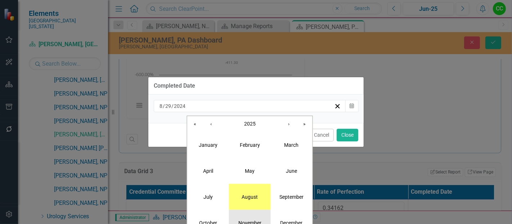
click at [248, 216] on button "November" at bounding box center [250, 222] width 42 height 26
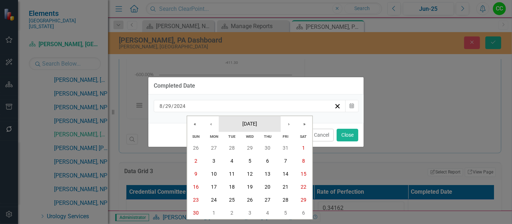
click at [271, 125] on button "November 2025" at bounding box center [250, 124] width 62 height 16
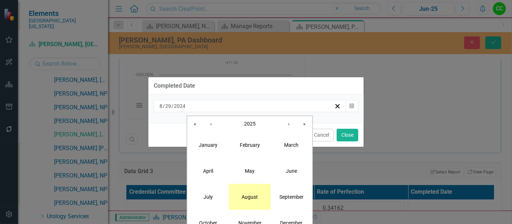
click at [253, 200] on button "August" at bounding box center [250, 196] width 42 height 26
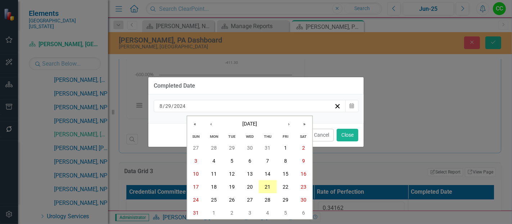
click at [267, 186] on abbr "21" at bounding box center [268, 187] width 6 height 6
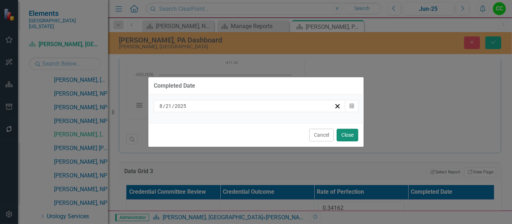
click at [349, 134] on button "Close" at bounding box center [348, 135] width 22 height 13
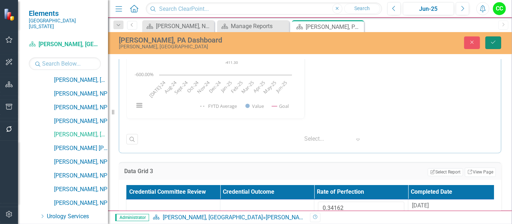
click at [491, 39] on button "Save" at bounding box center [493, 42] width 16 height 13
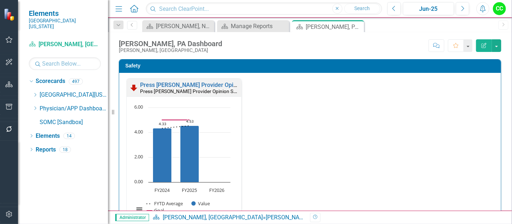
scroll to position [0, 0]
click at [35, 106] on icon "Dropdown" at bounding box center [34, 108] width 5 height 4
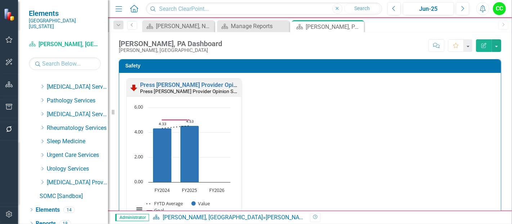
scroll to position [363, 0]
click at [42, 152] on icon "Dropdown" at bounding box center [42, 154] width 5 height 4
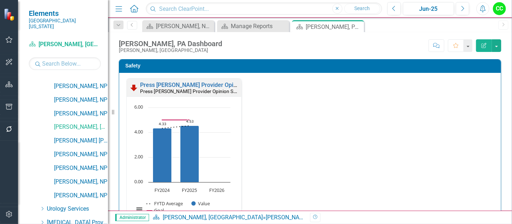
scroll to position [650, 0]
click at [84, 136] on link "[PERSON_NAME] [PERSON_NAME], [GEOGRAPHIC_DATA]" at bounding box center [81, 140] width 54 height 8
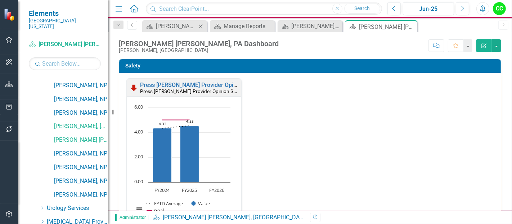
click at [203, 25] on icon "Close" at bounding box center [200, 26] width 7 height 6
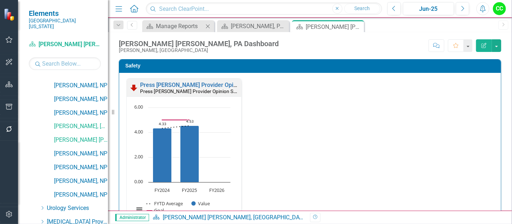
click at [208, 25] on icon "Close" at bounding box center [207, 26] width 7 height 6
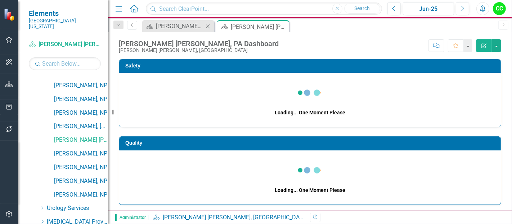
click at [209, 25] on icon at bounding box center [208, 26] width 4 height 4
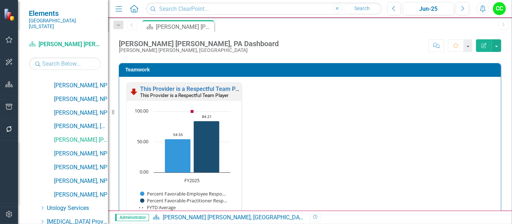
scroll to position [771, 0]
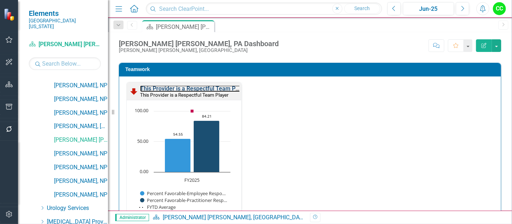
drag, startPoint x: 199, startPoint y: 86, endPoint x: 207, endPoint y: 222, distance: 136.3
click at [199, 86] on link "This Provider is a Respectful Team Player" at bounding box center [194, 88] width 108 height 7
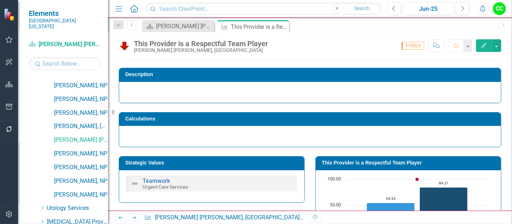
scroll to position [35, 0]
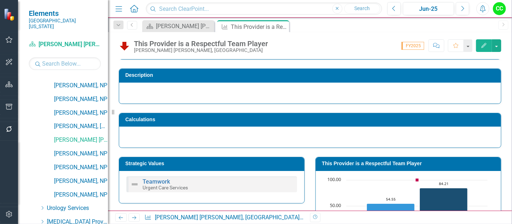
click at [422, 162] on h3 "This Provider is a Respectful Team Player" at bounding box center [409, 163] width 175 height 5
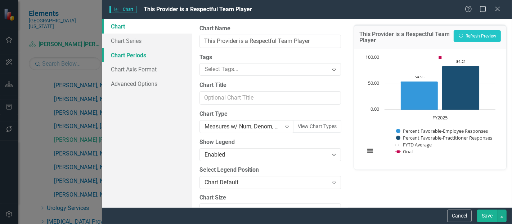
click at [130, 49] on link "Chart Periods" at bounding box center [147, 55] width 90 height 14
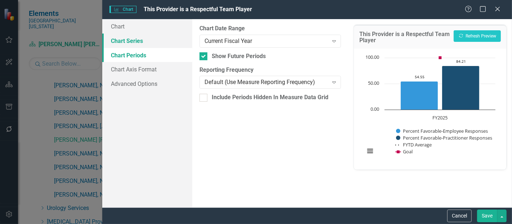
click at [148, 41] on link "Chart Series" at bounding box center [147, 40] width 90 height 14
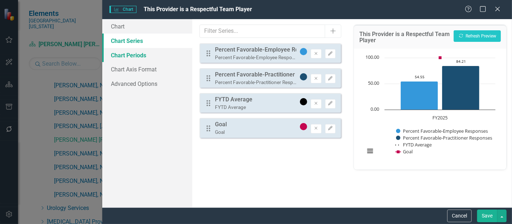
click at [157, 52] on link "Chart Periods" at bounding box center [147, 55] width 90 height 14
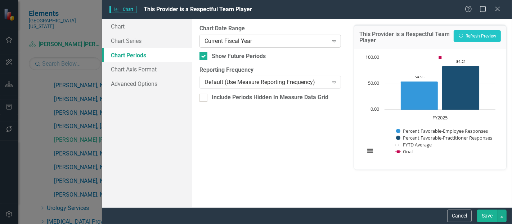
click at [237, 42] on div "Current Fiscal Year" at bounding box center [265, 41] width 123 height 8
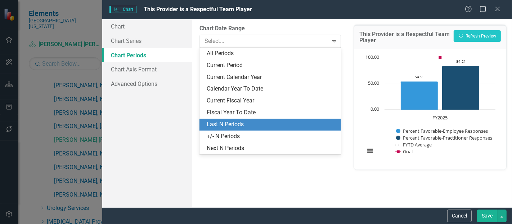
click at [230, 127] on div "Last N Periods" at bounding box center [272, 124] width 130 height 8
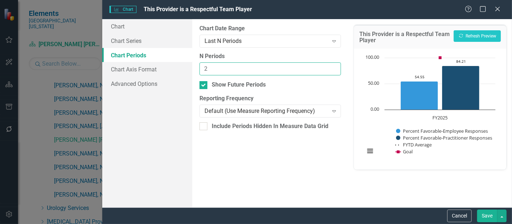
type input "2"
click at [333, 64] on input "2" at bounding box center [269, 68] width 141 height 13
click at [482, 214] on button "Save" at bounding box center [487, 215] width 20 height 13
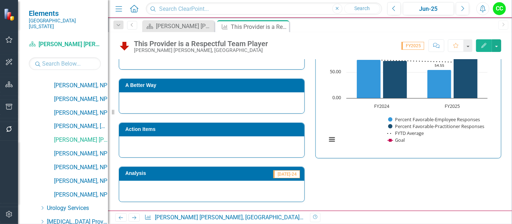
scroll to position [275, 0]
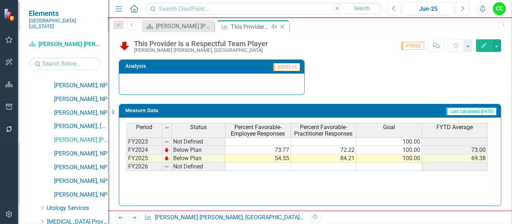
click at [283, 24] on icon "Close" at bounding box center [282, 27] width 7 height 6
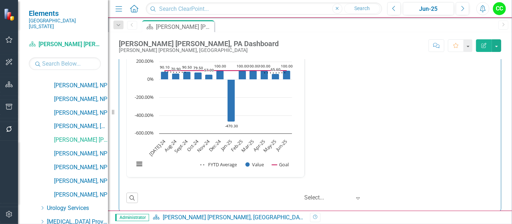
scroll to position [1086, 0]
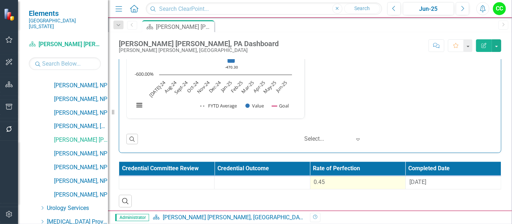
click at [358, 178] on div "0.45" at bounding box center [358, 182] width 88 height 8
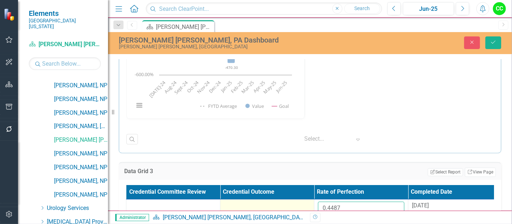
drag, startPoint x: 346, startPoint y: 207, endPoint x: 280, endPoint y: 200, distance: 66.7
click at [280, 200] on tr "0.4487 [DATE]" at bounding box center [314, 210] width 376 height 23
paste input "52649"
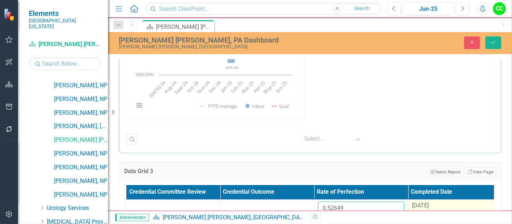
type input "0.52649"
click at [428, 205] on span "[DATE]" at bounding box center [420, 205] width 17 height 7
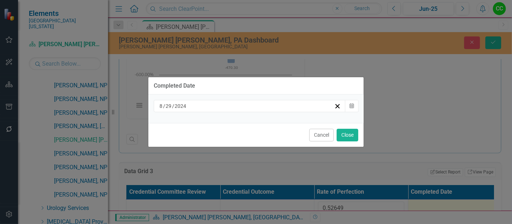
click at [223, 112] on div "[DATE] Calendar" at bounding box center [255, 108] width 215 height 28
click at [233, 103] on div "[DATE]" at bounding box center [246, 105] width 176 height 7
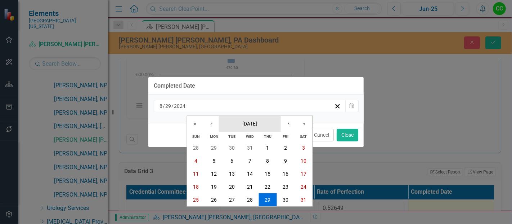
click at [246, 119] on button "[DATE]" at bounding box center [250, 124] width 62 height 16
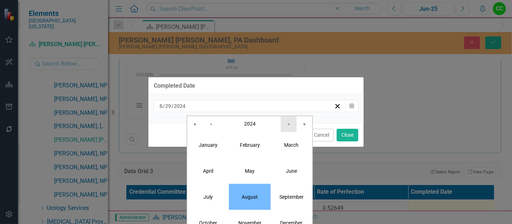
click at [287, 122] on button "›" at bounding box center [289, 124] width 16 height 16
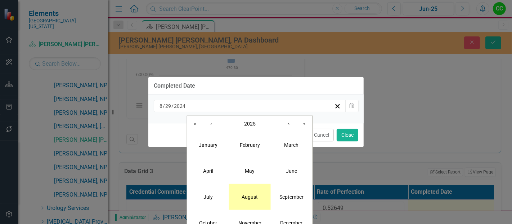
click at [253, 192] on button "August" at bounding box center [250, 196] width 42 height 26
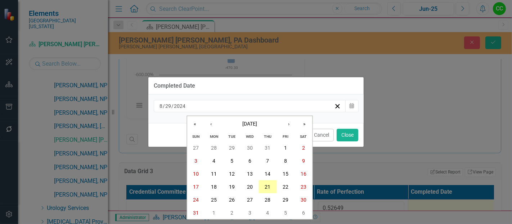
click at [268, 188] on abbr "21" at bounding box center [268, 187] width 6 height 6
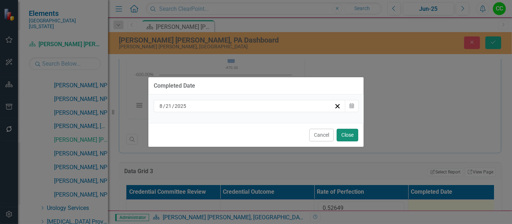
click at [351, 135] on button "Close" at bounding box center [348, 135] width 22 height 13
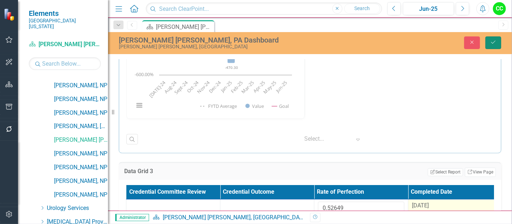
click at [488, 44] on button "Save" at bounding box center [493, 42] width 16 height 13
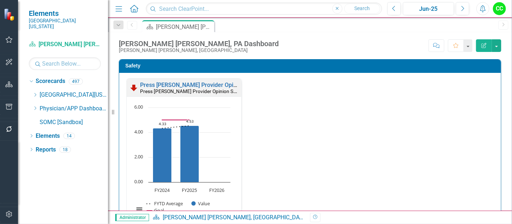
scroll to position [0, 0]
click at [34, 106] on icon "Dropdown" at bounding box center [34, 108] width 5 height 4
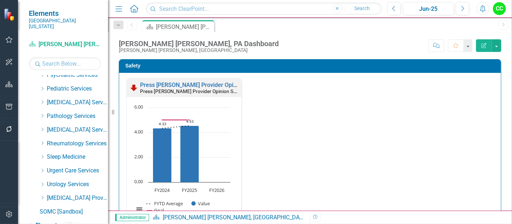
scroll to position [363, 0]
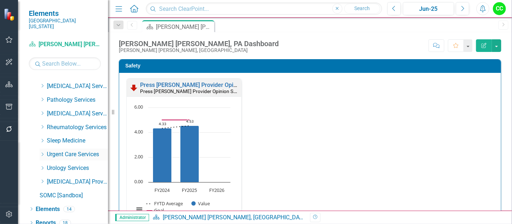
click at [42, 152] on icon "Dropdown" at bounding box center [42, 154] width 5 height 4
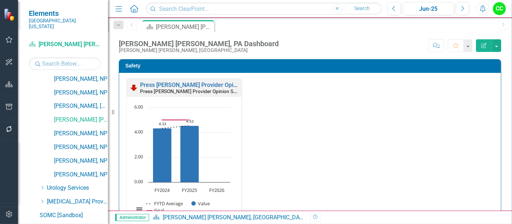
scroll to position [676, 0]
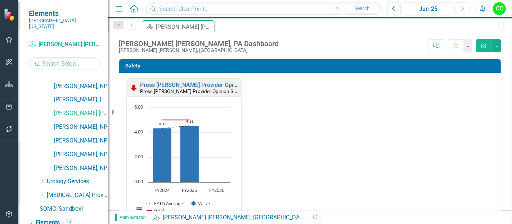
click at [82, 123] on link "[PERSON_NAME], NP" at bounding box center [81, 127] width 54 height 8
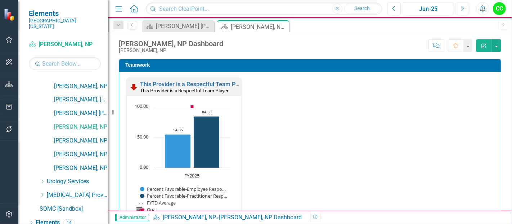
scroll to position [776, 0]
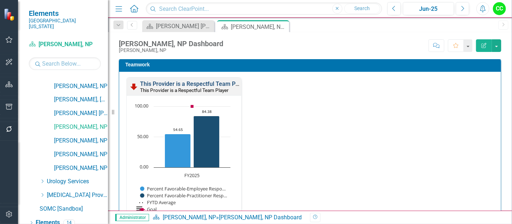
click at [209, 83] on link "This Provider is a Respectful Team Player" at bounding box center [194, 83] width 108 height 7
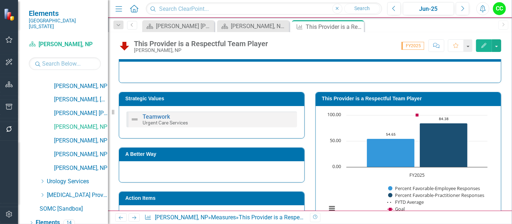
scroll to position [106, 0]
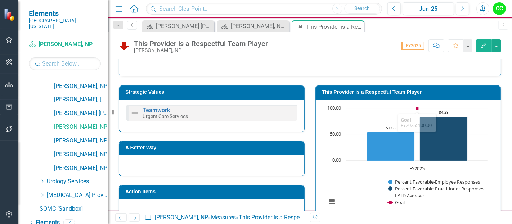
click at [411, 95] on td "This Provider is a Respectful Team Player" at bounding box center [409, 92] width 175 height 11
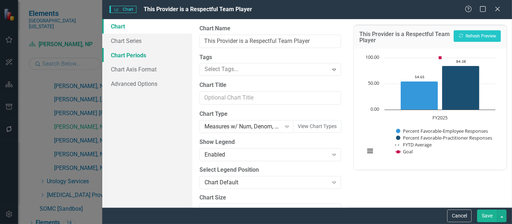
click at [133, 54] on link "Chart Periods" at bounding box center [147, 55] width 90 height 14
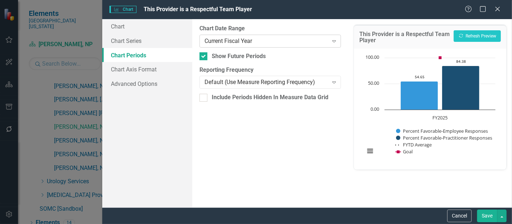
click at [229, 39] on div "Current Fiscal Year" at bounding box center [265, 41] width 123 height 8
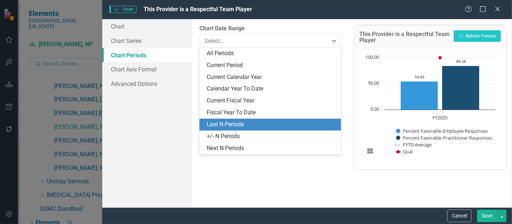
click at [225, 122] on div "Last N Periods" at bounding box center [272, 124] width 130 height 8
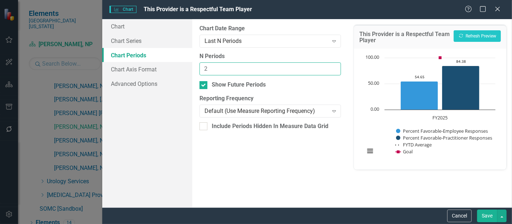
type input "2"
click at [334, 65] on input "2" at bounding box center [269, 68] width 141 height 13
click at [486, 210] on button "Save" at bounding box center [487, 215] width 20 height 13
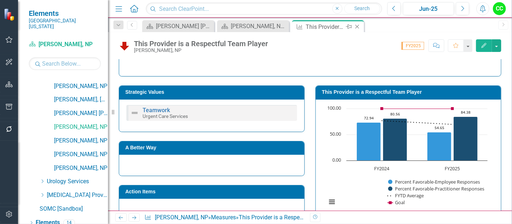
click at [355, 25] on icon "Close" at bounding box center [356, 27] width 7 height 6
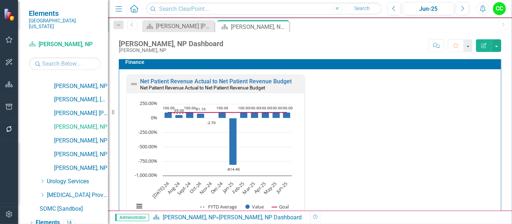
scroll to position [1086, 0]
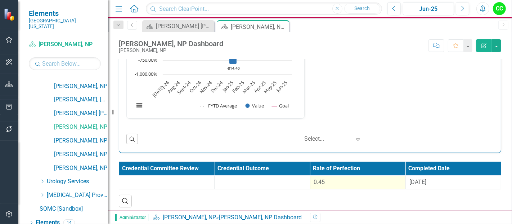
click at [340, 181] on div "0.45" at bounding box center [358, 182] width 88 height 8
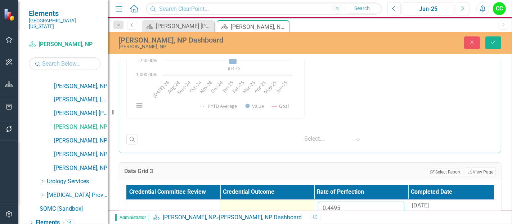
drag, startPoint x: 349, startPoint y: 202, endPoint x: 294, endPoint y: 200, distance: 55.1
click at [294, 200] on tr "0.4495 8/29/24" at bounding box center [314, 210] width 376 height 23
paste input "240"
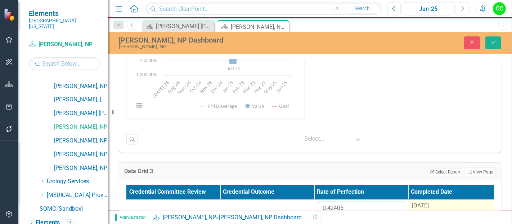
type input "0.42405"
click at [419, 204] on span "[DATE]" at bounding box center [420, 205] width 17 height 7
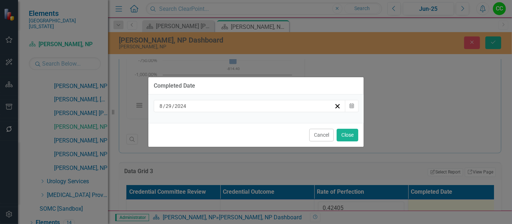
click at [264, 104] on div "[DATE]" at bounding box center [246, 105] width 176 height 7
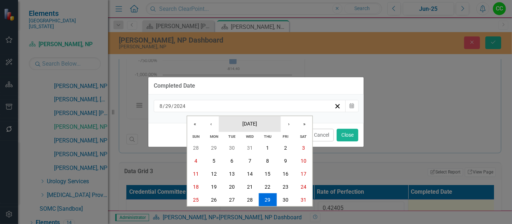
click at [257, 125] on span "[DATE]" at bounding box center [249, 123] width 15 height 6
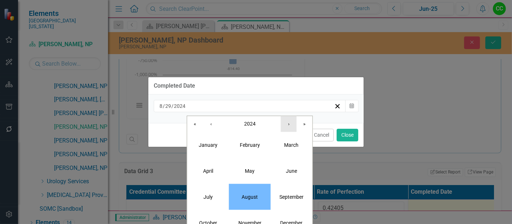
click at [286, 126] on button "›" at bounding box center [289, 124] width 16 height 16
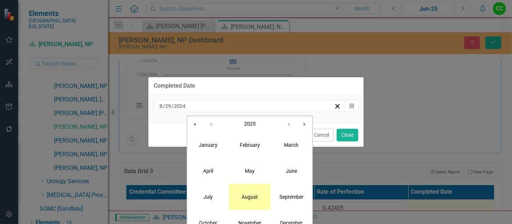
click at [258, 193] on button "August" at bounding box center [250, 196] width 42 height 26
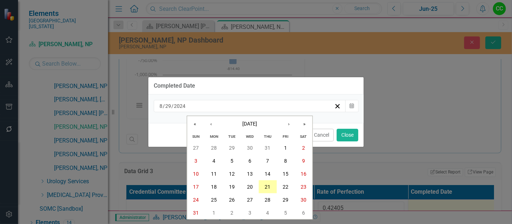
click at [272, 187] on button "21" at bounding box center [267, 186] width 18 height 13
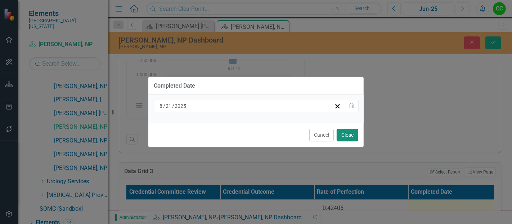
click at [350, 133] on button "Close" at bounding box center [348, 135] width 22 height 13
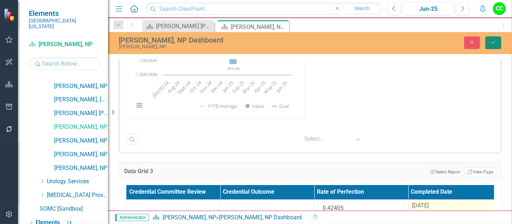
click at [497, 37] on button "Save" at bounding box center [493, 42] width 16 height 13
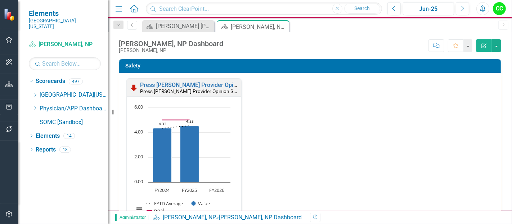
scroll to position [0, 0]
click at [35, 106] on icon at bounding box center [36, 108] width 2 height 4
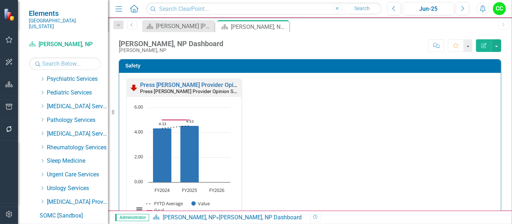
scroll to position [342, 0]
click at [41, 172] on icon "Dropdown" at bounding box center [42, 174] width 5 height 4
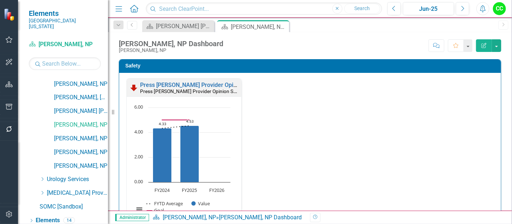
scroll to position [679, 0]
click at [78, 134] on link "[PERSON_NAME], NP" at bounding box center [81, 138] width 54 height 8
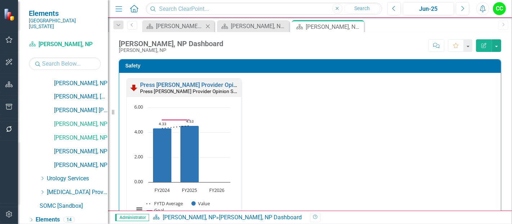
click at [206, 26] on icon "Close" at bounding box center [207, 26] width 7 height 6
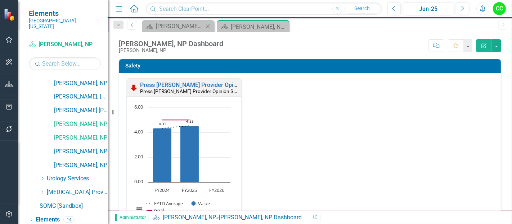
click at [207, 25] on icon "Close" at bounding box center [207, 26] width 7 height 6
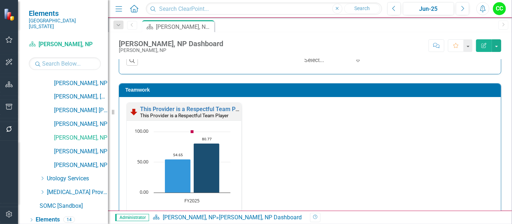
scroll to position [752, 0]
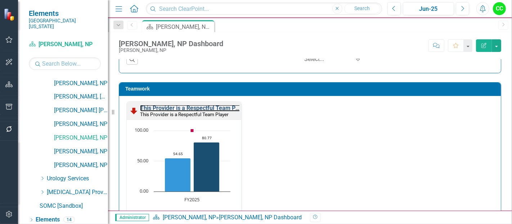
click at [202, 104] on link "This Provider is a Respectful Team Player" at bounding box center [194, 107] width 108 height 7
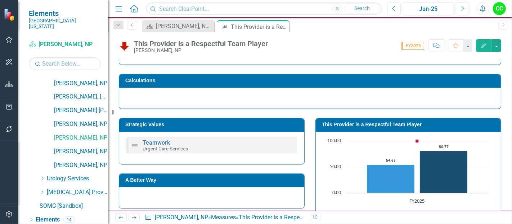
scroll to position [74, 0]
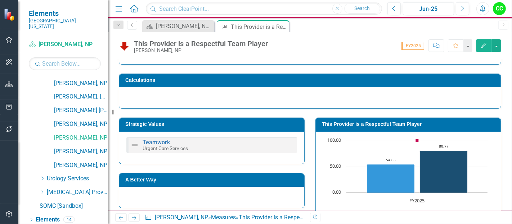
click at [423, 125] on h3 "This Provider is a Respectful Team Player" at bounding box center [409, 123] width 175 height 5
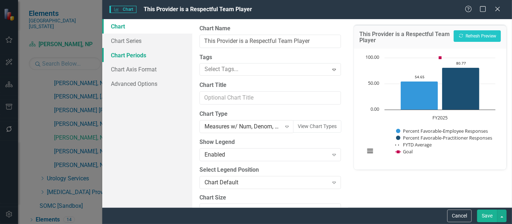
click at [132, 50] on link "Chart Periods" at bounding box center [147, 55] width 90 height 14
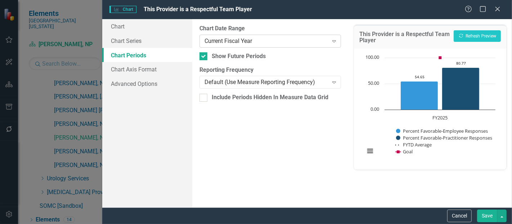
click at [221, 43] on div "Current Fiscal Year" at bounding box center [265, 41] width 123 height 8
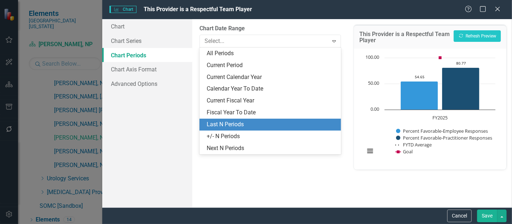
click at [227, 120] on div "Last N Periods" at bounding box center [269, 124] width 141 height 12
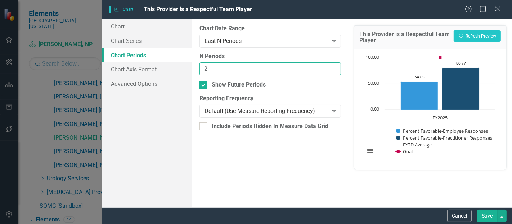
type input "2"
click at [332, 65] on input "2" at bounding box center [269, 68] width 141 height 13
click at [481, 212] on button "Save" at bounding box center [487, 215] width 20 height 13
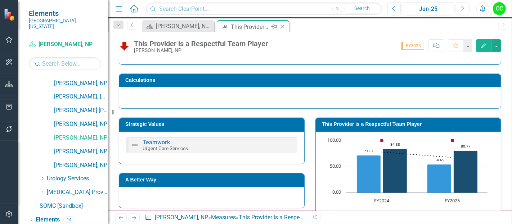
click at [283, 27] on icon at bounding box center [282, 27] width 4 height 4
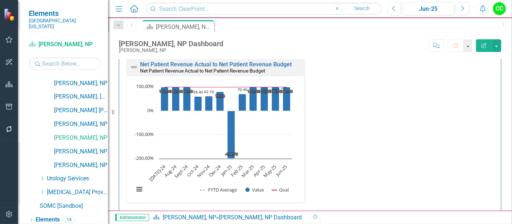
scroll to position [1086, 0]
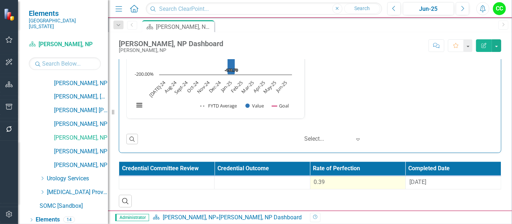
click at [350, 184] on td "0.39" at bounding box center [357, 182] width 95 height 13
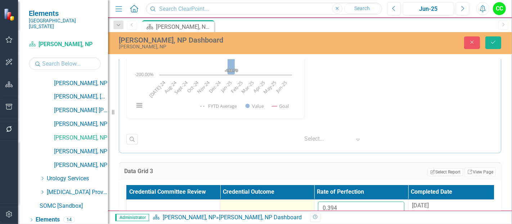
drag, startPoint x: 346, startPoint y: 203, endPoint x: 293, endPoint y: 199, distance: 53.4
click at [293, 199] on tr "0.394 8/29/24" at bounding box center [314, 210] width 376 height 23
paste input "8193"
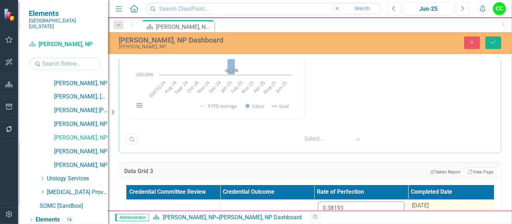
type input "0.38193"
click at [424, 202] on span "[DATE]" at bounding box center [420, 205] width 17 height 7
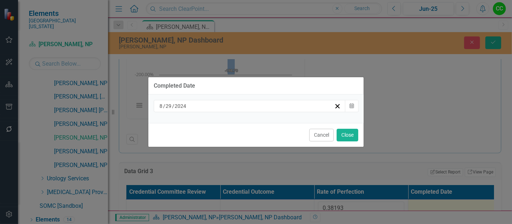
click at [269, 104] on div "[DATE]" at bounding box center [246, 105] width 176 height 7
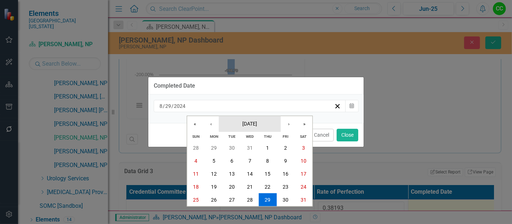
click at [256, 121] on span "[DATE]" at bounding box center [249, 123] width 15 height 6
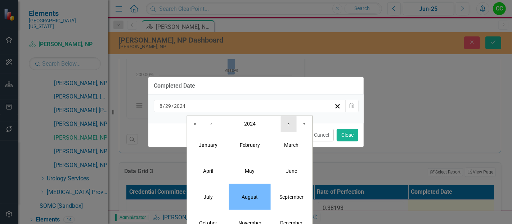
click at [284, 126] on button "›" at bounding box center [289, 124] width 16 height 16
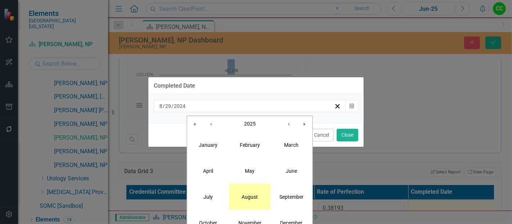
click at [259, 190] on button "August" at bounding box center [250, 196] width 42 height 26
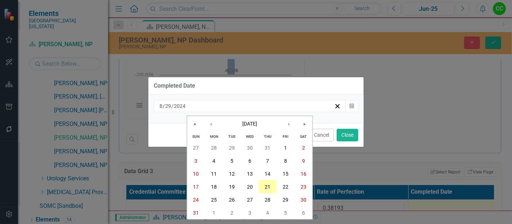
click at [267, 190] on button "21" at bounding box center [267, 186] width 18 height 13
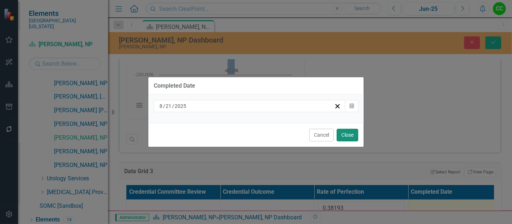
click at [348, 134] on button "Close" at bounding box center [348, 135] width 22 height 13
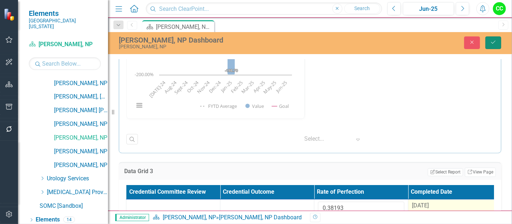
click at [488, 40] on button "Save" at bounding box center [493, 42] width 16 height 13
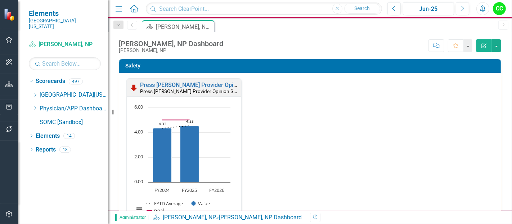
scroll to position [0, 0]
click at [35, 106] on icon "Dropdown" at bounding box center [34, 108] width 5 height 4
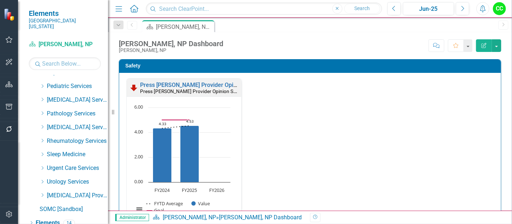
scroll to position [350, 0]
click at [41, 165] on icon "Dropdown" at bounding box center [42, 167] width 5 height 4
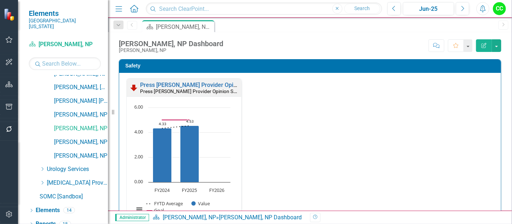
scroll to position [689, 0]
click at [81, 137] on link "[PERSON_NAME], NP" at bounding box center [81, 141] width 54 height 8
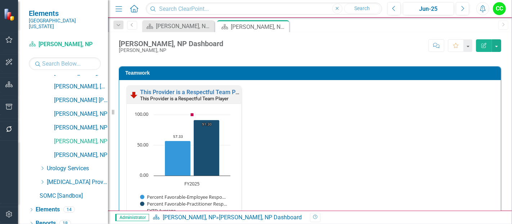
scroll to position [775, 0]
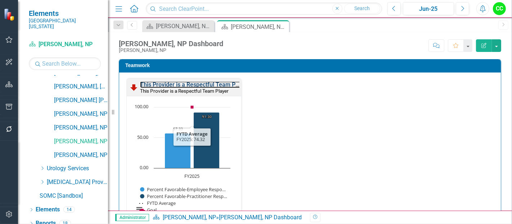
click at [220, 83] on link "This Provider is a Respectful Team Player" at bounding box center [194, 84] width 108 height 7
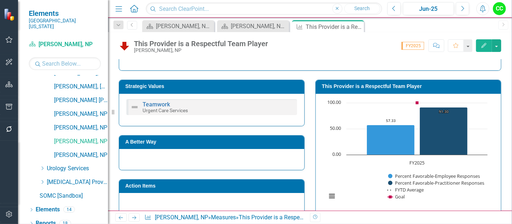
scroll to position [89, 0]
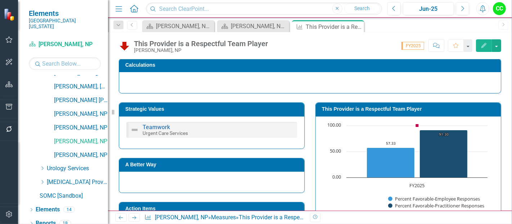
click at [428, 109] on h3 "This Provider is a Respectful Team Player" at bounding box center [409, 108] width 175 height 5
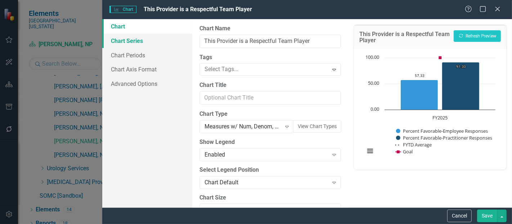
click at [131, 40] on link "Chart Series" at bounding box center [147, 40] width 90 height 14
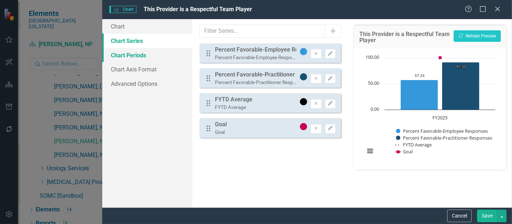
click at [135, 50] on link "Chart Periods" at bounding box center [147, 55] width 90 height 14
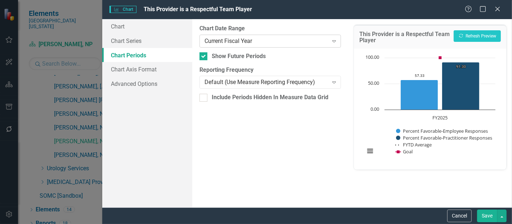
click at [241, 39] on div "Current Fiscal Year" at bounding box center [265, 41] width 123 height 8
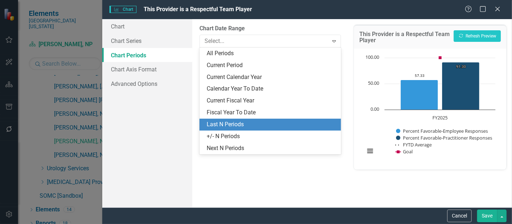
click at [235, 126] on div "Last N Periods" at bounding box center [272, 124] width 130 height 8
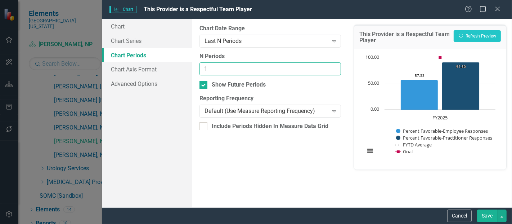
click at [315, 68] on input "1" at bounding box center [269, 68] width 141 height 13
type input "2"
click at [332, 65] on input "2" at bounding box center [269, 68] width 141 height 13
click at [479, 209] on button "Save" at bounding box center [487, 215] width 20 height 13
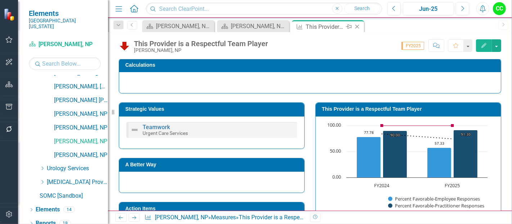
click at [356, 26] on icon at bounding box center [357, 27] width 4 height 4
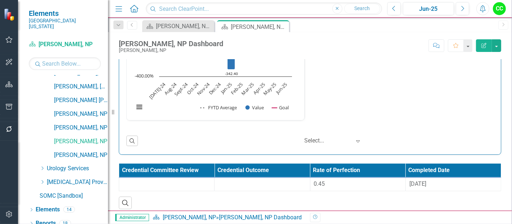
scroll to position [1086, 0]
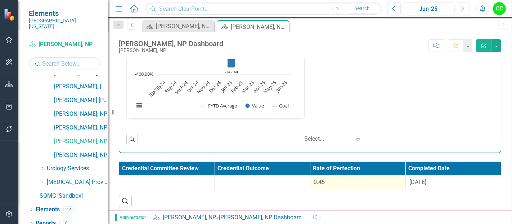
click at [340, 178] on div "0.45" at bounding box center [358, 182] width 88 height 8
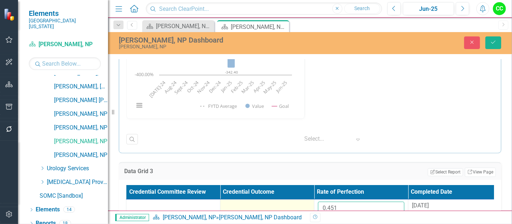
drag, startPoint x: 347, startPoint y: 206, endPoint x: 307, endPoint y: 202, distance: 40.4
click at [307, 202] on tr "0.451 8/29/24" at bounding box center [314, 210] width 376 height 23
paste input "34423"
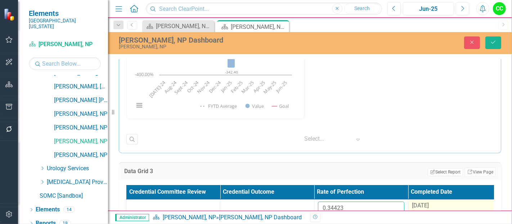
type input "0.34423"
click at [434, 199] on td "[DATE]" at bounding box center [455, 210] width 94 height 23
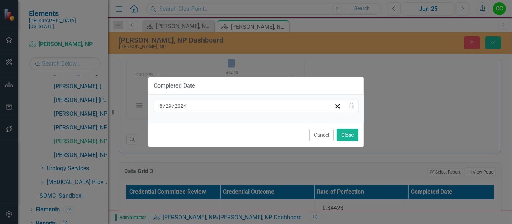
click at [263, 105] on div "[DATE]" at bounding box center [246, 105] width 176 height 7
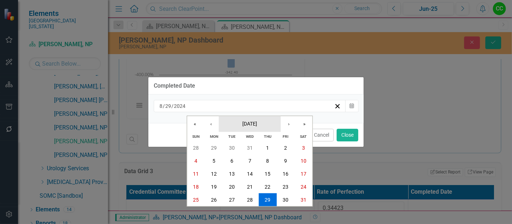
click at [251, 121] on span "[DATE]" at bounding box center [249, 123] width 15 height 6
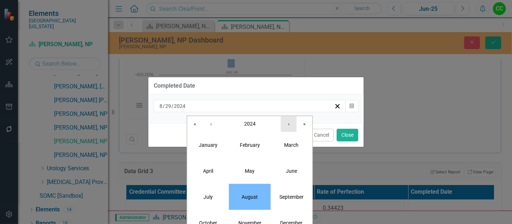
click at [290, 126] on button "›" at bounding box center [289, 124] width 16 height 16
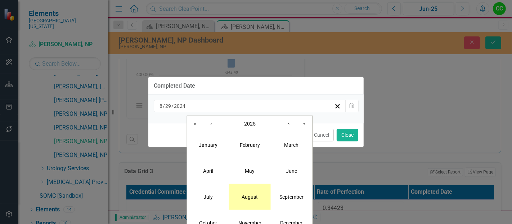
click at [257, 195] on abbr "August" at bounding box center [250, 196] width 16 height 6
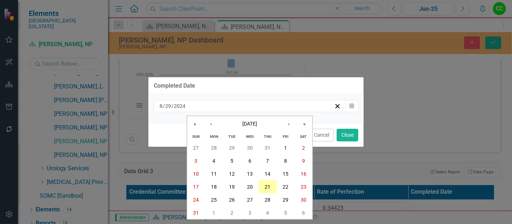
click at [269, 188] on abbr "21" at bounding box center [268, 187] width 6 height 6
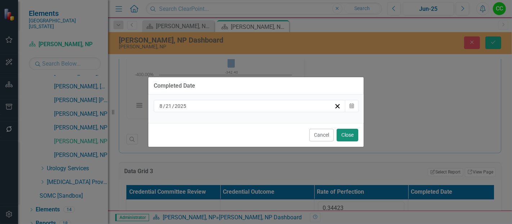
click at [349, 139] on button "Close" at bounding box center [348, 135] width 22 height 13
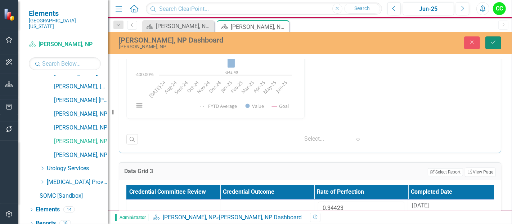
click at [494, 42] on icon "Save" at bounding box center [493, 42] width 6 height 5
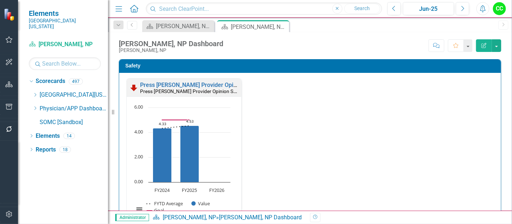
scroll to position [0, 0]
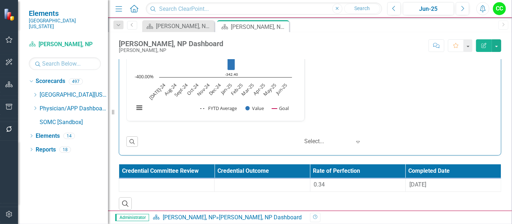
scroll to position [1086, 0]
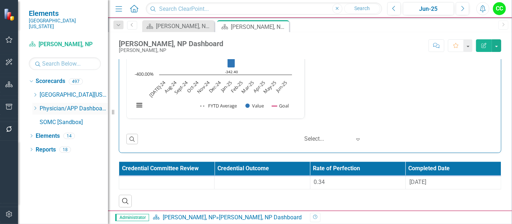
click at [35, 106] on icon "Dropdown" at bounding box center [34, 108] width 5 height 4
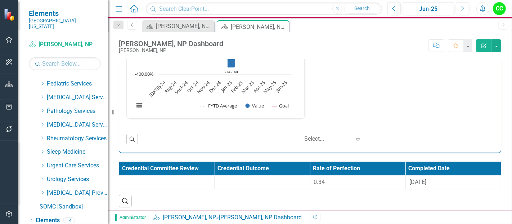
scroll to position [363, 0]
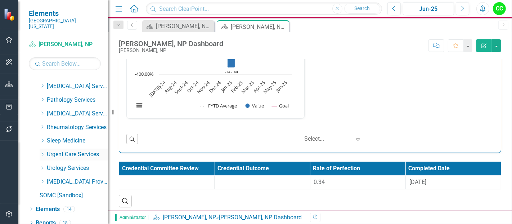
click at [43, 152] on icon "Dropdown" at bounding box center [42, 154] width 5 height 4
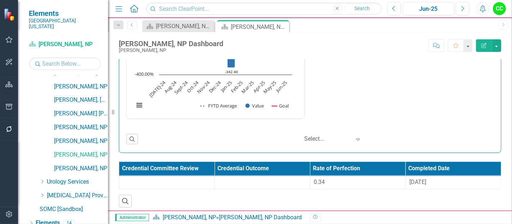
scroll to position [680, 0]
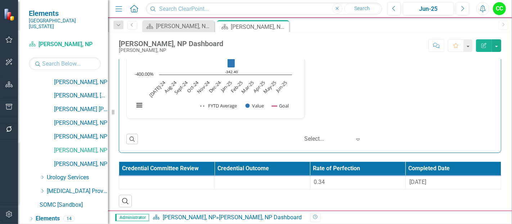
click at [65, 160] on link "[PERSON_NAME], NP" at bounding box center [81, 164] width 54 height 8
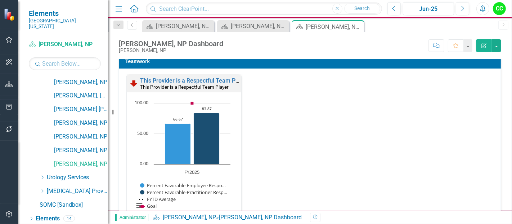
scroll to position [777, 0]
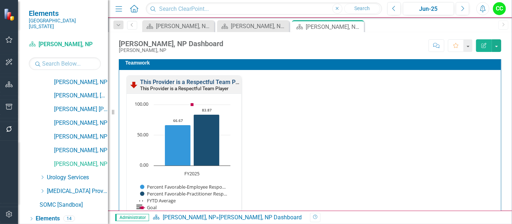
click at [188, 80] on link "This Provider is a Respectful Team Player" at bounding box center [194, 81] width 108 height 7
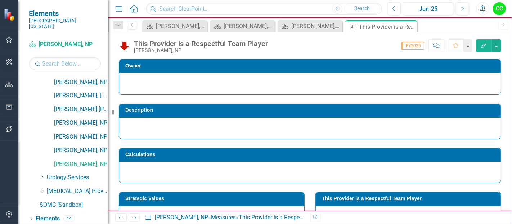
scroll to position [17, 0]
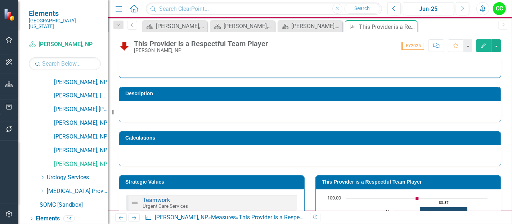
click at [396, 179] on h3 "This Provider is a Respectful Team Player" at bounding box center [409, 181] width 175 height 5
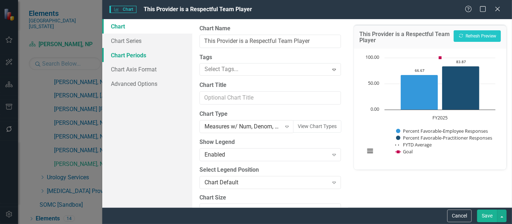
click at [136, 52] on link "Chart Periods" at bounding box center [147, 55] width 90 height 14
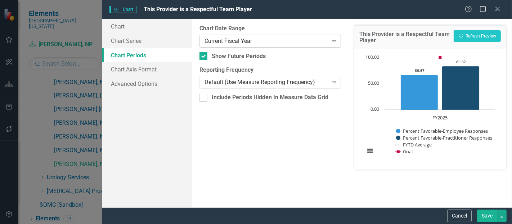
click at [240, 45] on div "Current Fiscal Year" at bounding box center [265, 41] width 123 height 8
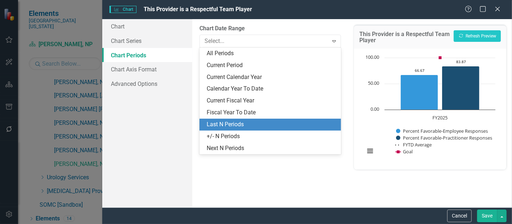
click at [228, 125] on div "Last N Periods" at bounding box center [272, 124] width 130 height 8
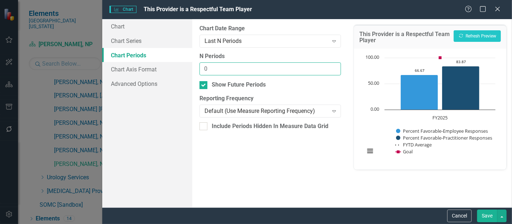
click at [332, 68] on input "0" at bounding box center [269, 68] width 141 height 13
click at [333, 65] on input "1" at bounding box center [269, 68] width 141 height 13
type input "2"
click at [333, 65] on input "2" at bounding box center [269, 68] width 141 height 13
click at [484, 215] on button "Save" at bounding box center [487, 215] width 20 height 13
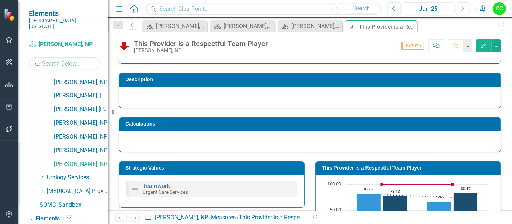
scroll to position [29, 0]
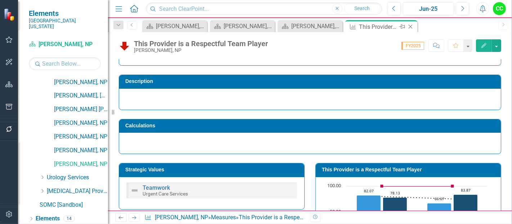
click at [410, 26] on icon at bounding box center [411, 27] width 4 height 4
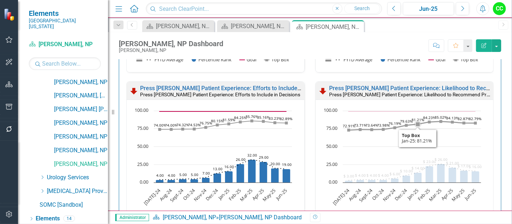
scroll to position [564, 0]
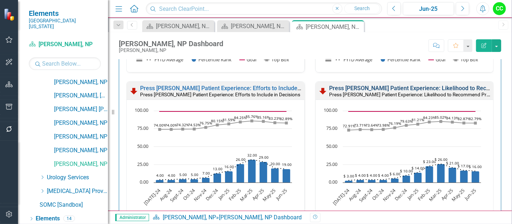
click at [394, 86] on link "Press [PERSON_NAME] Patient Experience: Likelihood to Recommend Provider" at bounding box center [430, 88] width 203 height 7
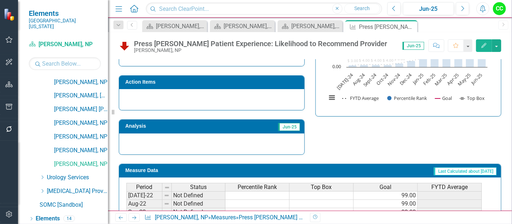
scroll to position [231, 0]
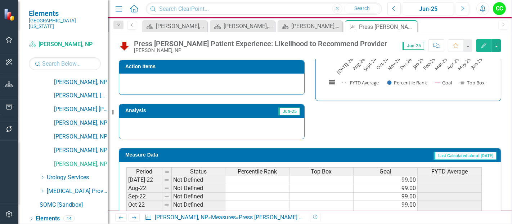
click at [485, 43] on icon "Edit" at bounding box center [484, 45] width 6 height 5
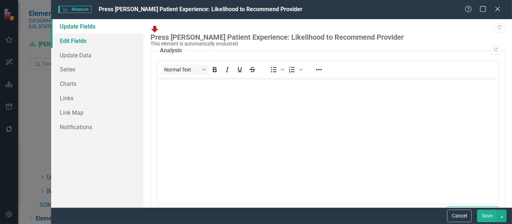
scroll to position [0, 0]
click at [72, 72] on link "Series" at bounding box center [97, 69] width 92 height 14
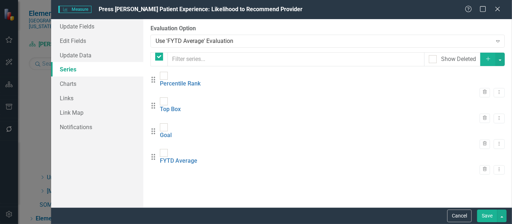
checkbox input "false"
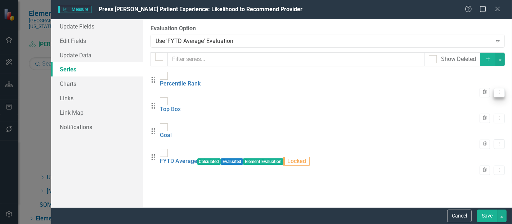
click at [499, 90] on icon at bounding box center [499, 92] width 1 height 4
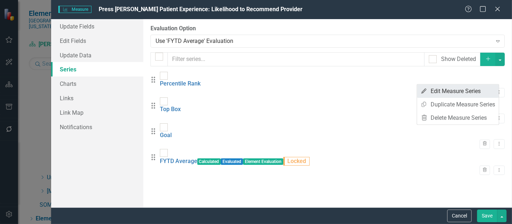
click at [477, 91] on link "Edit Edit Measure Series" at bounding box center [458, 90] width 82 height 13
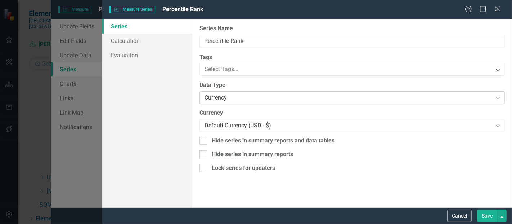
click at [273, 94] on div "Currency" at bounding box center [347, 98] width 287 height 8
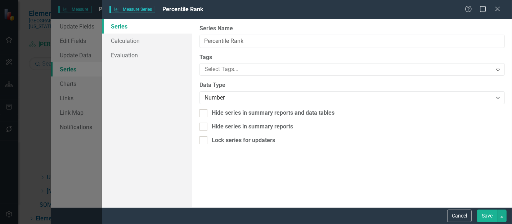
click at [478, 212] on button "Save" at bounding box center [487, 215] width 20 height 13
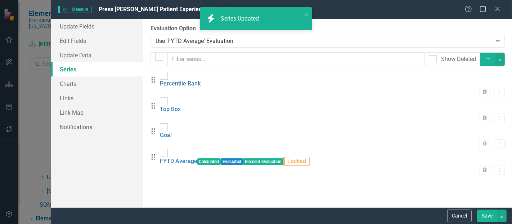
click at [486, 212] on button "Save" at bounding box center [487, 215] width 20 height 13
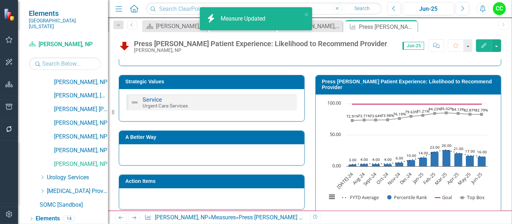
scroll to position [113, 0]
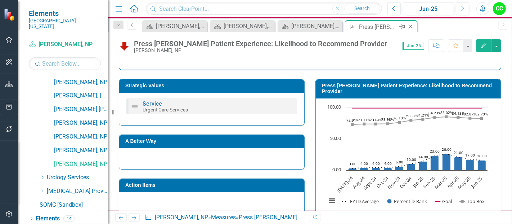
click at [410, 26] on icon "Close" at bounding box center [410, 27] width 7 height 6
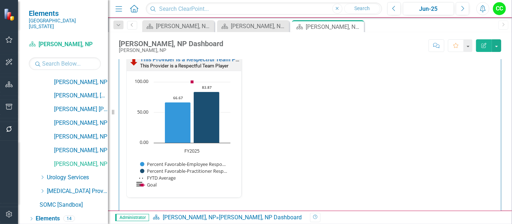
scroll to position [797, 0]
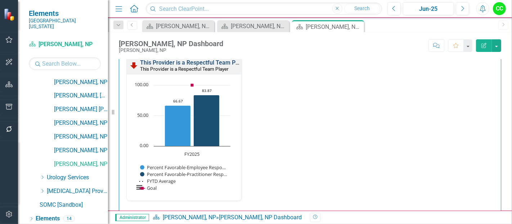
click at [213, 60] on link "This Provider is a Respectful Team Player" at bounding box center [194, 62] width 108 height 7
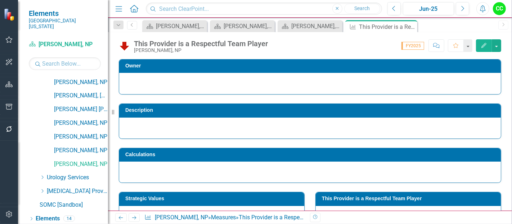
scroll to position [43, 0]
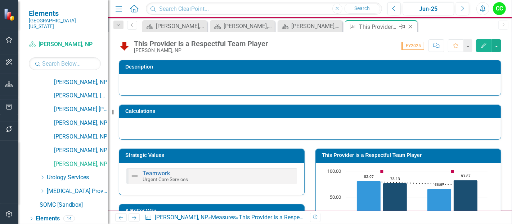
click at [410, 25] on icon "Close" at bounding box center [410, 27] width 7 height 6
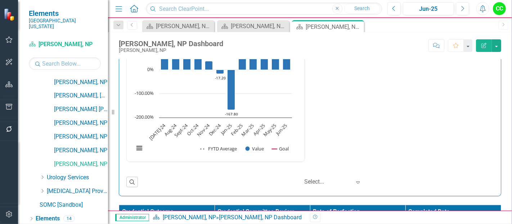
scroll to position [1086, 0]
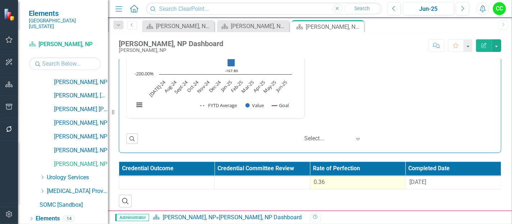
click at [365, 178] on div "0.36" at bounding box center [358, 182] width 88 height 8
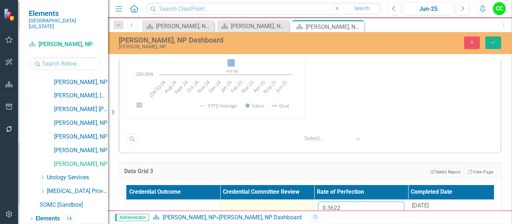
drag, startPoint x: 344, startPoint y: 202, endPoint x: 270, endPoint y: 207, distance: 75.1
click at [270, 207] on tr "0.3622 [DATE]" at bounding box center [314, 210] width 376 height 23
paste input "48014"
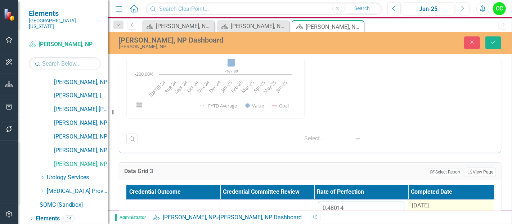
type input "0.48014"
click at [426, 202] on span "[DATE]" at bounding box center [420, 205] width 17 height 7
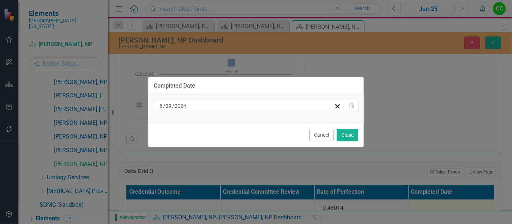
click at [274, 107] on div "[DATE]" at bounding box center [246, 105] width 176 height 7
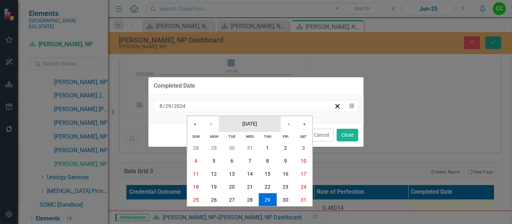
click at [257, 125] on span "[DATE]" at bounding box center [249, 123] width 15 height 6
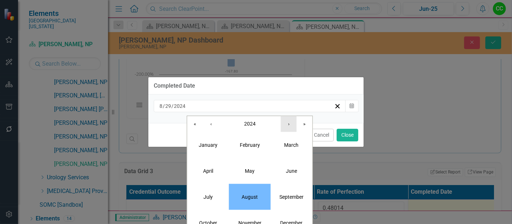
click at [289, 121] on button "›" at bounding box center [289, 124] width 16 height 16
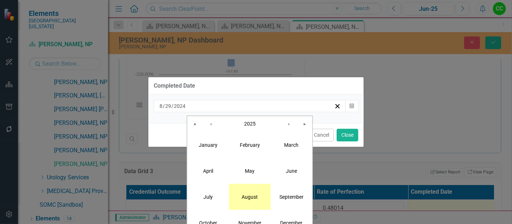
click at [257, 207] on button "August" at bounding box center [250, 196] width 42 height 26
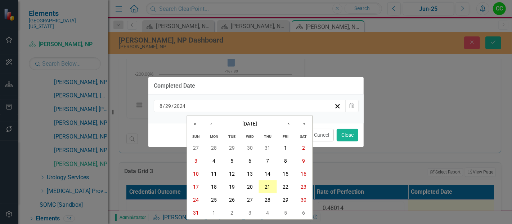
click at [269, 183] on button "21" at bounding box center [267, 186] width 18 height 13
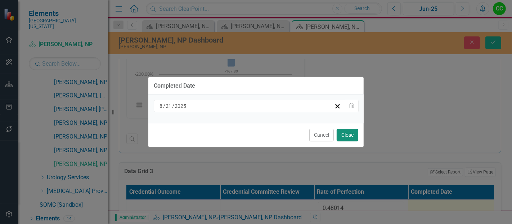
click at [342, 137] on button "Close" at bounding box center [348, 135] width 22 height 13
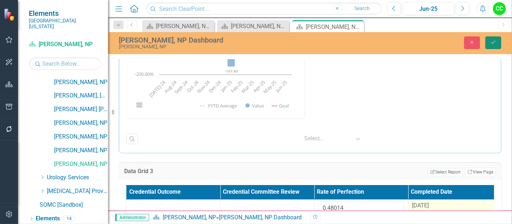
click at [491, 42] on icon "Save" at bounding box center [493, 42] width 6 height 5
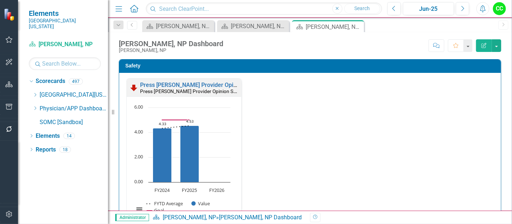
scroll to position [0, 0]
click at [35, 106] on icon "Dropdown" at bounding box center [34, 108] width 5 height 4
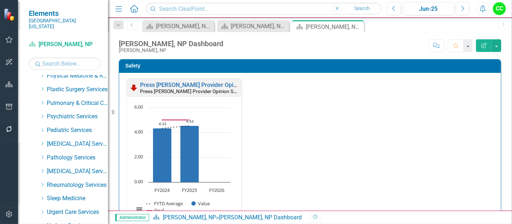
scroll to position [363, 0]
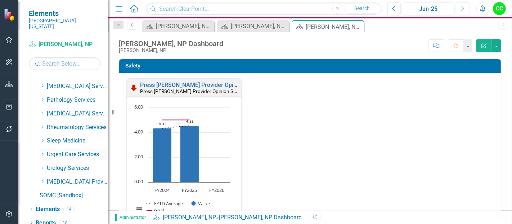
click at [43, 152] on icon "Dropdown" at bounding box center [42, 154] width 5 height 4
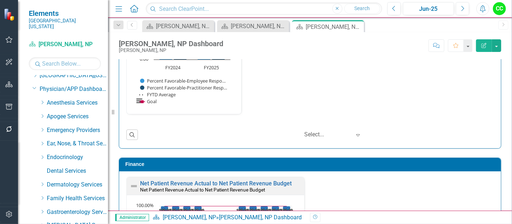
scroll to position [0, 0]
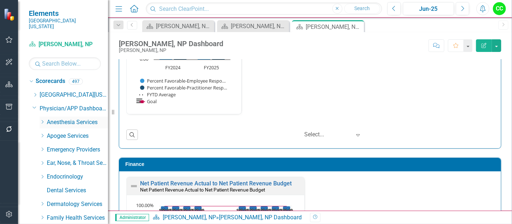
click at [40, 120] on icon "Dropdown" at bounding box center [42, 122] width 5 height 4
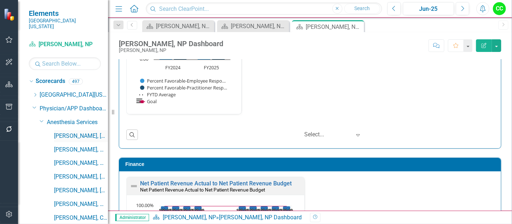
click at [78, 132] on link "[PERSON_NAME], [GEOGRAPHIC_DATA]" at bounding box center [81, 136] width 54 height 8
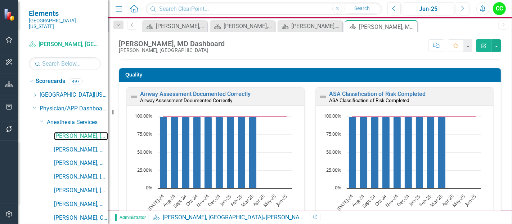
scroll to position [200, 0]
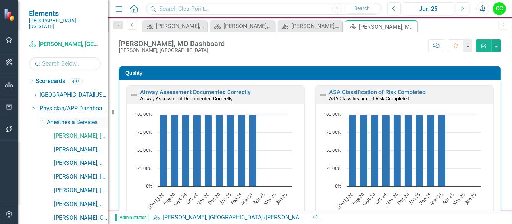
click at [42, 118] on icon "Dropdown" at bounding box center [42, 120] width 4 height 5
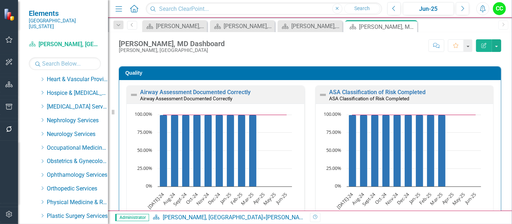
scroll to position [167, 0]
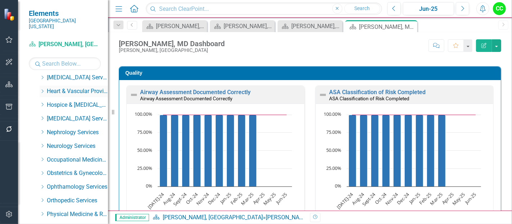
click at [41, 89] on icon "Dropdown" at bounding box center [42, 91] width 5 height 4
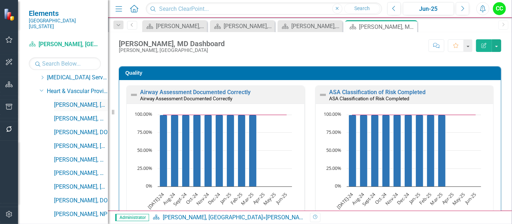
click at [85, 101] on link "[PERSON_NAME], [GEOGRAPHIC_DATA]" at bounding box center [81, 105] width 54 height 8
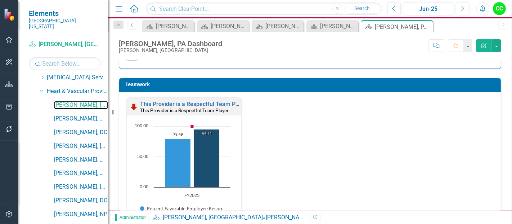
scroll to position [1214, 0]
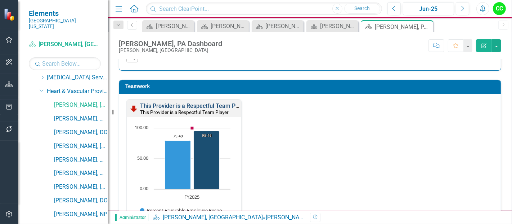
click at [201, 102] on link "This Provider is a Respectful Team Player" at bounding box center [194, 105] width 108 height 7
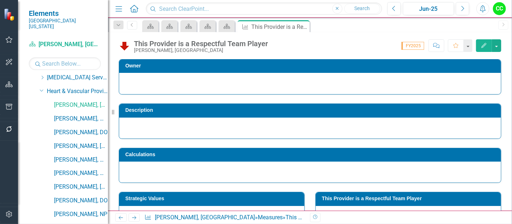
scroll to position [27, 0]
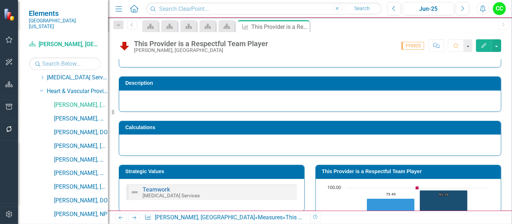
click at [380, 169] on h3 "This Provider is a Respectful Team Player" at bounding box center [409, 170] width 175 height 5
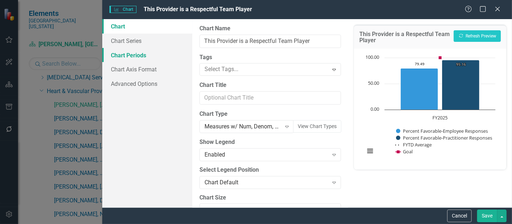
click at [151, 54] on link "Chart Periods" at bounding box center [147, 55] width 90 height 14
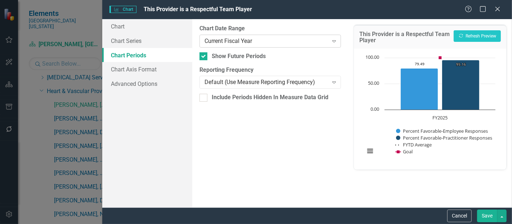
click at [213, 42] on div "Current Fiscal Year" at bounding box center [265, 41] width 123 height 8
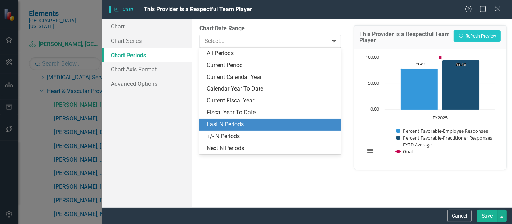
click at [229, 123] on div "Last N Periods" at bounding box center [272, 124] width 130 height 8
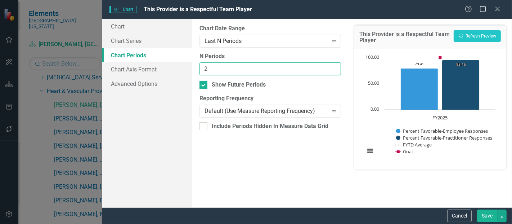
type input "2"
click at [334, 64] on input "2" at bounding box center [269, 68] width 141 height 13
click at [479, 213] on button "Save" at bounding box center [487, 215] width 20 height 13
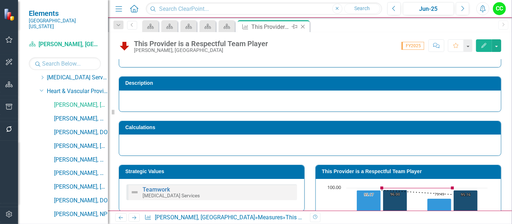
click at [304, 28] on icon at bounding box center [303, 27] width 4 height 4
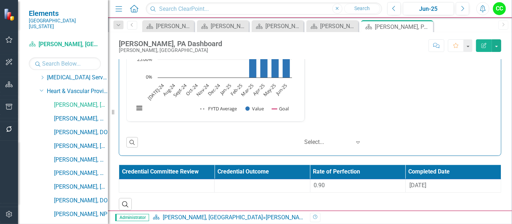
scroll to position [1546, 0]
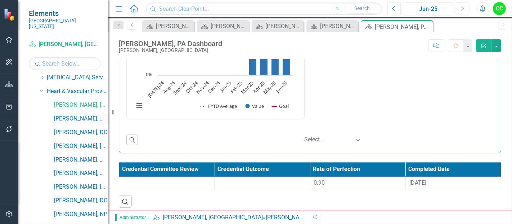
click at [79, 114] on link "[PERSON_NAME], MD" at bounding box center [81, 118] width 54 height 8
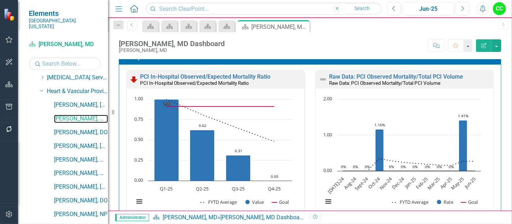
scroll to position [8, 0]
